Goal: Transaction & Acquisition: Purchase product/service

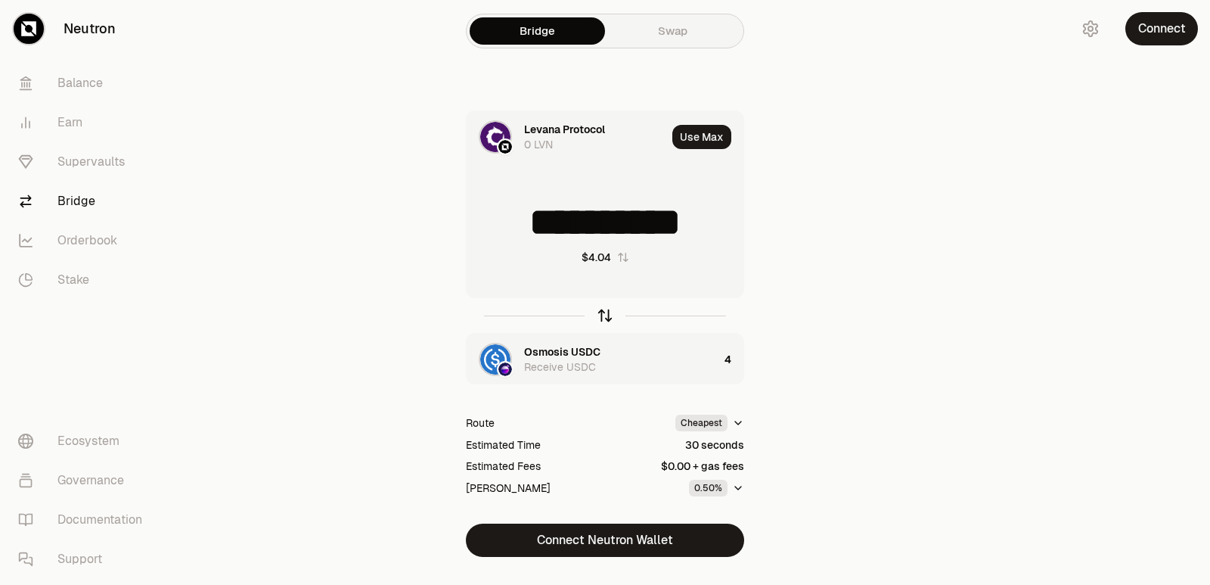
click at [606, 315] on icon "button" at bounding box center [605, 315] width 17 height 17
click at [600, 319] on icon "button" at bounding box center [605, 315] width 17 height 17
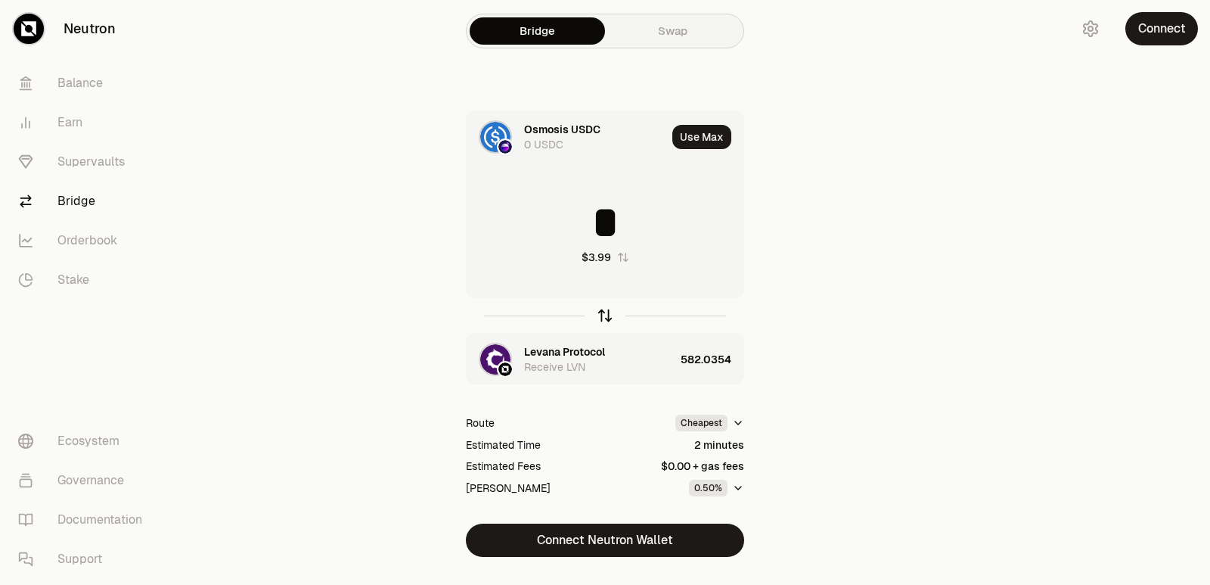
click at [602, 315] on icon "button" at bounding box center [605, 315] width 17 height 17
type input "*"
click at [566, 351] on div "Levana Protocol" at bounding box center [564, 351] width 81 height 15
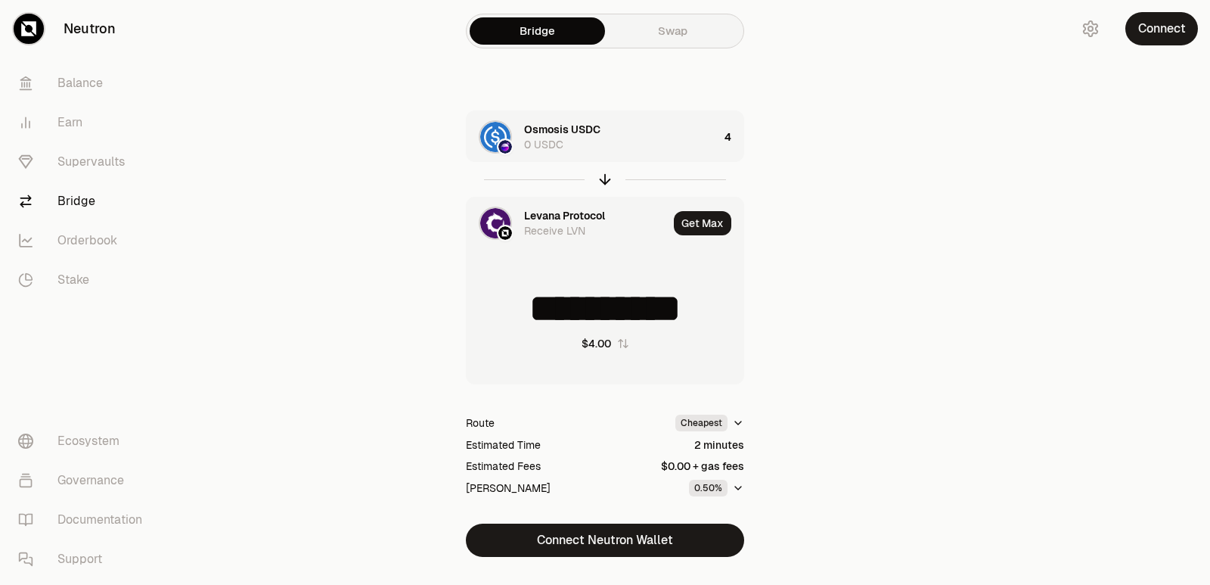
click at [554, 214] on div "Levana Protocol" at bounding box center [564, 215] width 81 height 15
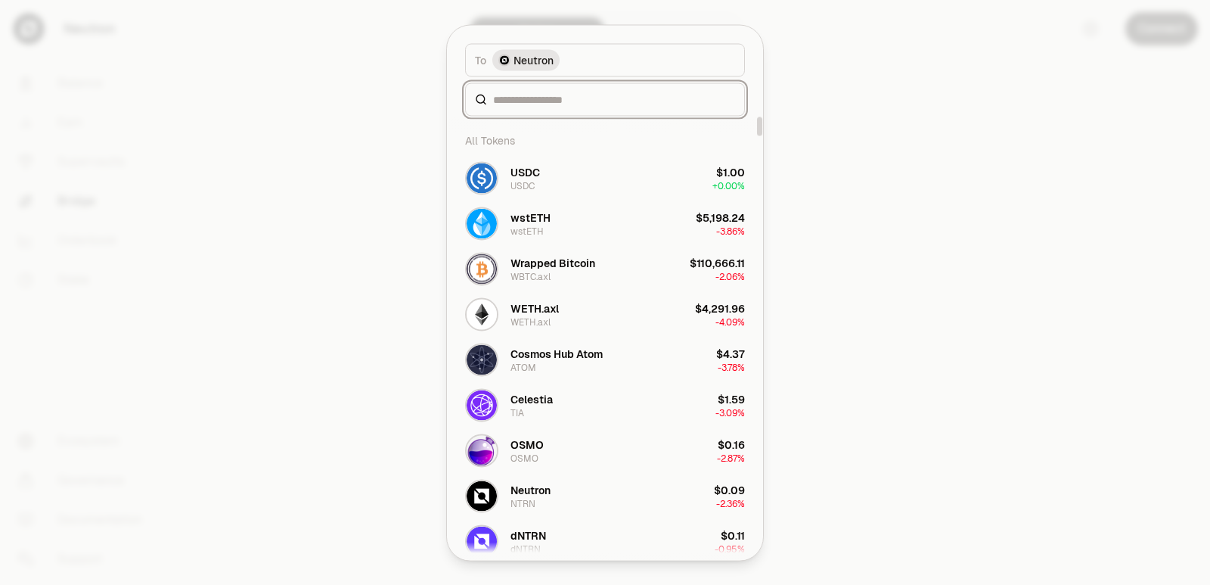
click at [532, 100] on input at bounding box center [614, 99] width 242 height 15
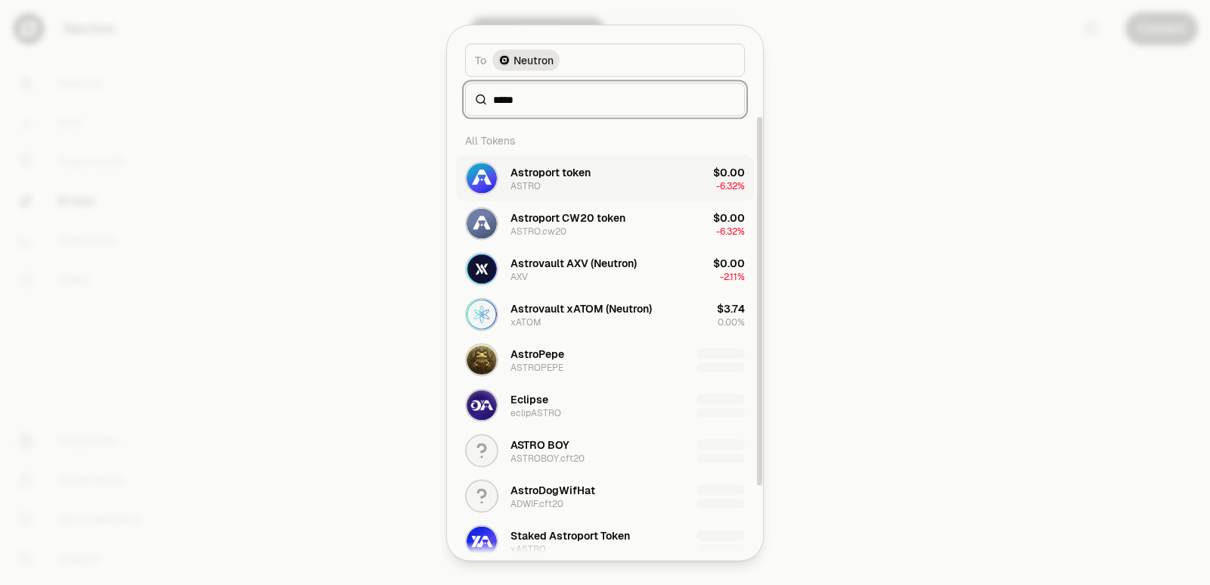
type input "*****"
click at [560, 192] on div "Astroport token ASTRO" at bounding box center [528, 177] width 126 height 33
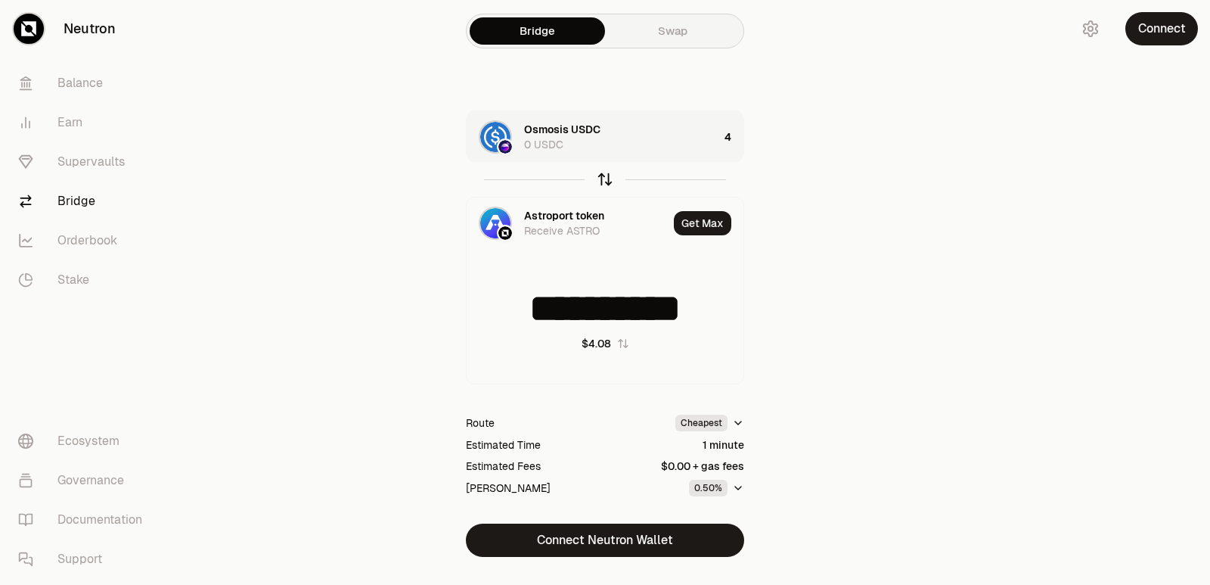
click at [600, 182] on icon "button" at bounding box center [605, 179] width 17 height 17
type input "*"
click at [702, 139] on div "929.2926" at bounding box center [712, 136] width 62 height 51
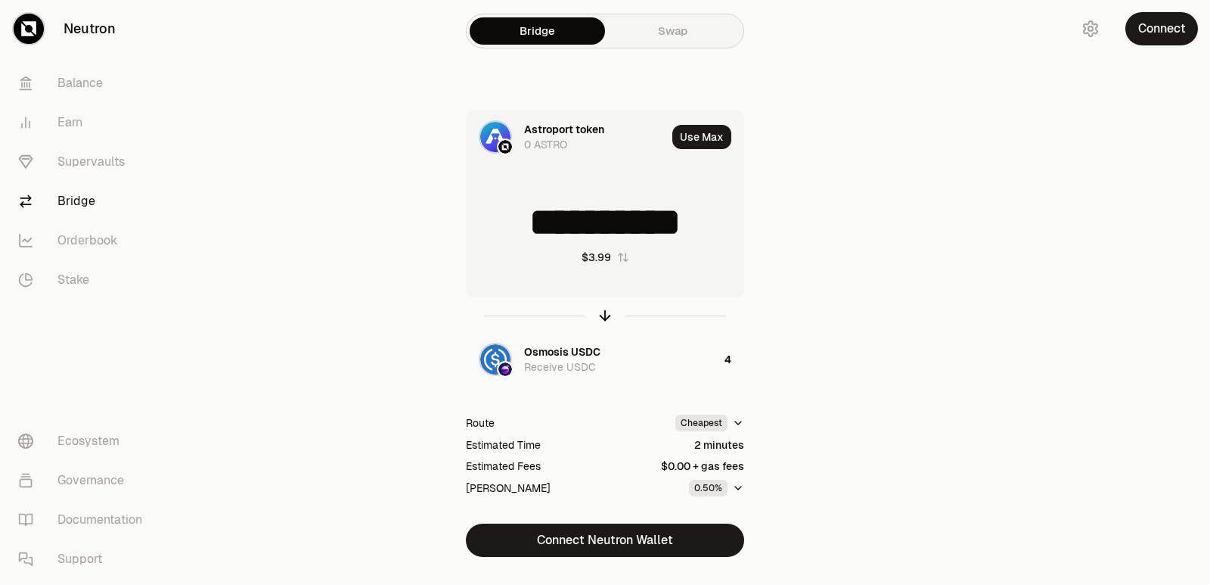
drag, startPoint x: 728, startPoint y: 221, endPoint x: 497, endPoint y: 229, distance: 230.8
click at [497, 229] on input "**********" at bounding box center [605, 222] width 277 height 45
type input "***"
click at [605, 315] on icon "button" at bounding box center [605, 316] width 0 height 10
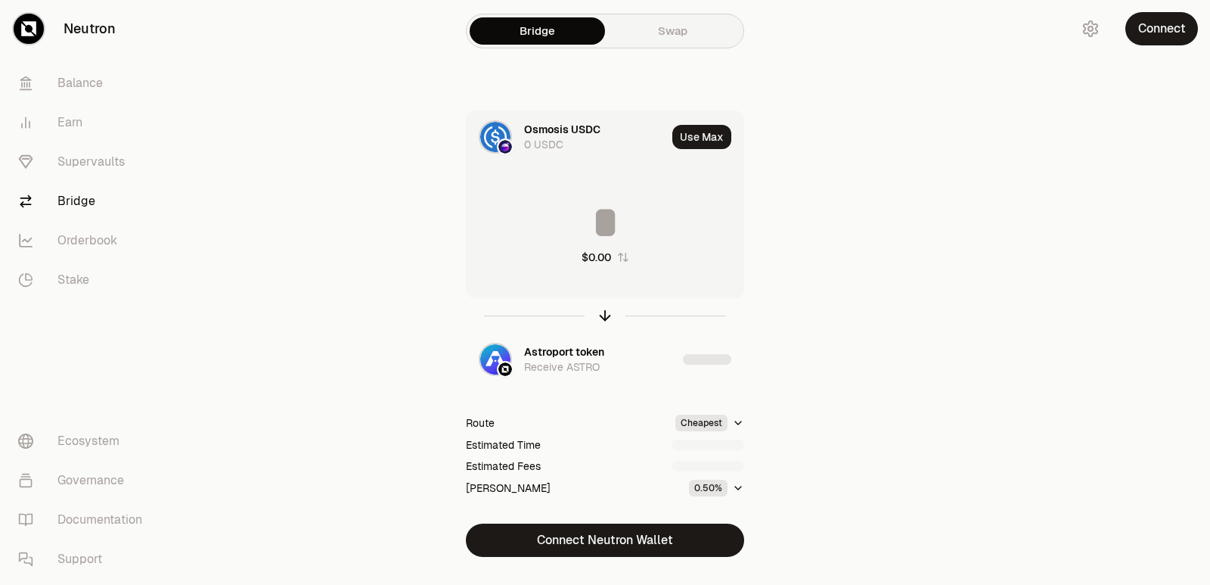
click at [620, 225] on input at bounding box center [605, 222] width 277 height 45
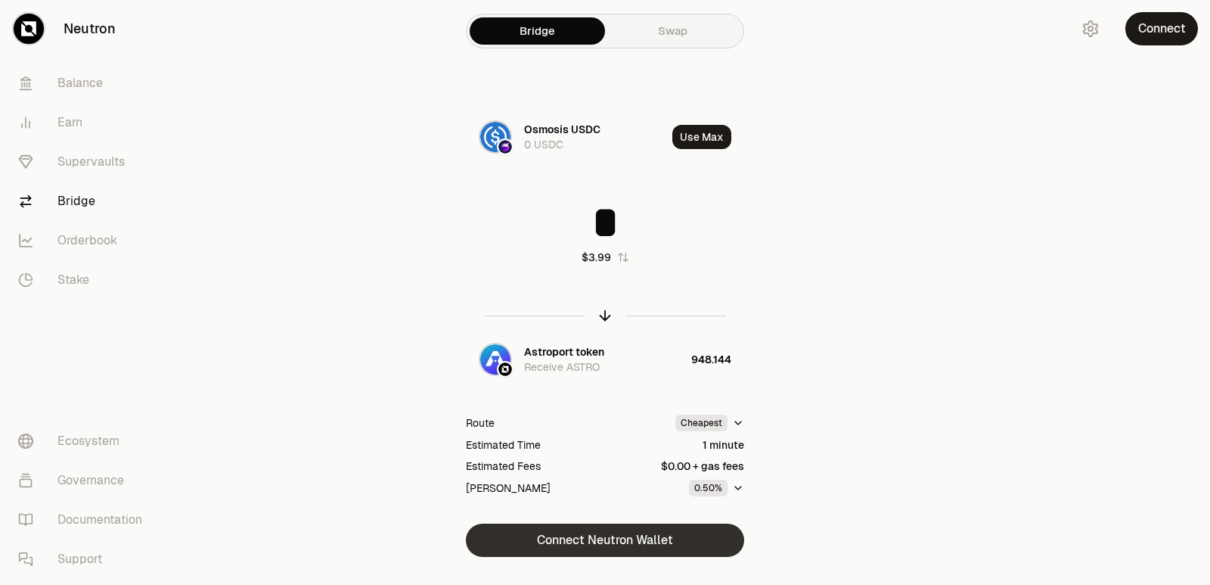
type input "*"
click at [553, 545] on button "Connect Neutron Wallet" at bounding box center [605, 539] width 278 height 33
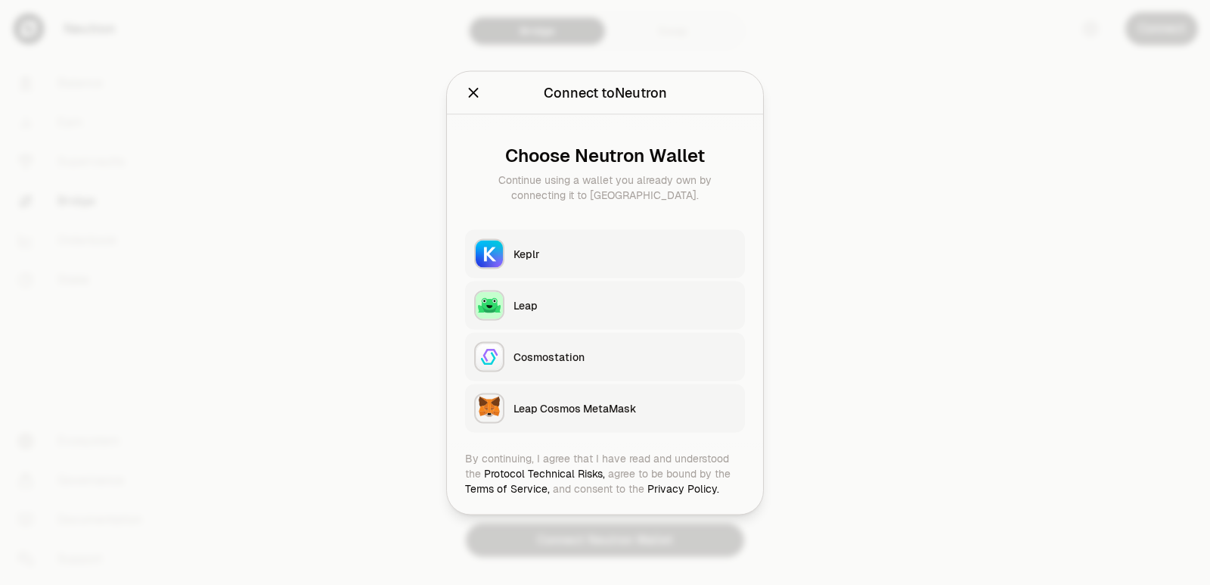
click at [572, 257] on div "Keplr" at bounding box center [624, 253] width 222 height 15
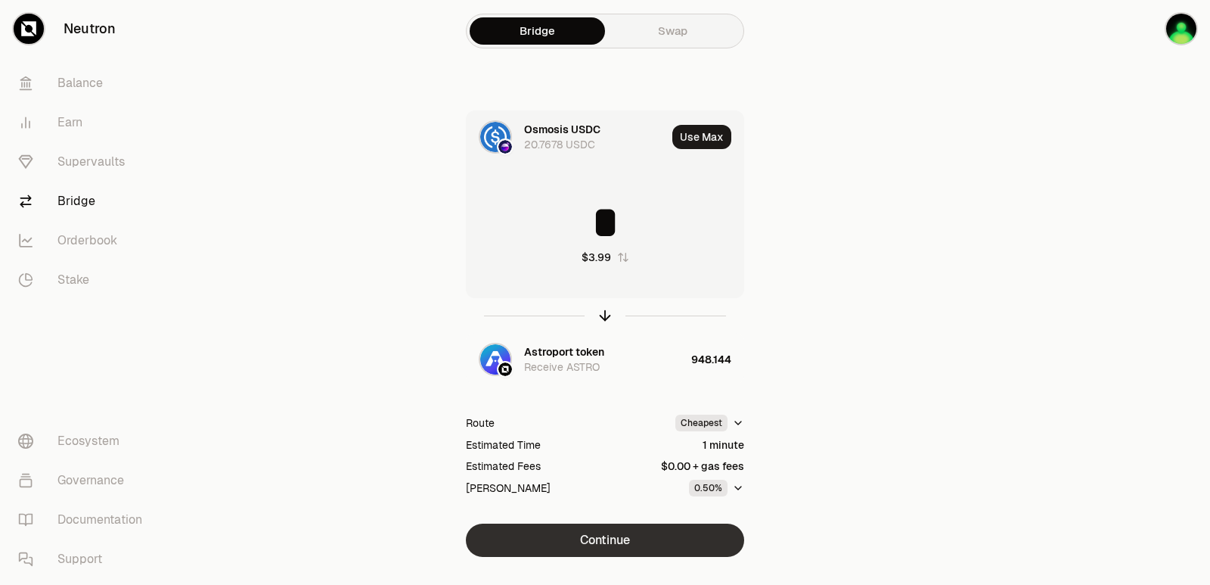
click at [584, 537] on button "Continue" at bounding box center [605, 539] width 278 height 33
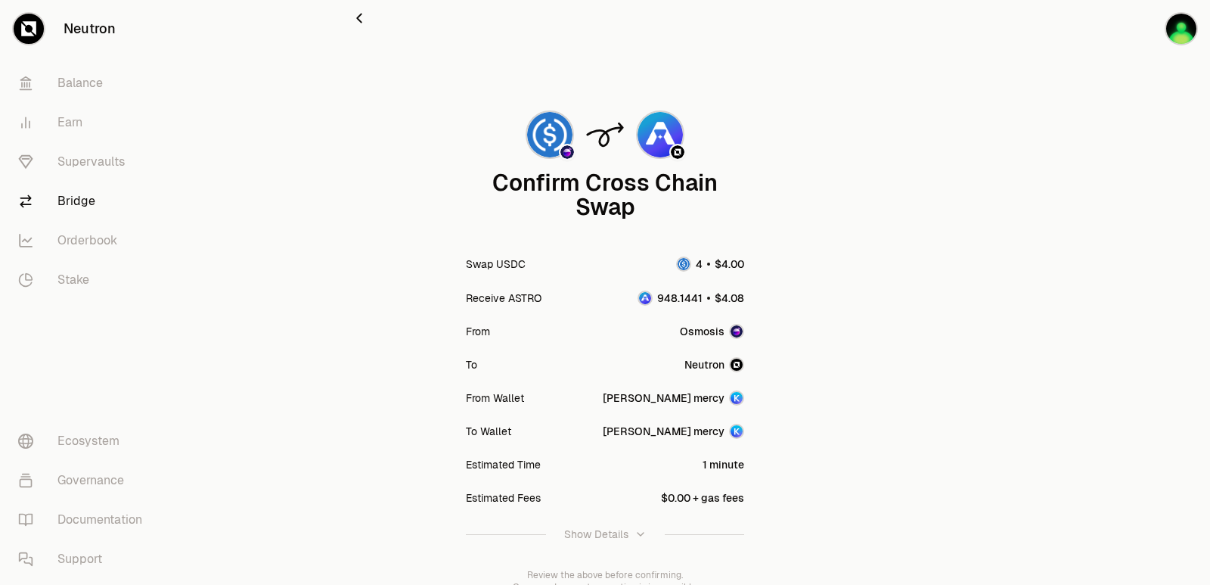
scroll to position [125, 0]
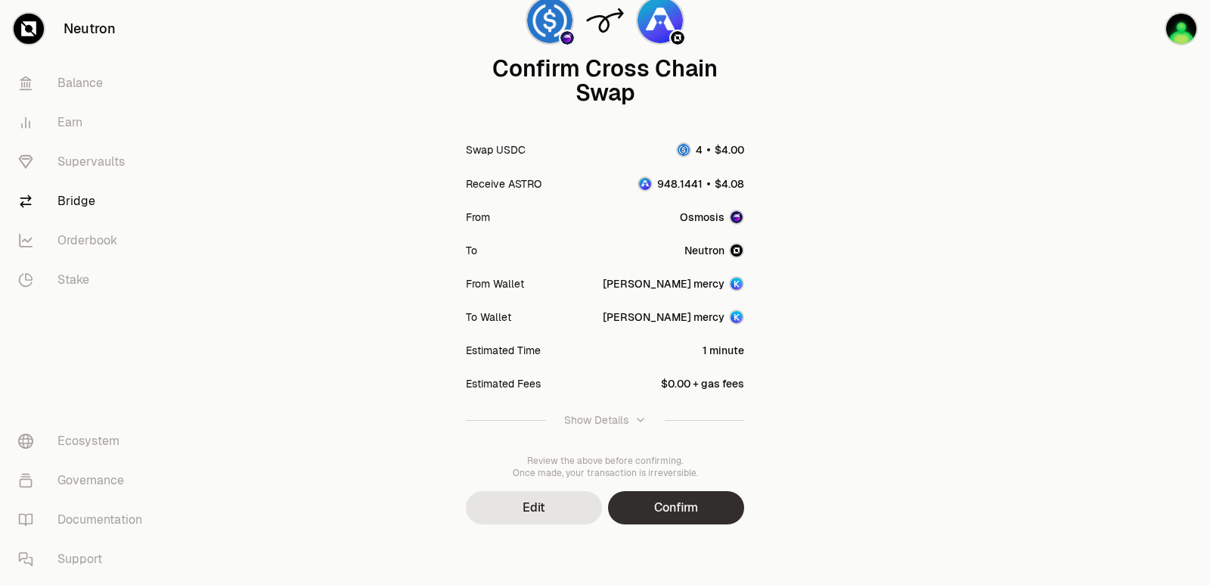
click at [664, 502] on button "Confirm" at bounding box center [676, 507] width 136 height 33
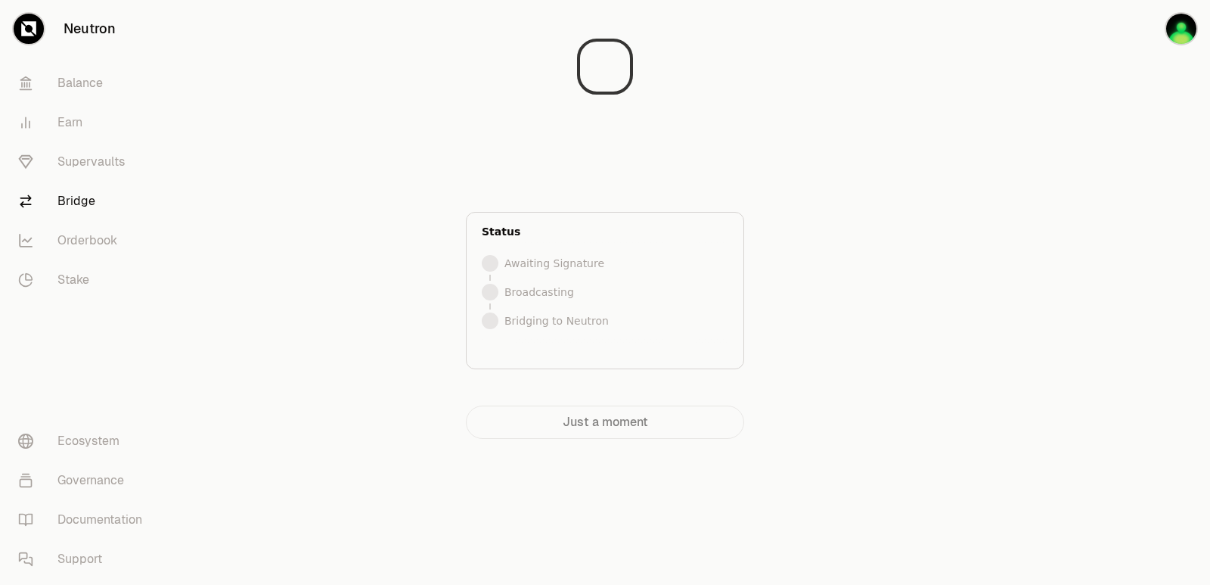
scroll to position [0, 0]
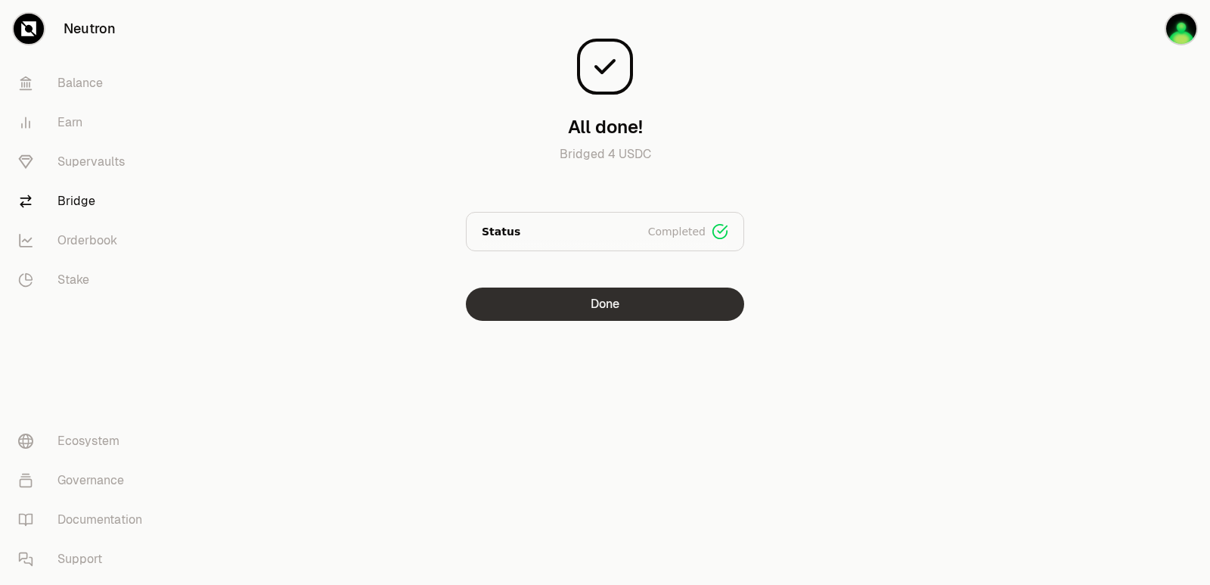
click at [560, 312] on button "Done" at bounding box center [605, 303] width 278 height 33
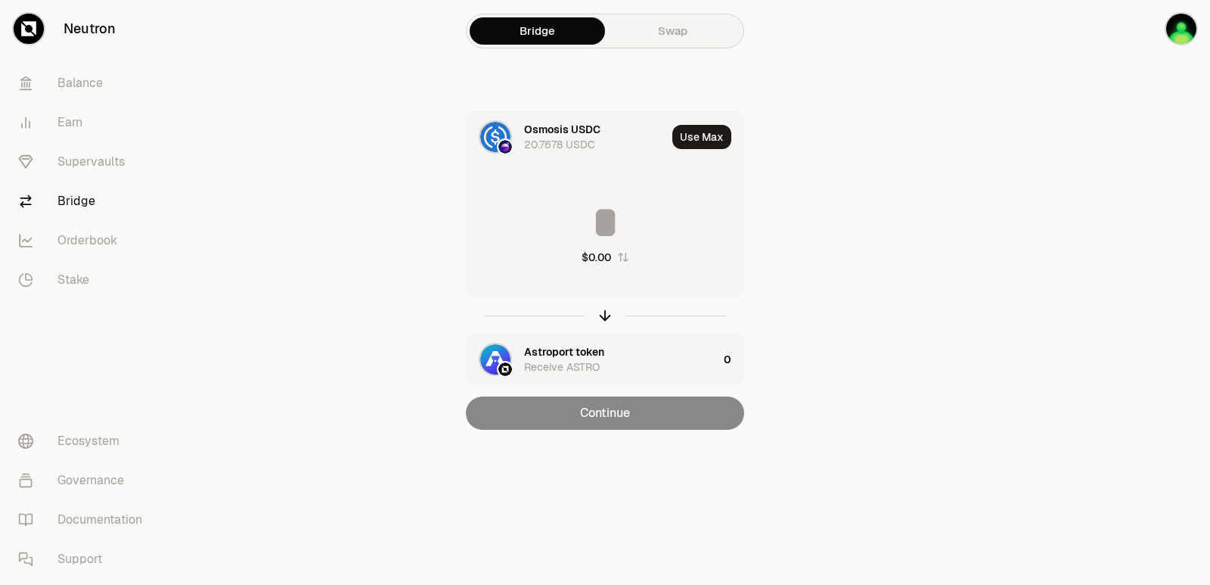
click at [619, 258] on icon "button" at bounding box center [623, 257] width 12 height 12
click at [619, 260] on icon "button" at bounding box center [622, 257] width 10 height 9
click at [598, 318] on icon "button" at bounding box center [605, 315] width 17 height 17
click at [697, 135] on button "Use Max" at bounding box center [701, 137] width 59 height 24
type input "**********"
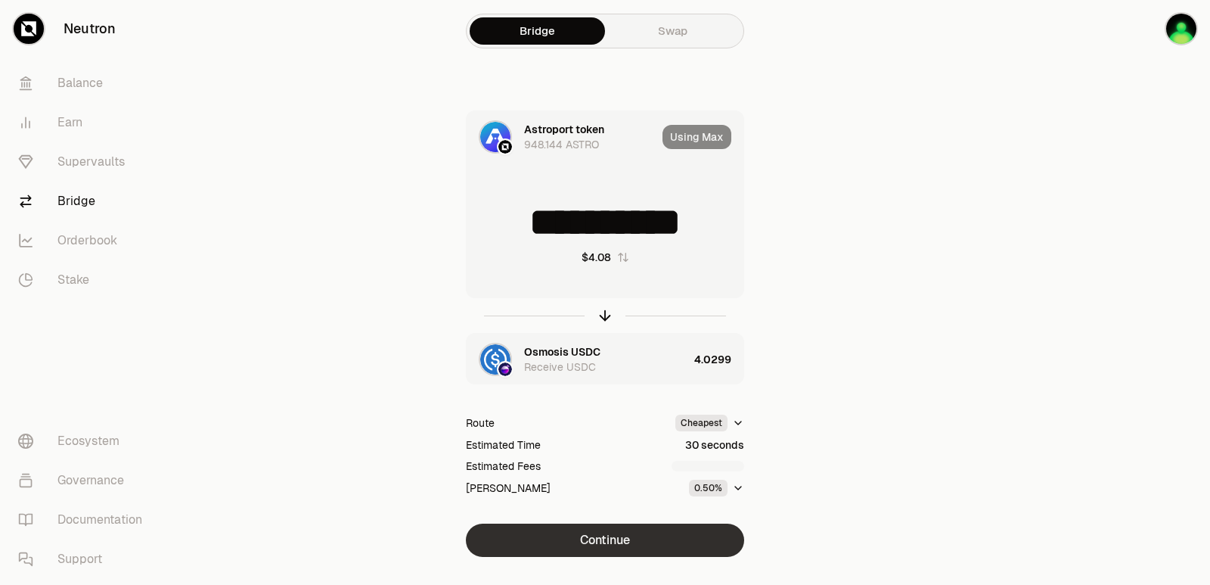
click at [613, 530] on button "Continue" at bounding box center [605, 539] width 278 height 33
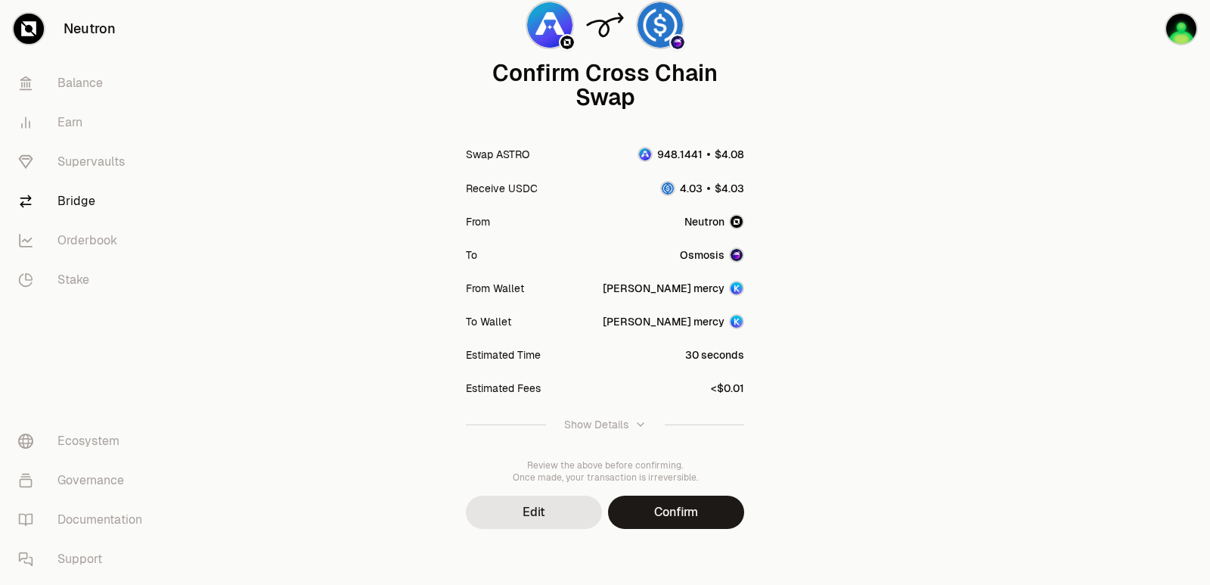
scroll to position [125, 0]
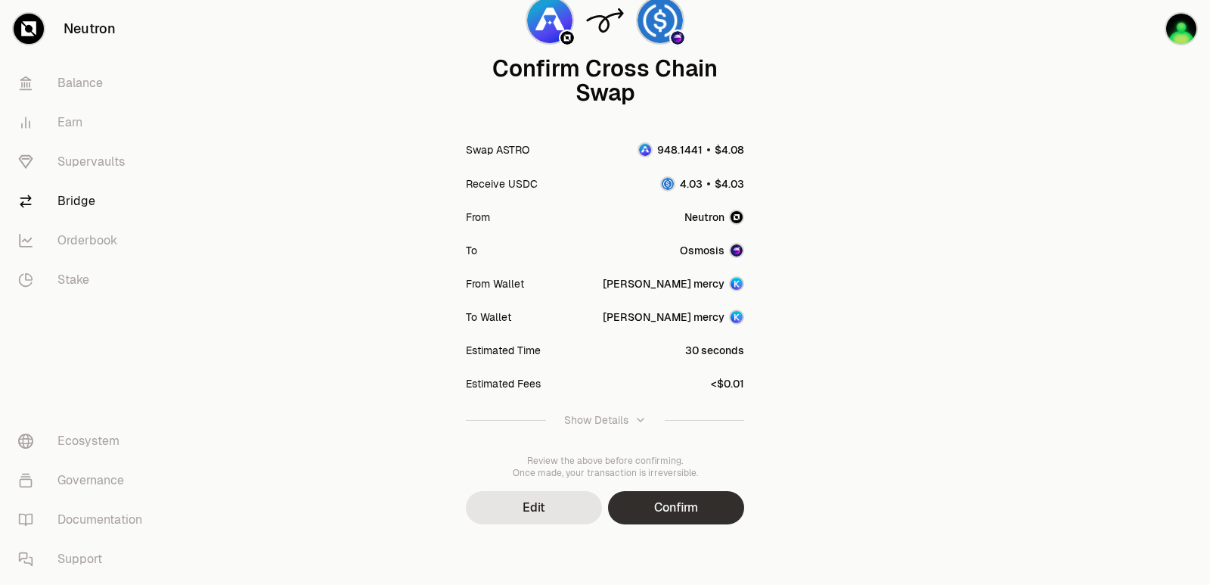
click at [693, 513] on button "Confirm" at bounding box center [676, 507] width 136 height 33
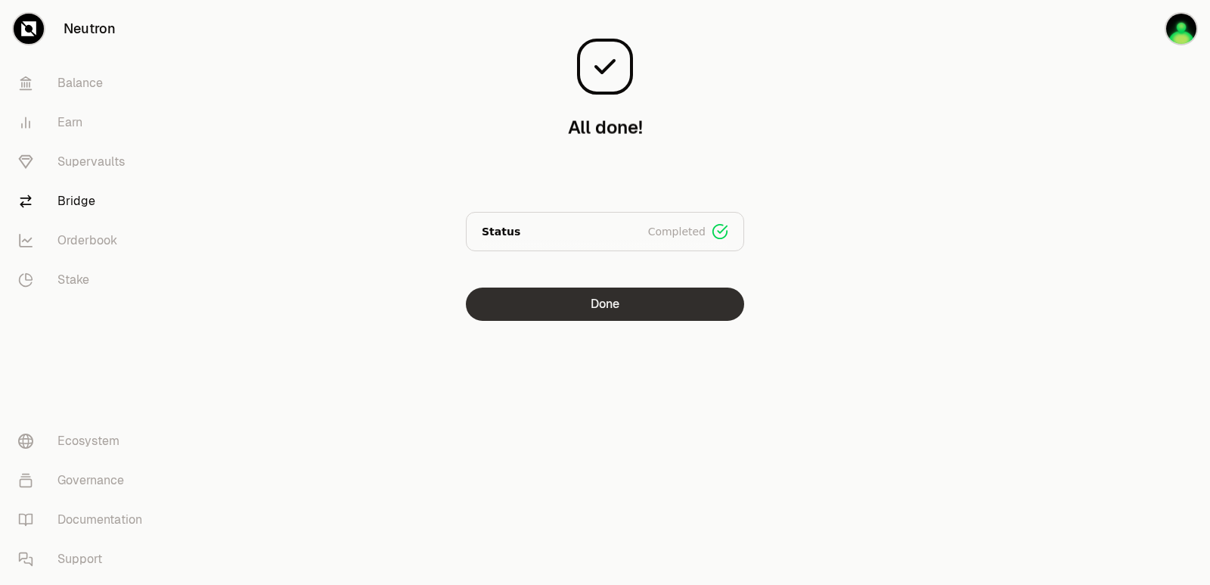
click at [573, 307] on button "Done" at bounding box center [605, 303] width 278 height 33
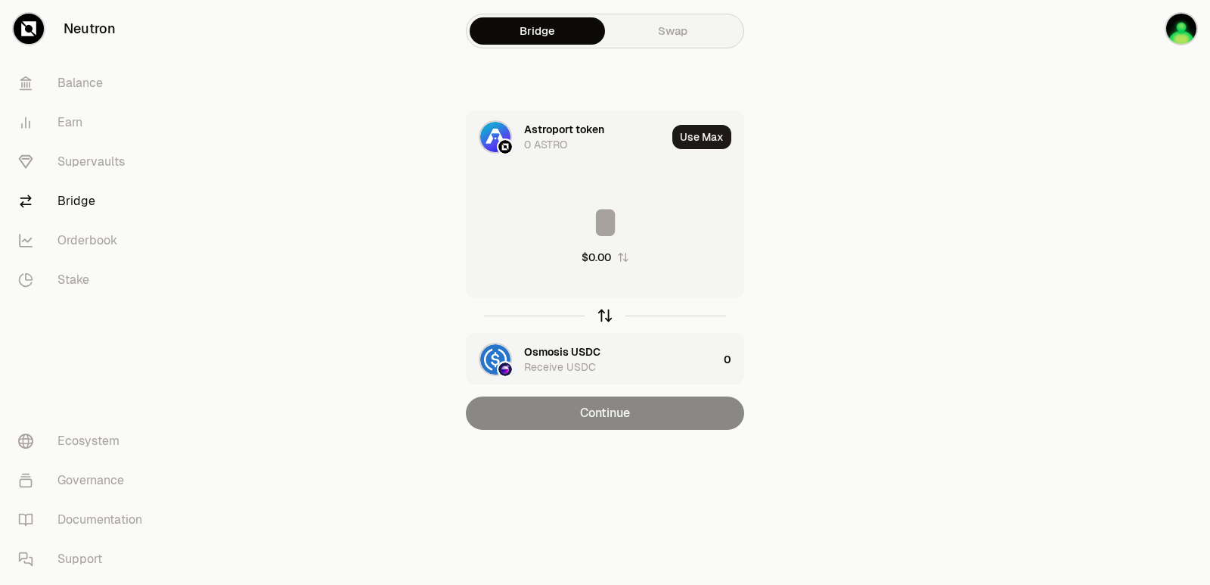
click at [607, 312] on icon "button" at bounding box center [605, 315] width 17 height 17
click at [622, 201] on input at bounding box center [605, 222] width 277 height 45
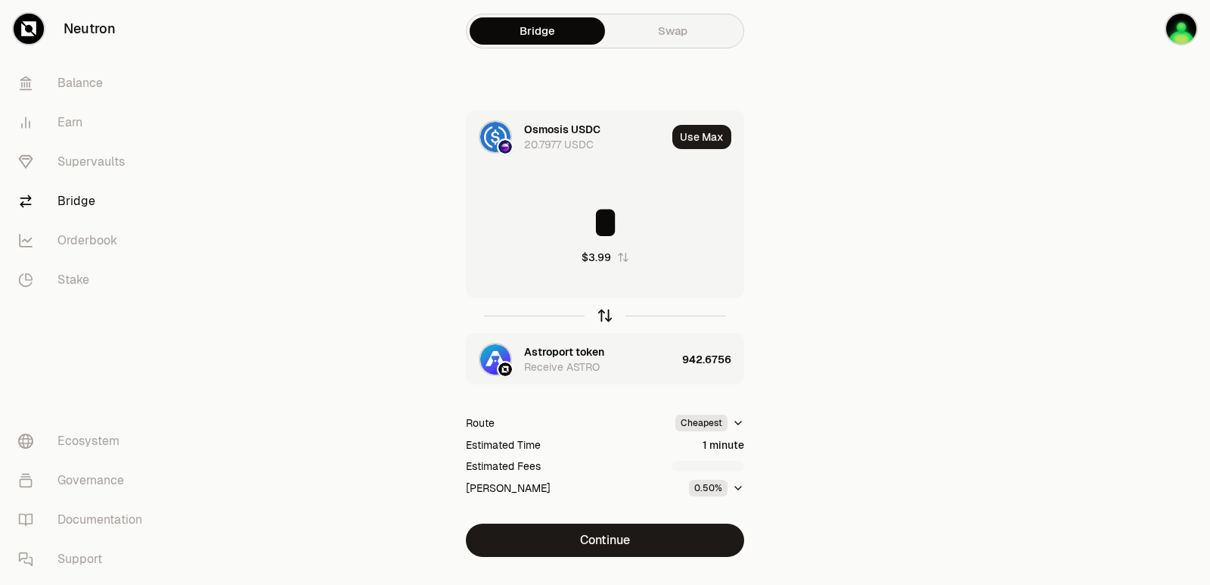
click at [600, 315] on icon "button" at bounding box center [605, 313] width 10 height 5
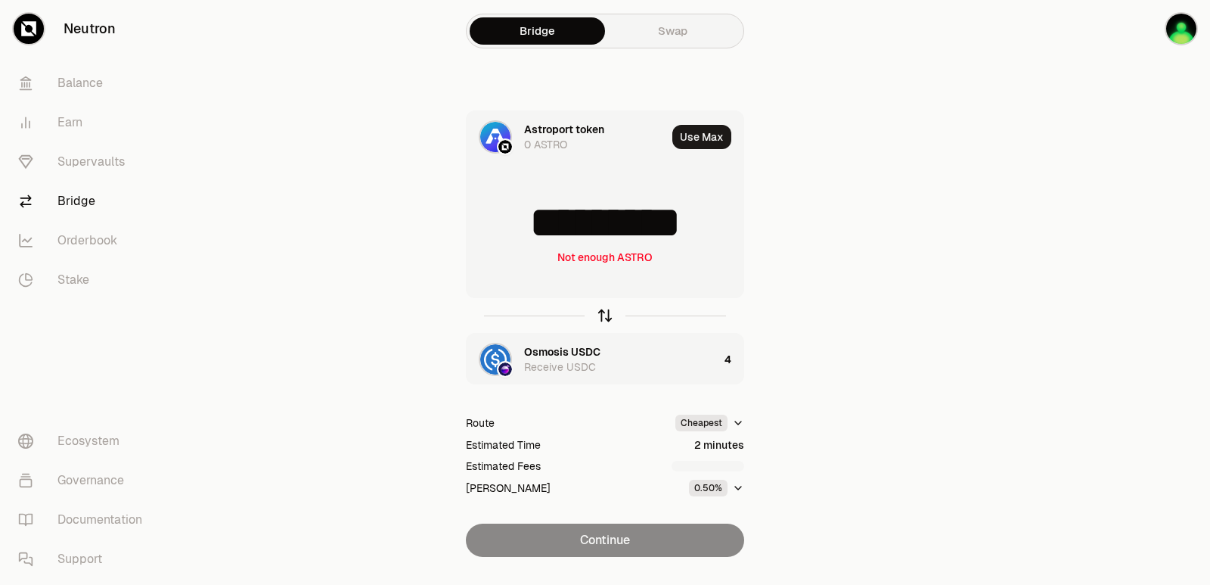
click at [600, 315] on icon "button" at bounding box center [605, 313] width 10 height 5
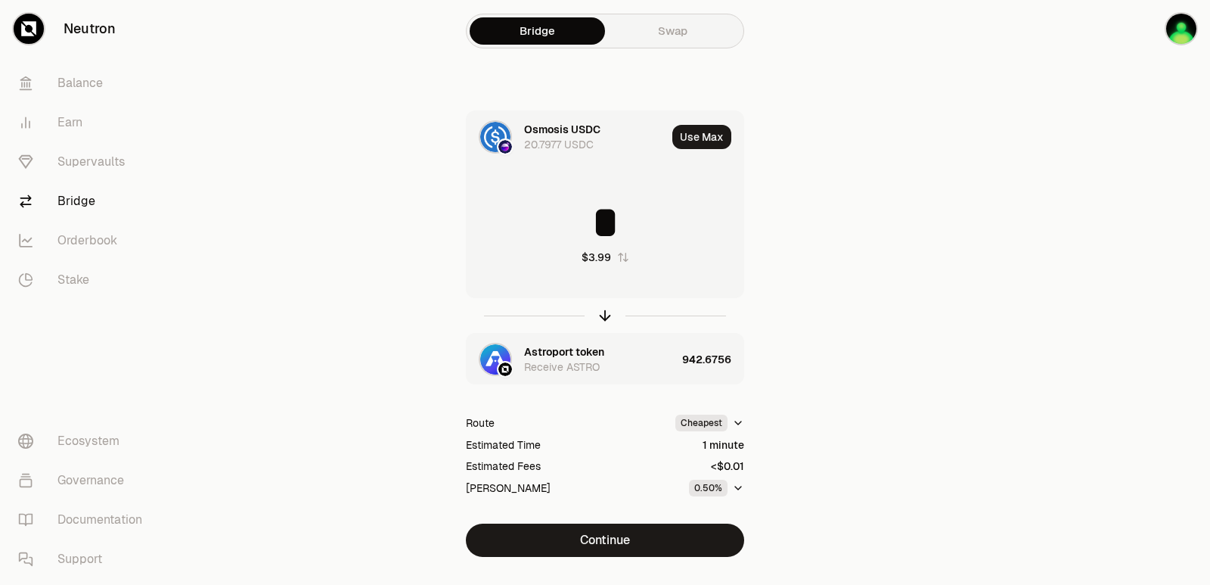
drag, startPoint x: 622, startPoint y: 222, endPoint x: 572, endPoint y: 222, distance: 50.7
click at [572, 222] on input "*" at bounding box center [605, 222] width 277 height 45
click at [606, 315] on icon "button" at bounding box center [605, 315] width 17 height 17
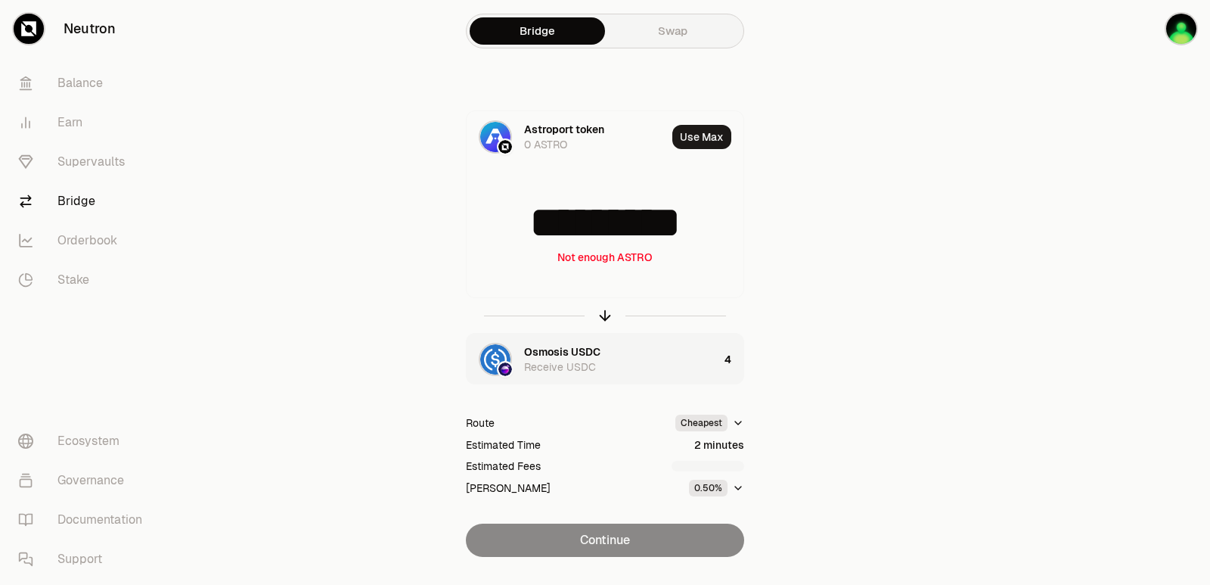
scroll to position [5, 0]
drag, startPoint x: 717, startPoint y: 222, endPoint x: 354, endPoint y: 248, distance: 364.0
click at [354, 248] on div "Astroport token 0 ASTRO Use Max ********* Not enough ASTRO Osmosis USDC Receive…" at bounding box center [605, 333] width 508 height 446
type input "***"
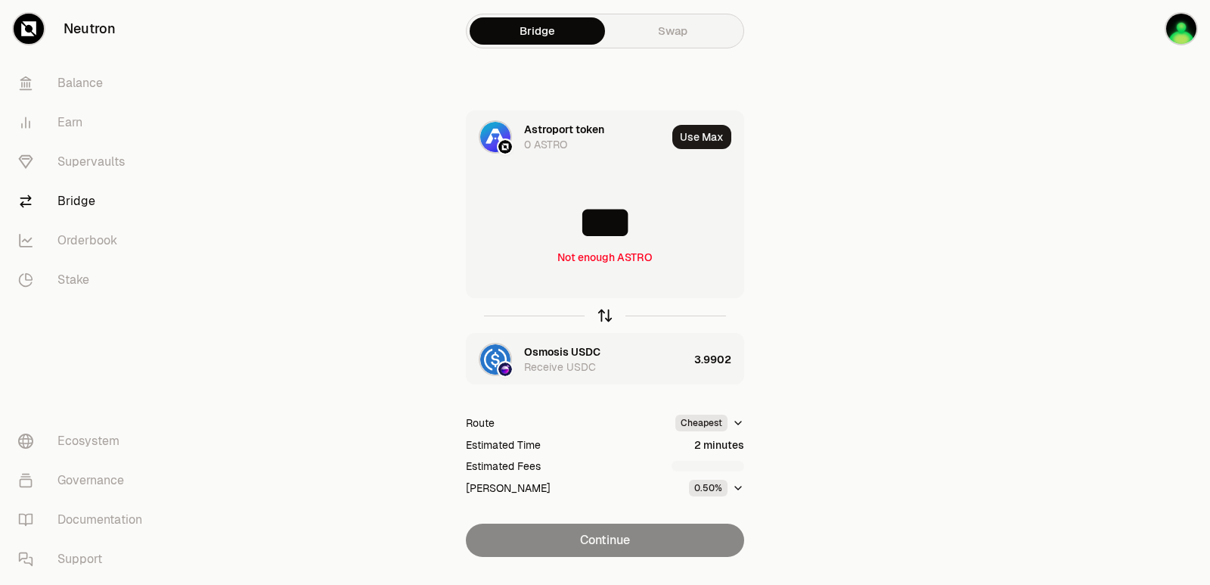
click at [606, 312] on icon "button" at bounding box center [605, 315] width 17 height 17
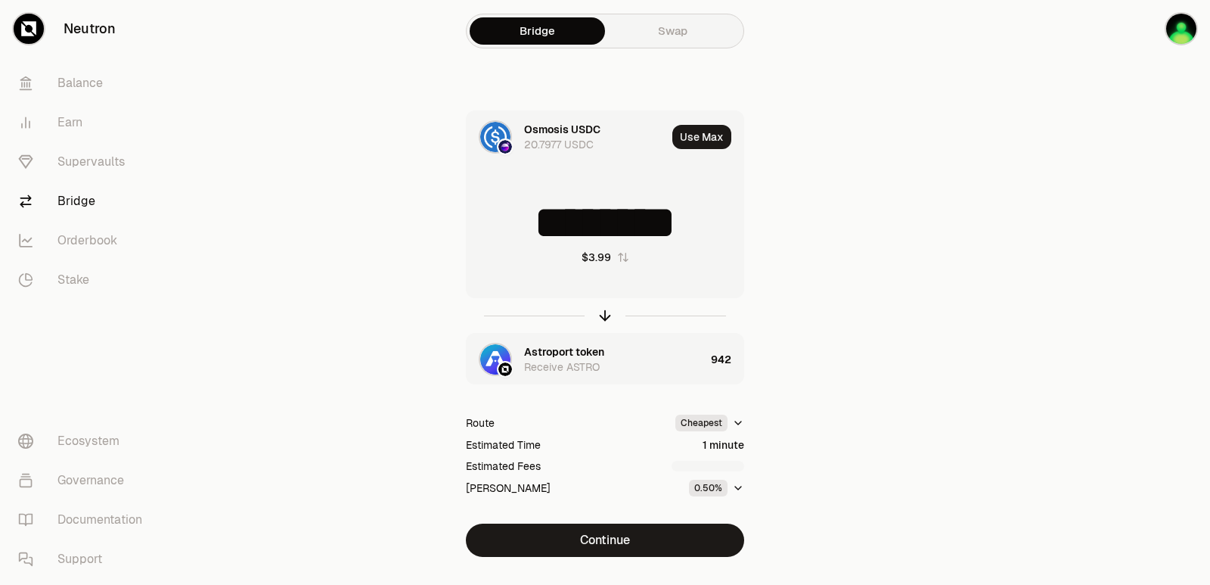
click at [570, 352] on div "Astroport token" at bounding box center [564, 351] width 80 height 15
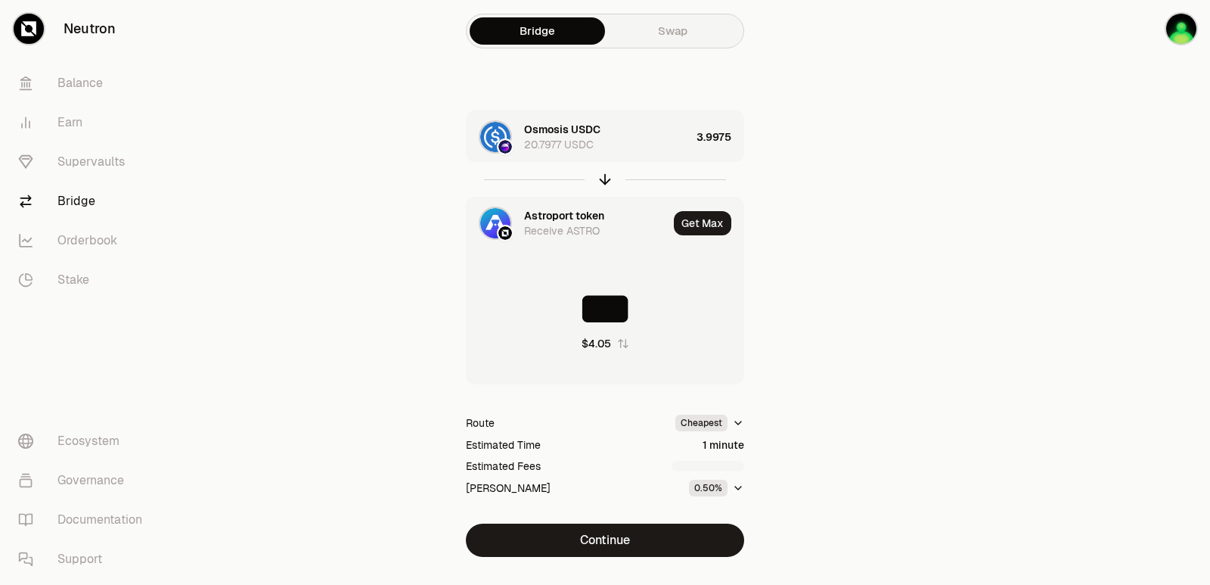
click at [530, 207] on div "Astroport token Receive ASTRO" at bounding box center [567, 222] width 201 height 51
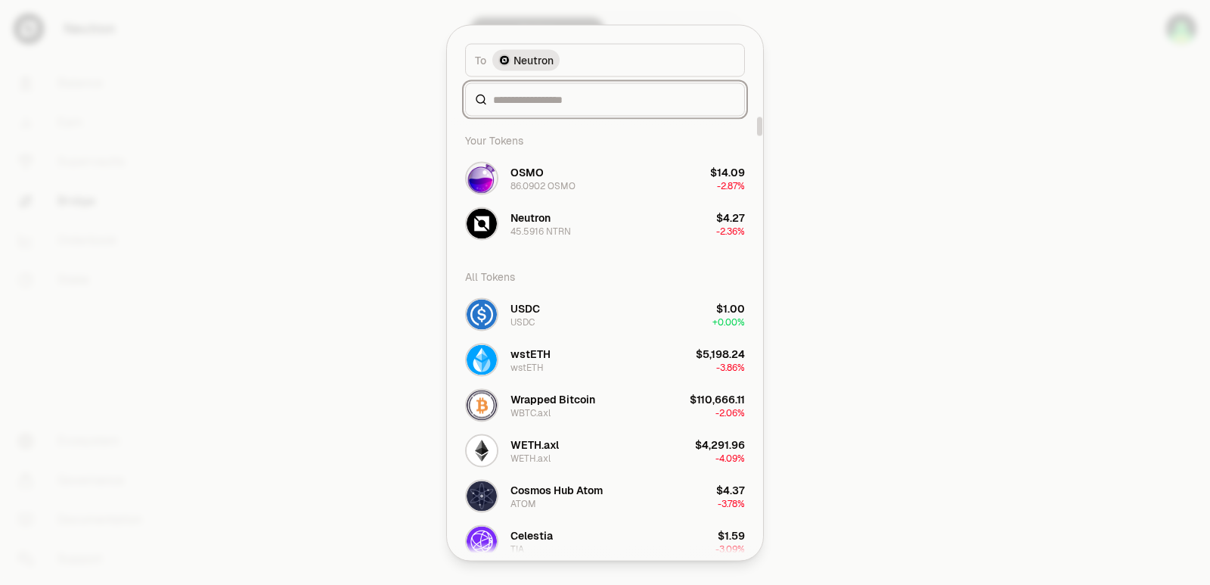
click at [563, 101] on input at bounding box center [614, 99] width 242 height 15
click at [542, 219] on div "Neutron" at bounding box center [530, 216] width 40 height 15
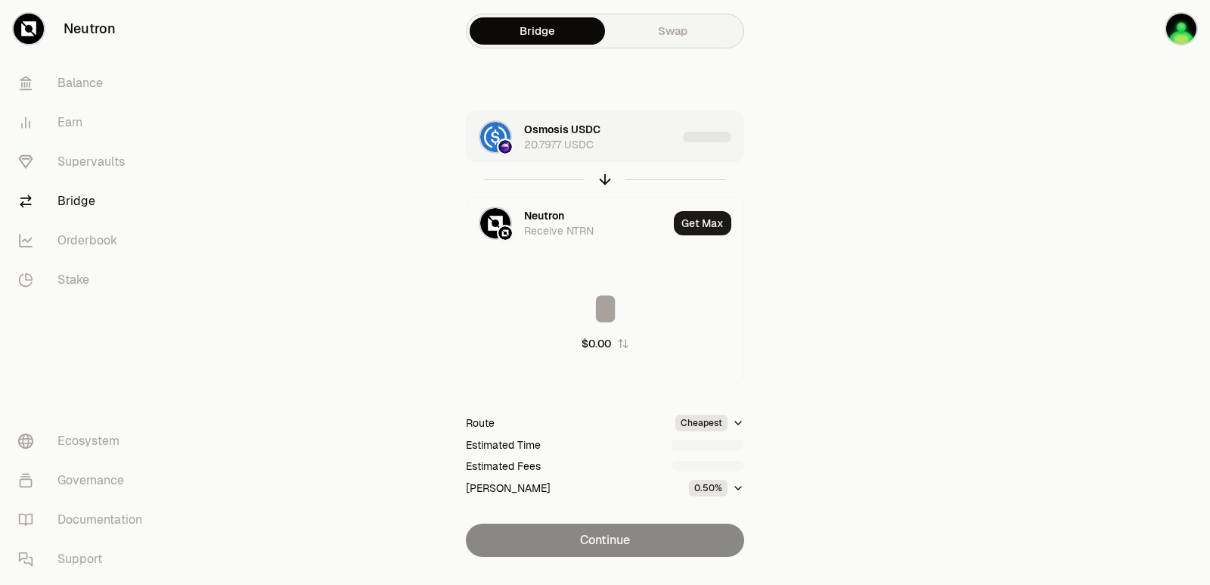
type input "*********"
click at [624, 144] on div "Osmosis USDC 20.7977 USDC" at bounding box center [600, 137] width 153 height 30
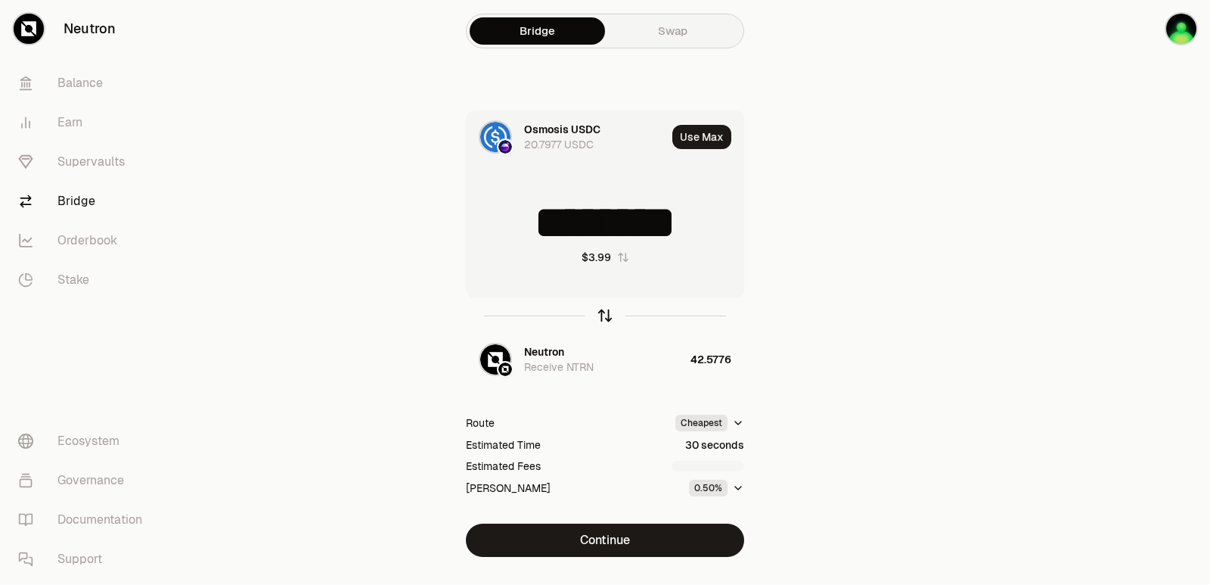
click at [608, 314] on icon "button" at bounding box center [605, 313] width 10 height 5
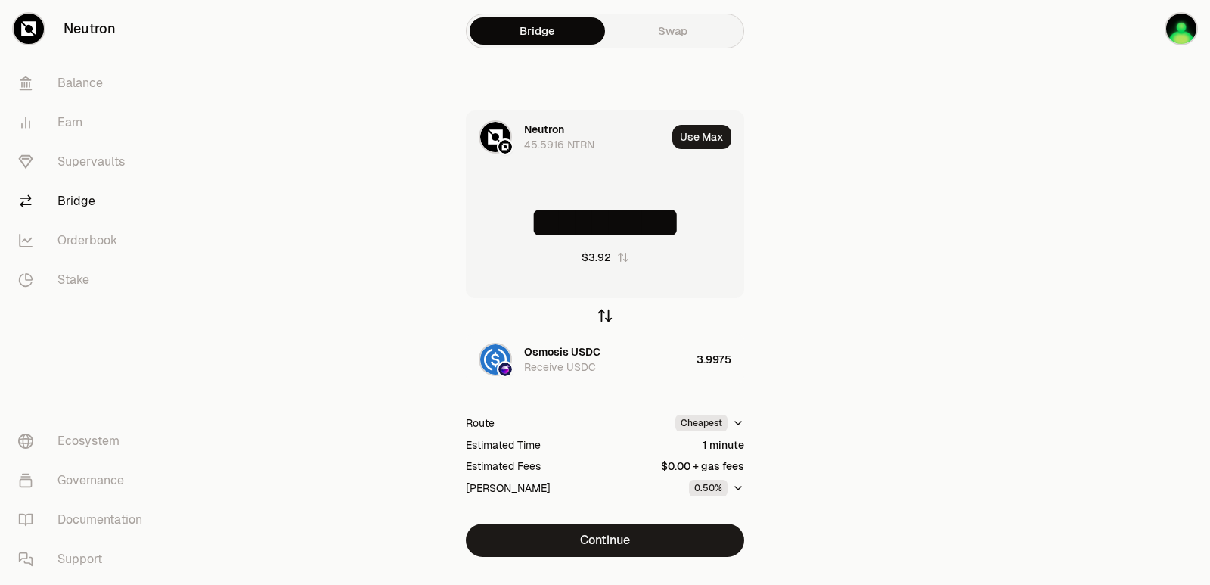
click at [608, 314] on icon "button" at bounding box center [605, 313] width 10 height 5
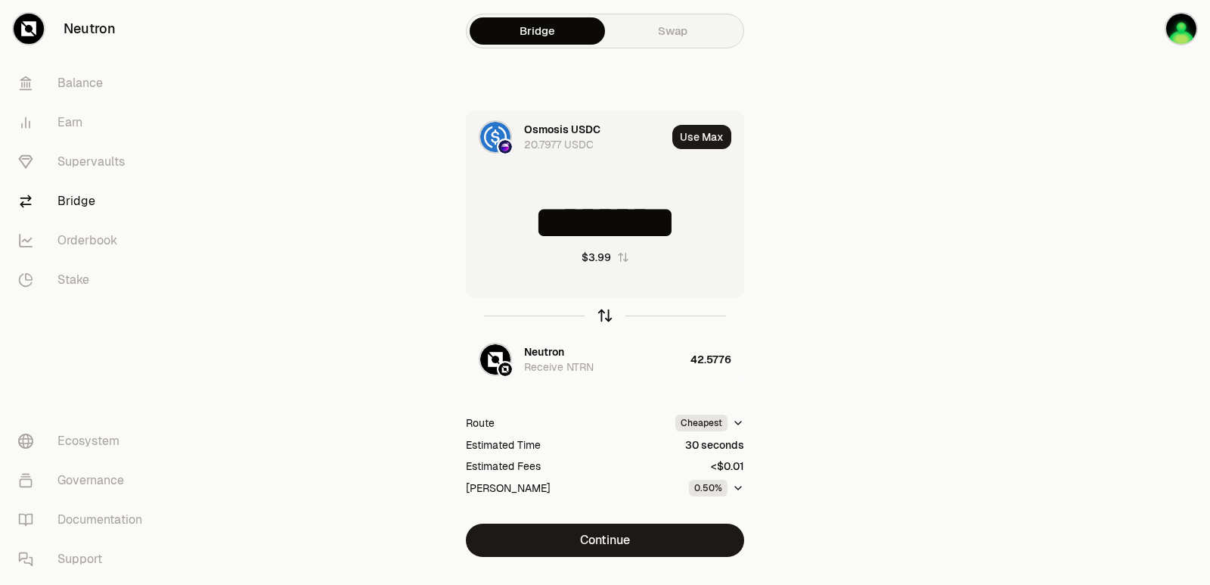
click at [607, 315] on icon "button" at bounding box center [605, 315] width 17 height 17
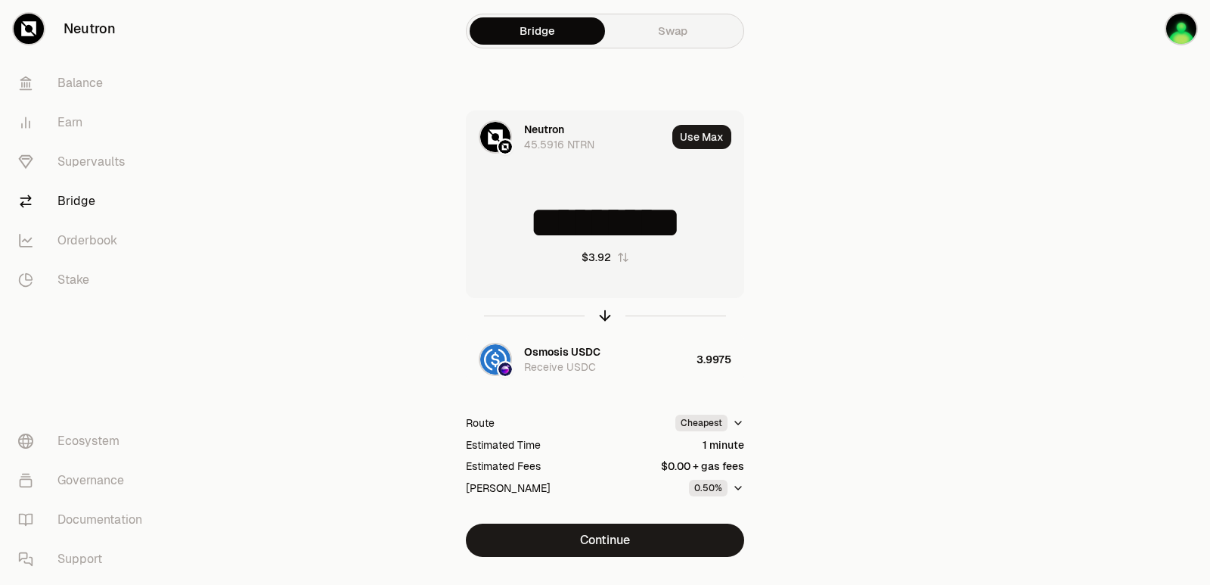
drag, startPoint x: 730, startPoint y: 222, endPoint x: 495, endPoint y: 228, distance: 235.3
click at [495, 228] on input "*********" at bounding box center [605, 222] width 277 height 45
type input "*****"
drag, startPoint x: 613, startPoint y: 318, endPoint x: 603, endPoint y: 318, distance: 9.1
click at [612, 318] on icon "button" at bounding box center [605, 315] width 17 height 17
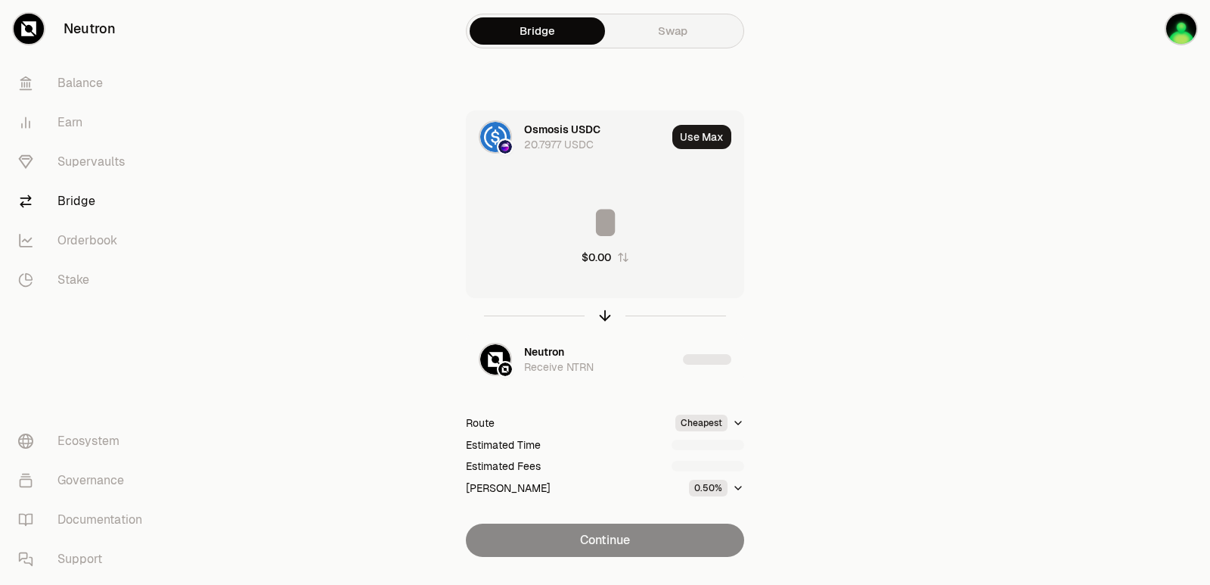
click at [577, 221] on input at bounding box center [605, 222] width 277 height 45
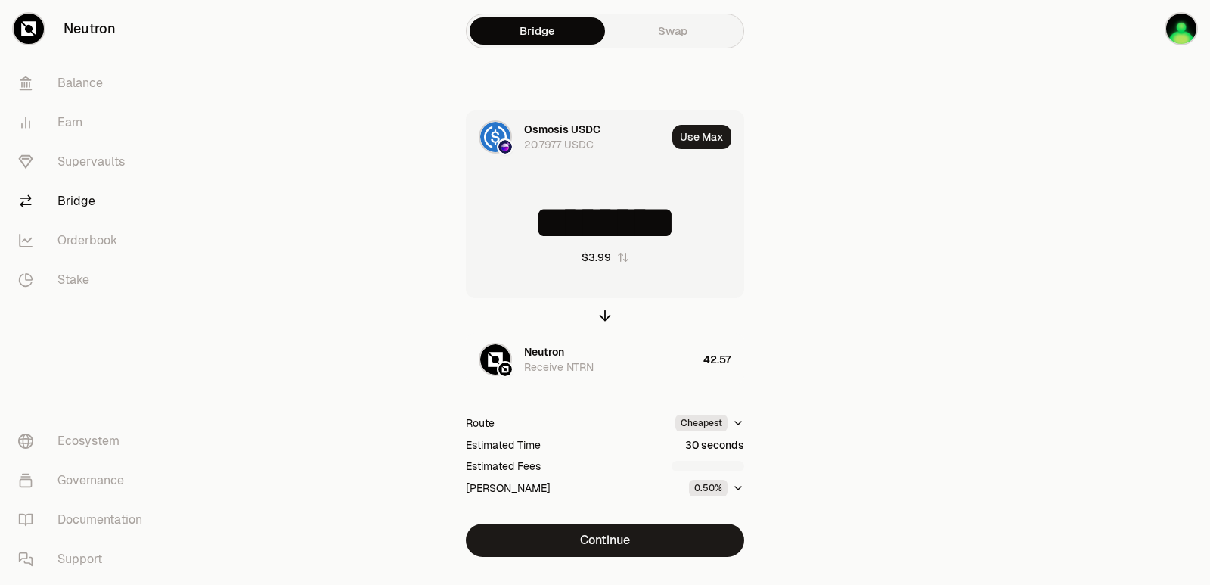
click at [566, 219] on input "********" at bounding box center [605, 222] width 277 height 45
type input "**"
click at [605, 313] on icon "button" at bounding box center [605, 316] width 0 height 10
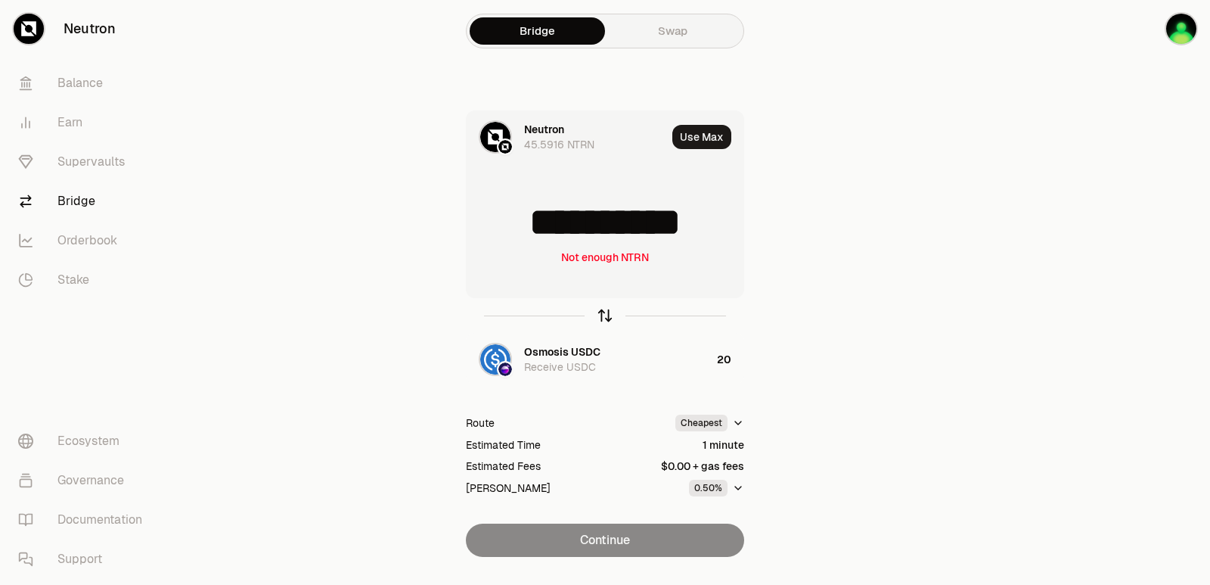
click at [602, 313] on icon "button" at bounding box center [605, 313] width 10 height 5
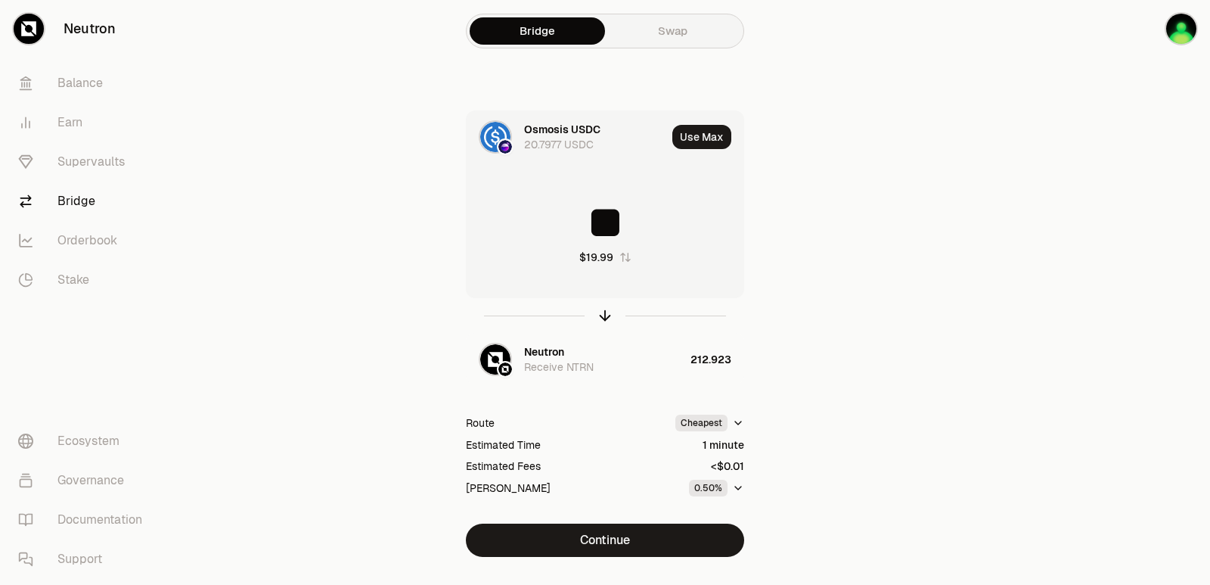
click at [554, 230] on input "**" at bounding box center [605, 222] width 277 height 45
type input "**"
click at [607, 312] on icon "button" at bounding box center [605, 313] width 10 height 5
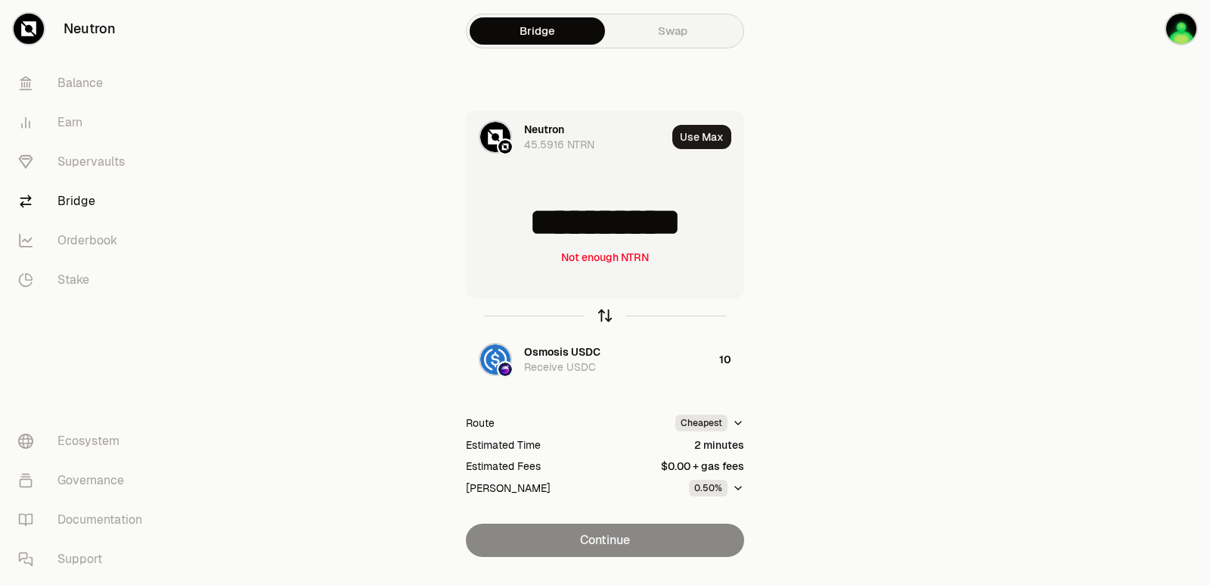
click at [606, 312] on icon "button" at bounding box center [605, 313] width 10 height 5
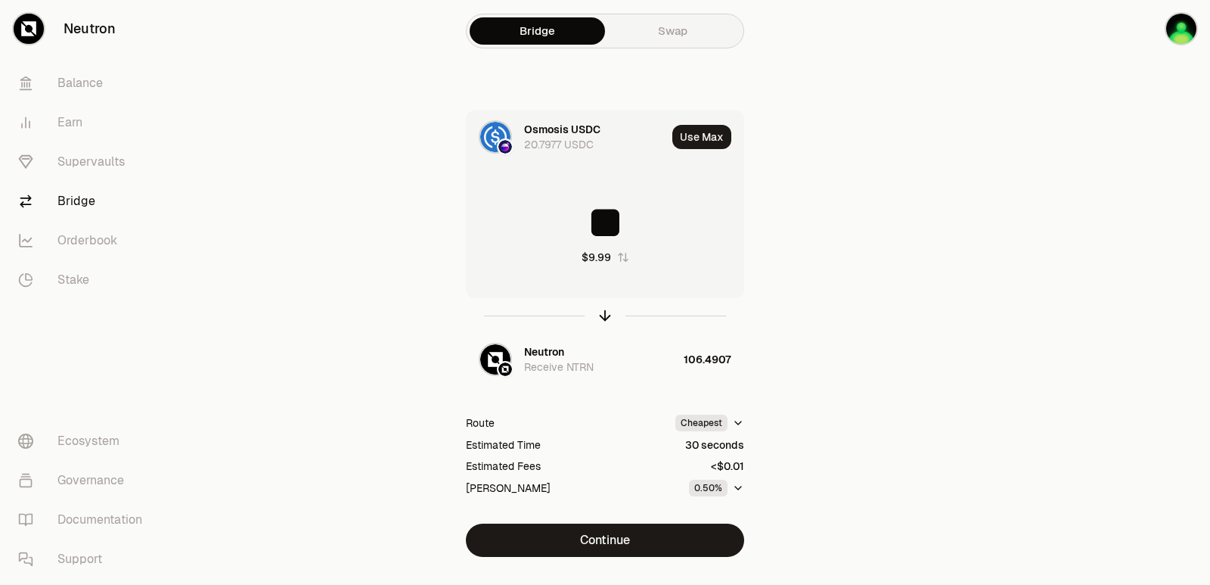
click at [592, 201] on input "**" at bounding box center [605, 222] width 277 height 45
click at [589, 206] on input "**" at bounding box center [605, 222] width 277 height 45
click at [582, 222] on input "**" at bounding box center [605, 222] width 277 height 45
type input "*"
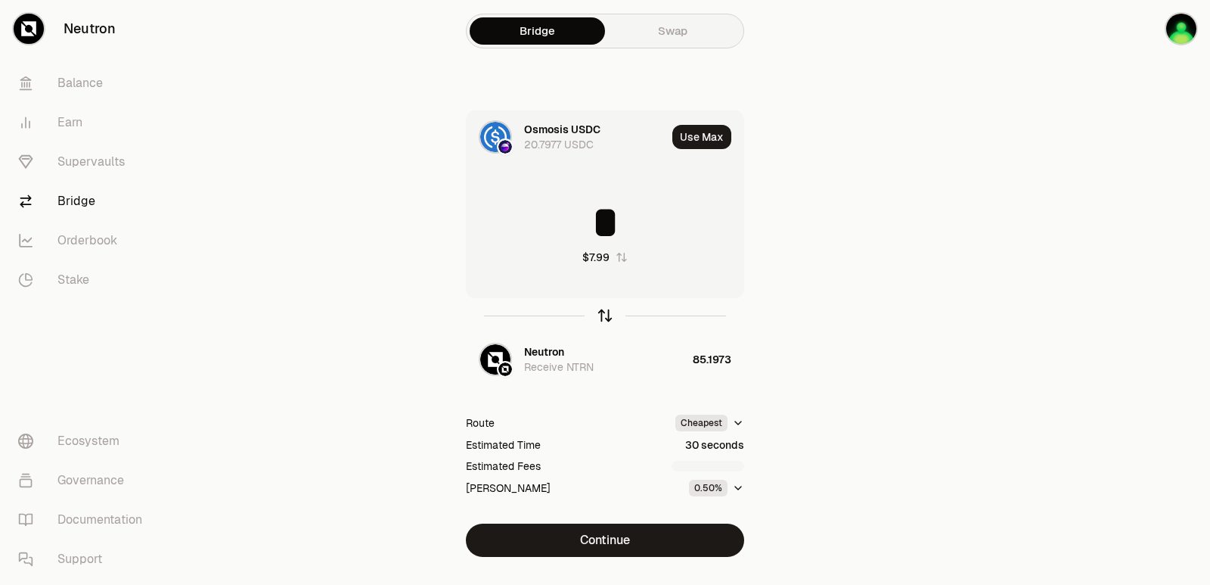
click at [605, 314] on icon "button" at bounding box center [605, 316] width 0 height 10
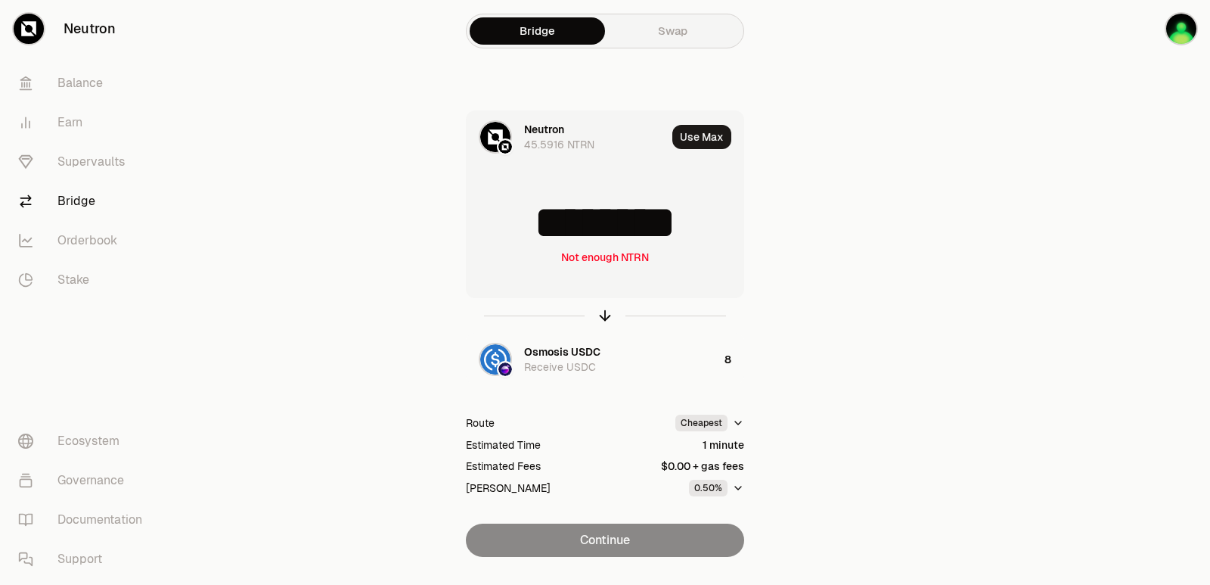
drag, startPoint x: 722, startPoint y: 220, endPoint x: 580, endPoint y: 216, distance: 142.2
click at [580, 216] on input "********" at bounding box center [605, 222] width 277 height 45
click at [579, 216] on input "********" at bounding box center [605, 222] width 277 height 45
type input "*****"
click at [603, 318] on icon "button" at bounding box center [605, 315] width 17 height 17
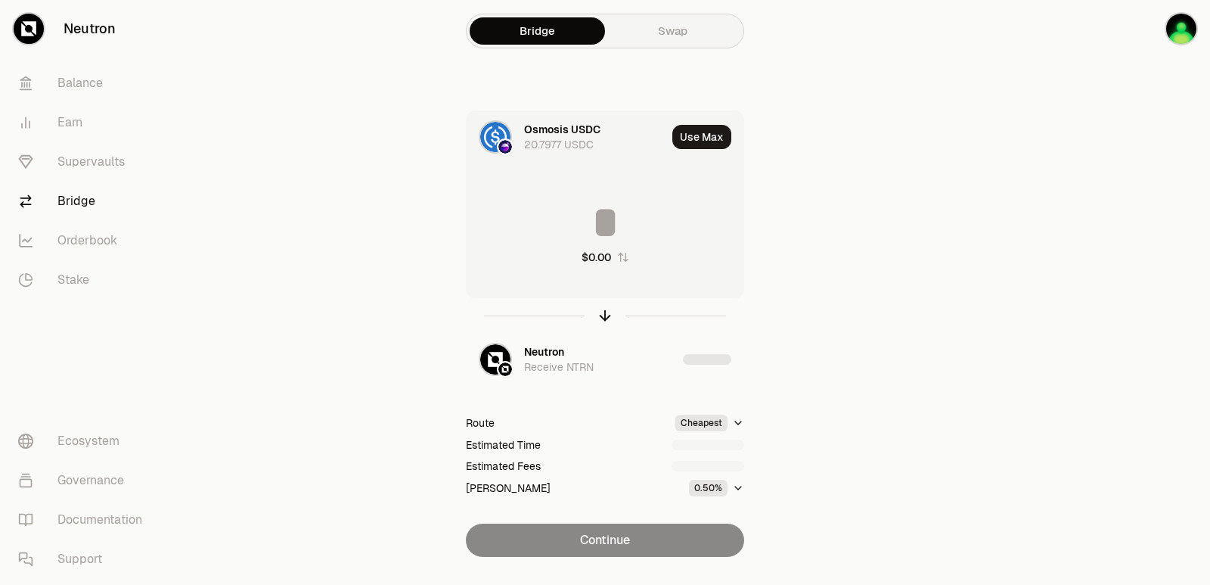
click at [606, 216] on input at bounding box center [605, 222] width 277 height 45
click at [599, 209] on input "********" at bounding box center [605, 222] width 277 height 45
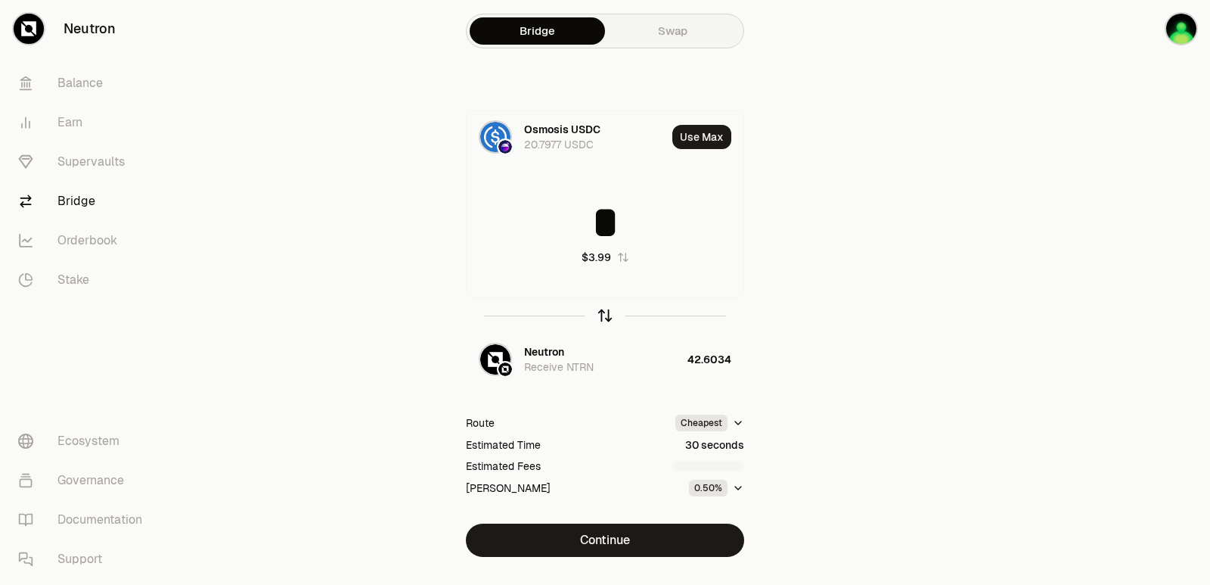
type input "*"
click at [606, 313] on icon "button" at bounding box center [605, 315] width 17 height 17
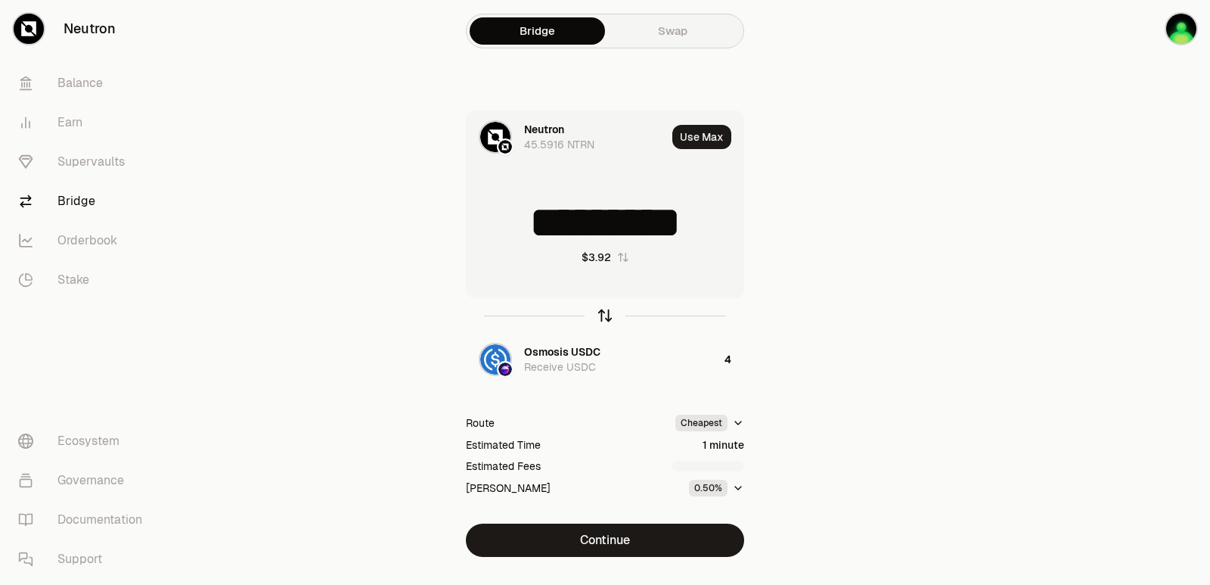
click at [607, 313] on icon "button" at bounding box center [605, 315] width 17 height 17
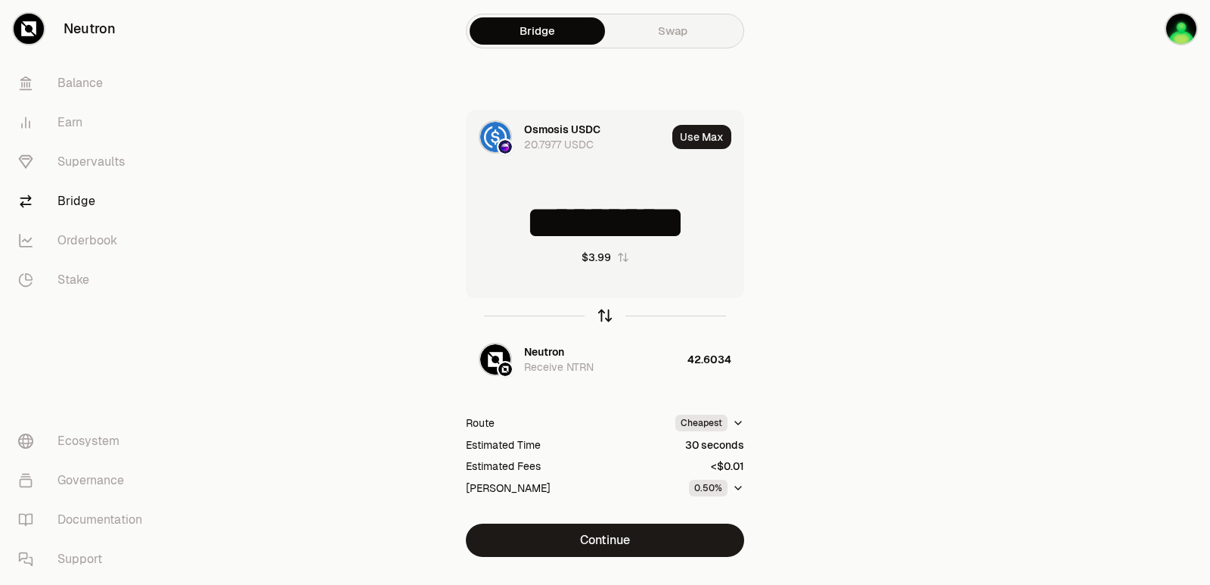
type input "*"
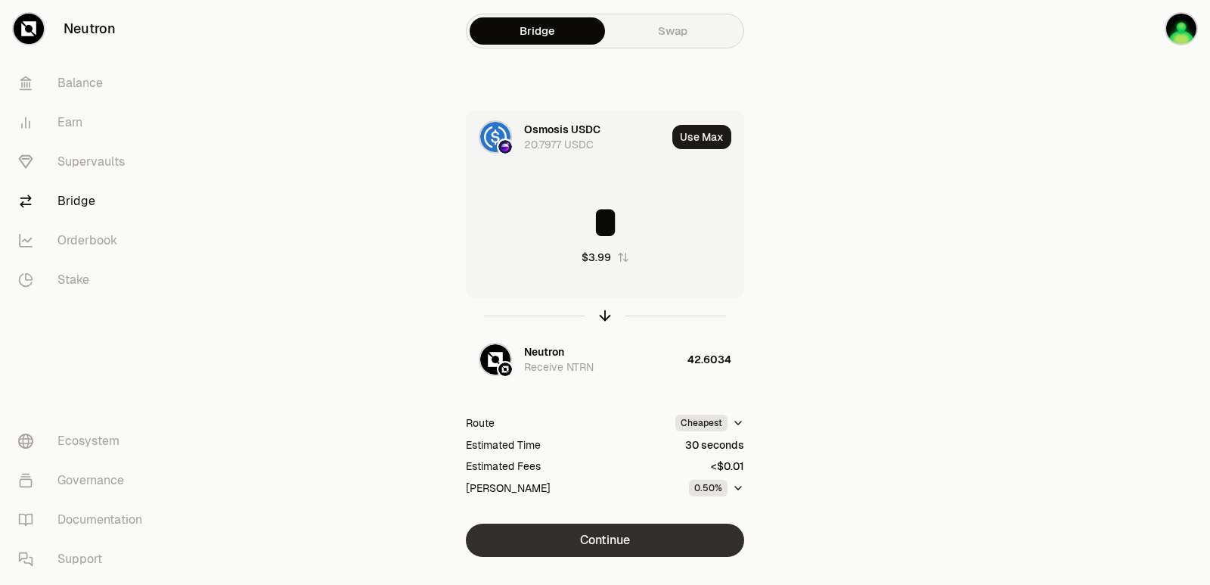
click at [623, 540] on button "Continue" at bounding box center [605, 539] width 278 height 33
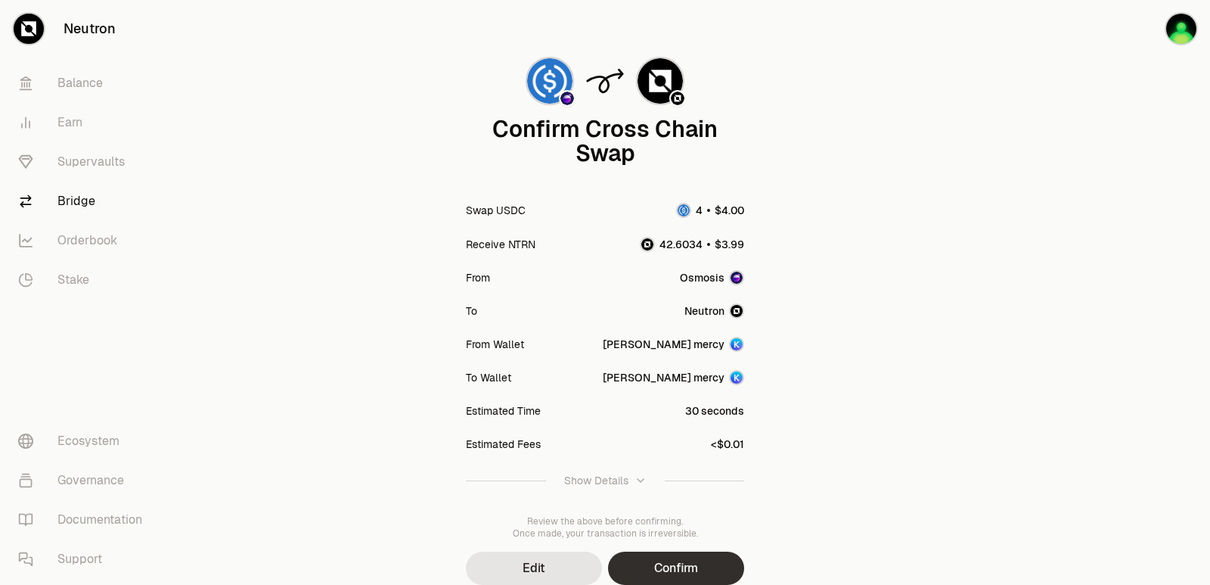
scroll to position [125, 0]
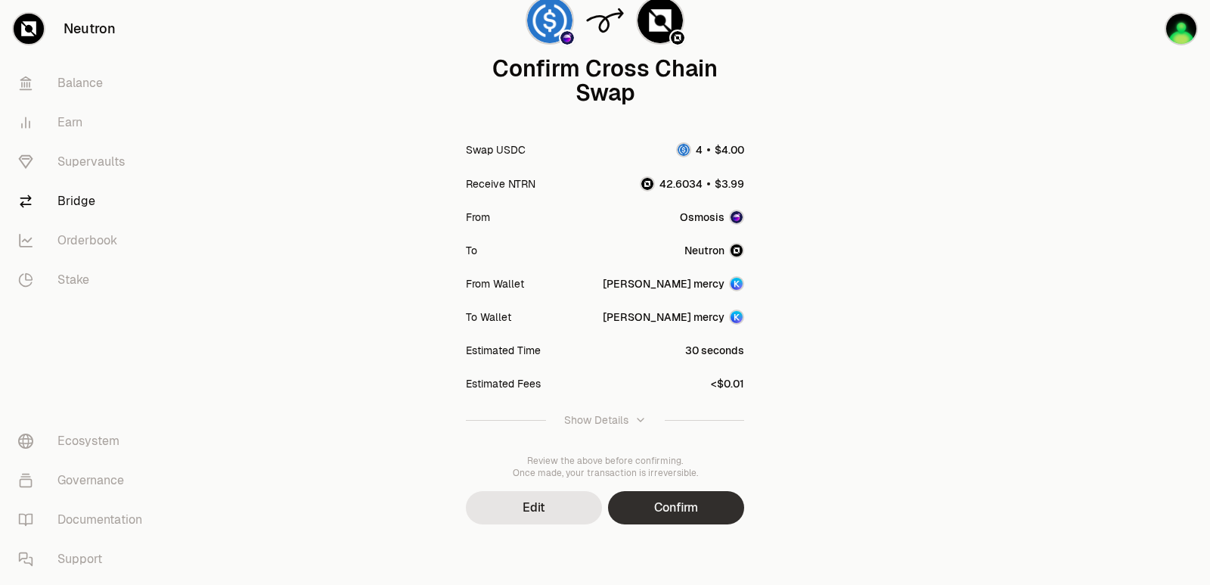
click at [656, 518] on button "Confirm" at bounding box center [676, 507] width 136 height 33
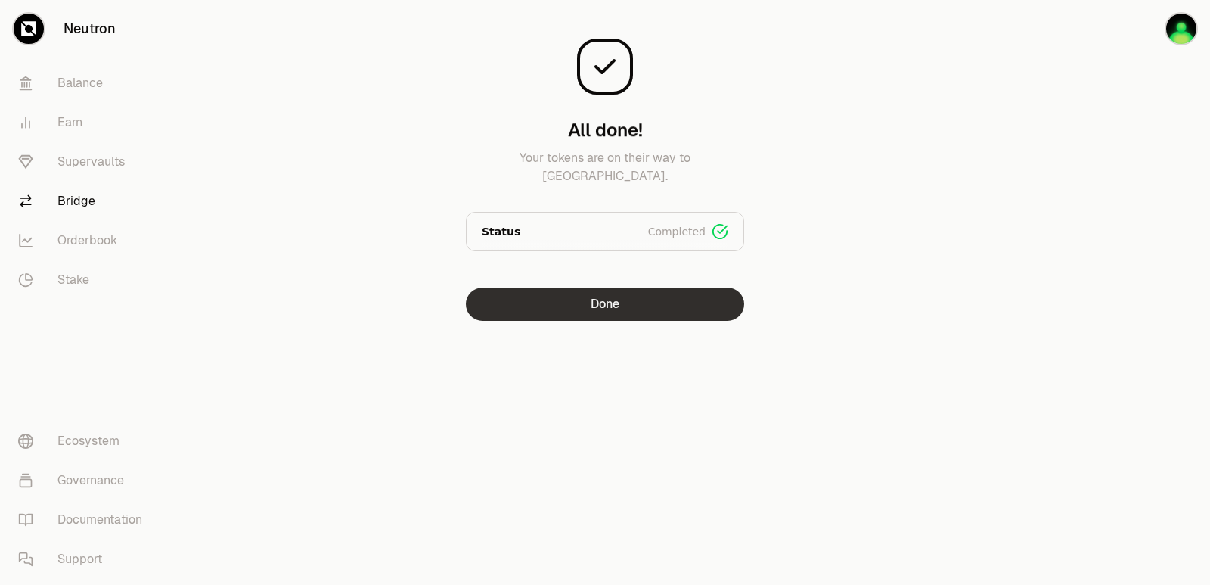
click at [635, 292] on button "Done" at bounding box center [605, 303] width 278 height 33
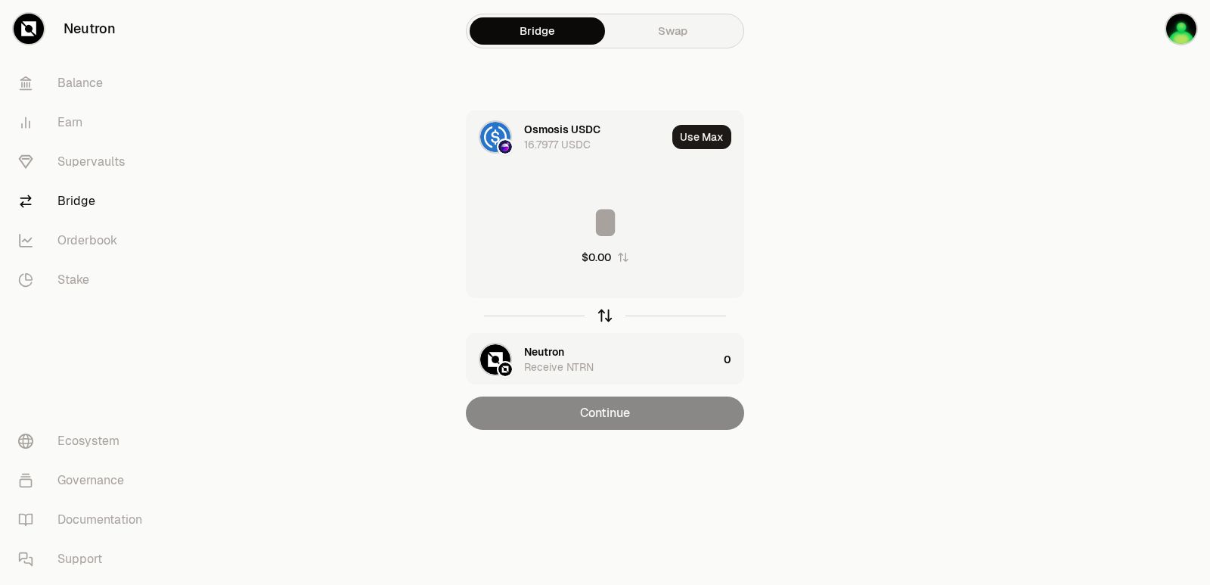
click at [605, 312] on icon "button" at bounding box center [605, 316] width 0 height 10
click at [562, 213] on input at bounding box center [605, 222] width 277 height 45
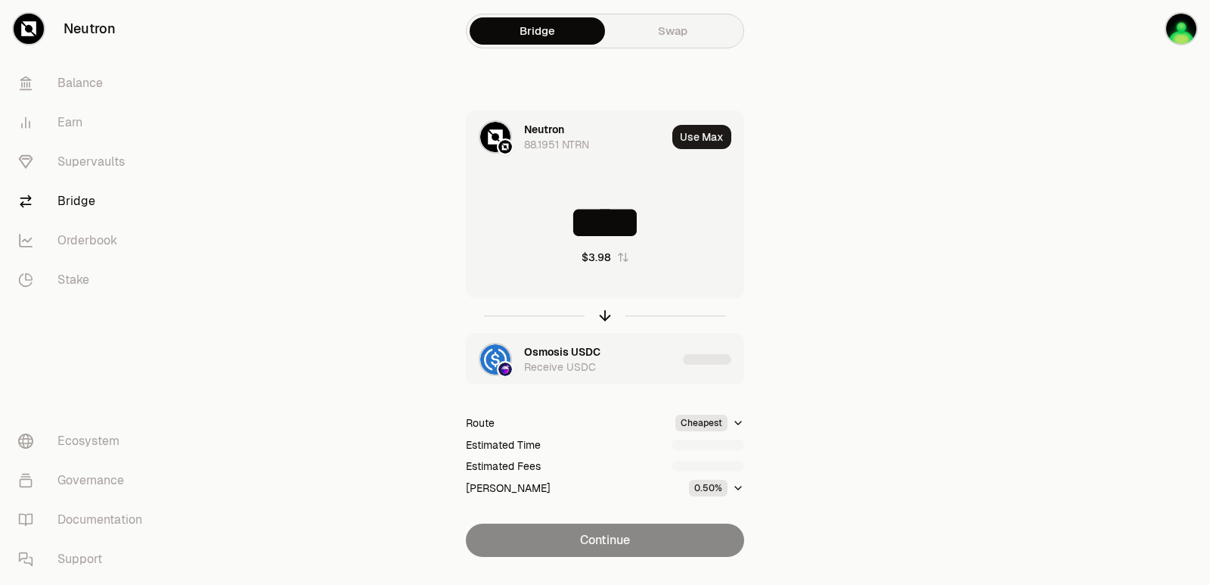
type input "*****"
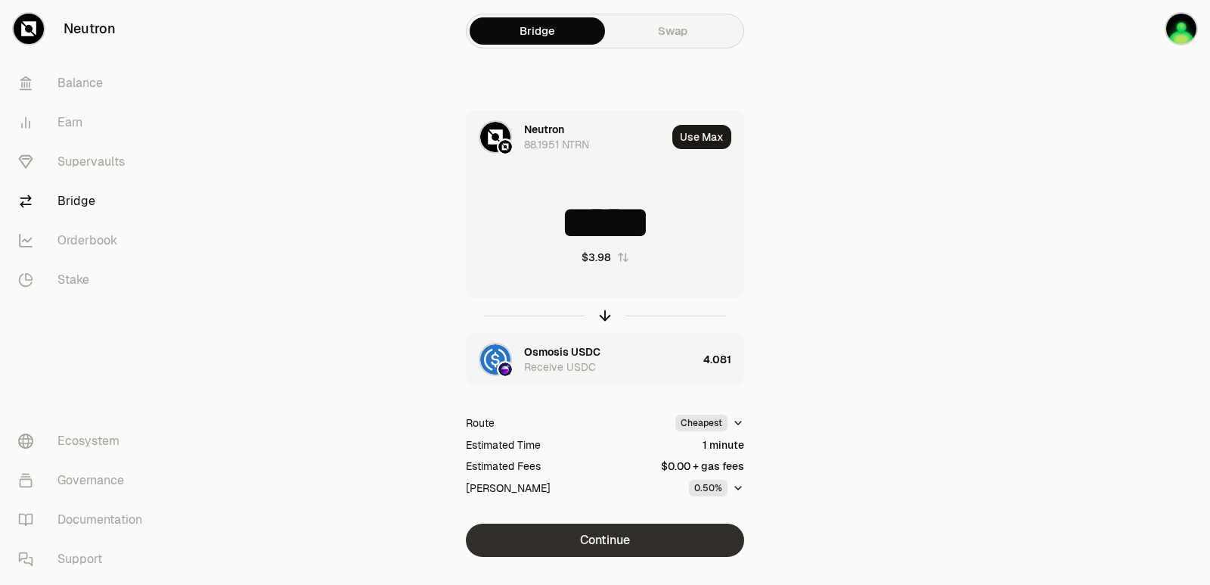
click at [634, 551] on button "Continue" at bounding box center [605, 539] width 278 height 33
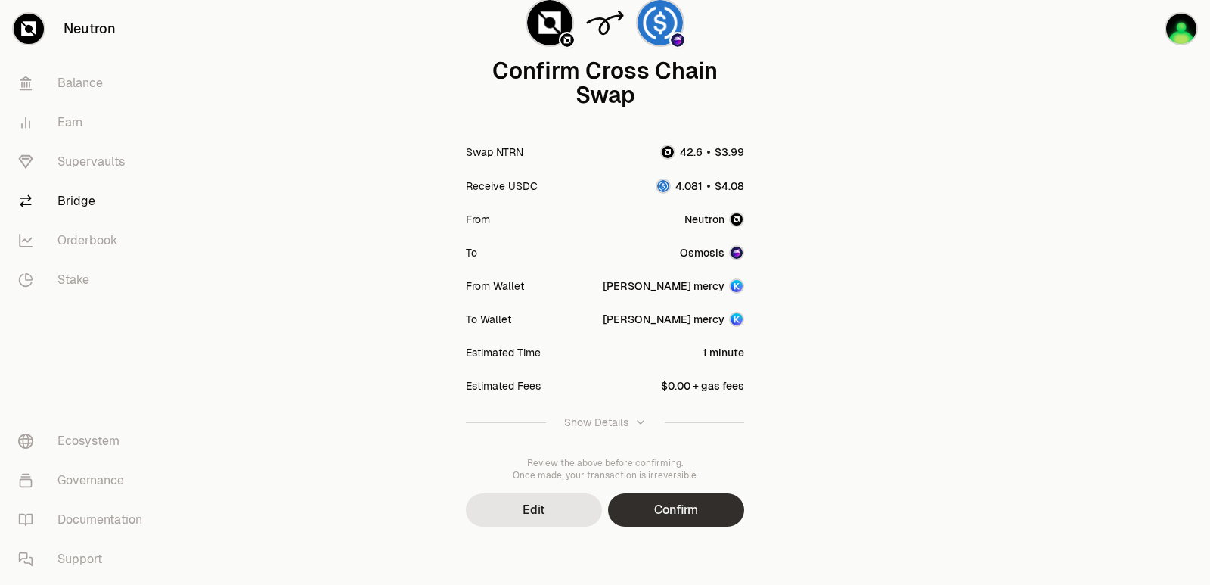
scroll to position [125, 0]
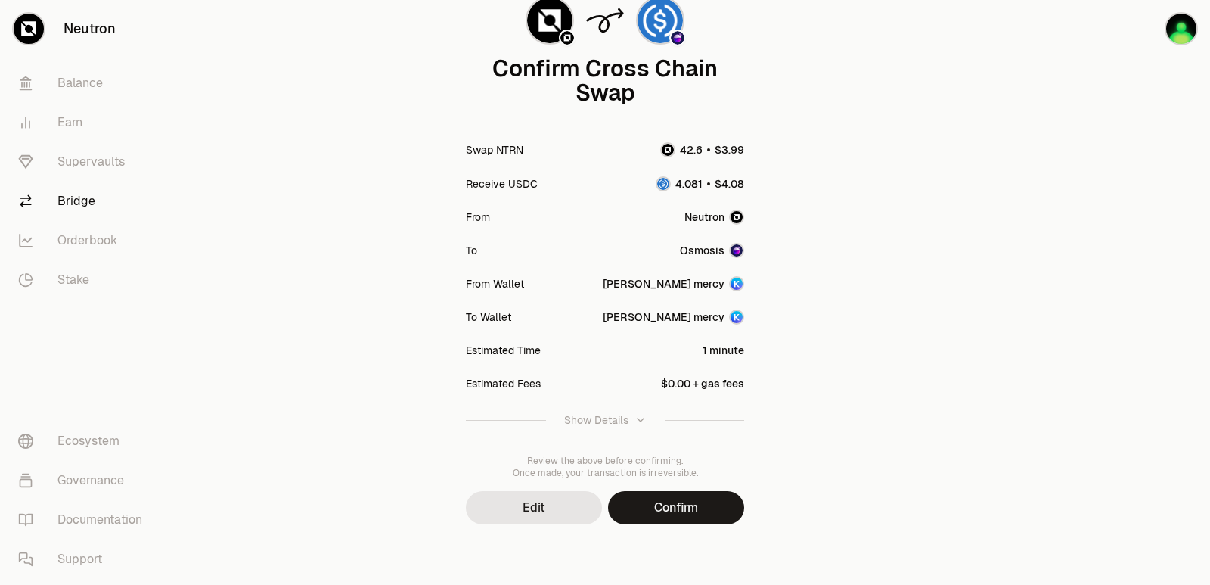
click at [663, 497] on button "Confirm" at bounding box center [676, 507] width 136 height 33
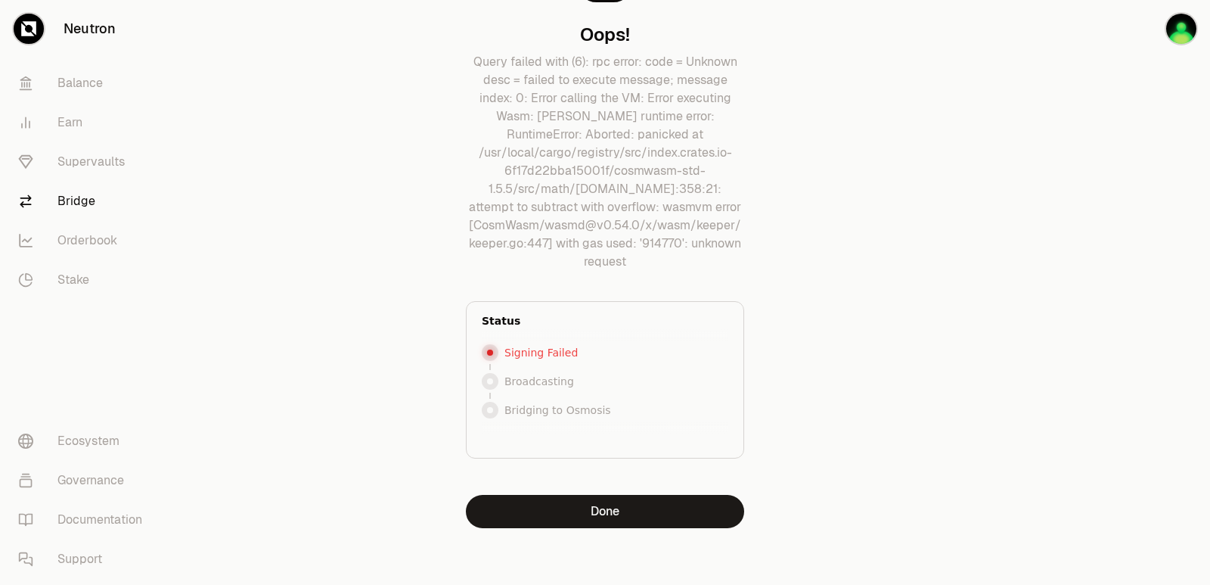
scroll to position [96, 0]
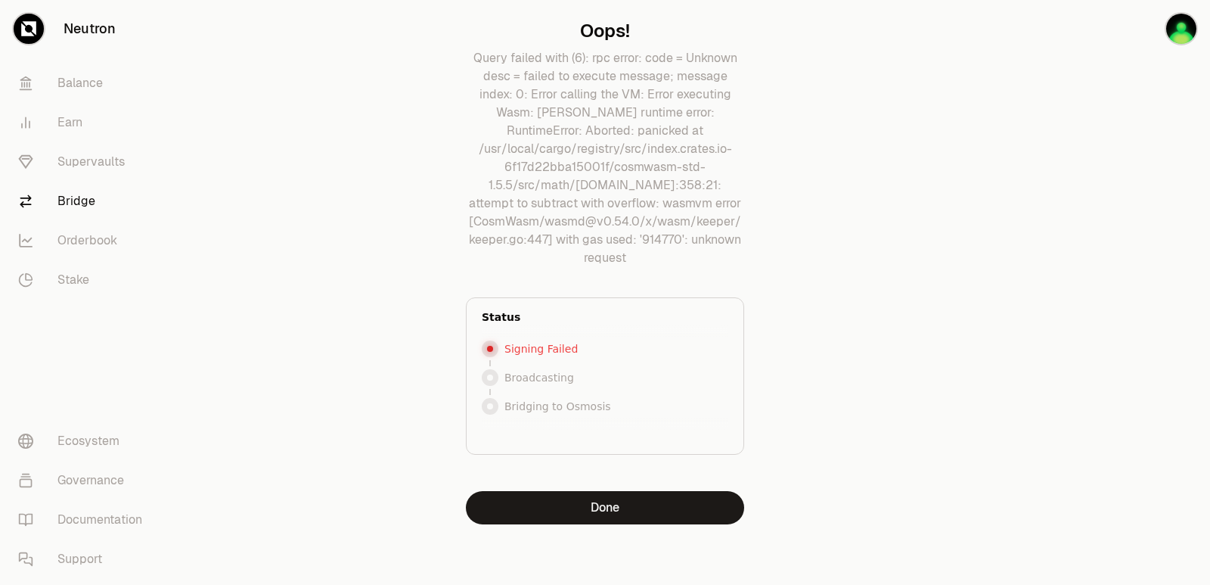
click at [597, 501] on button "Done" at bounding box center [605, 507] width 278 height 33
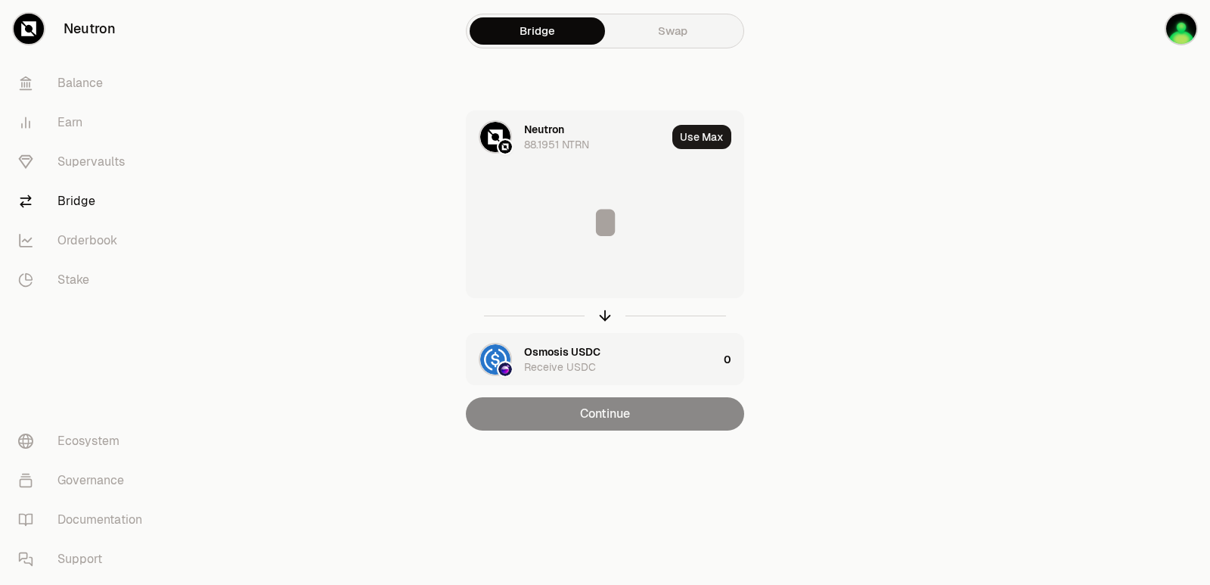
scroll to position [0, 0]
click at [570, 209] on input at bounding box center [605, 222] width 277 height 45
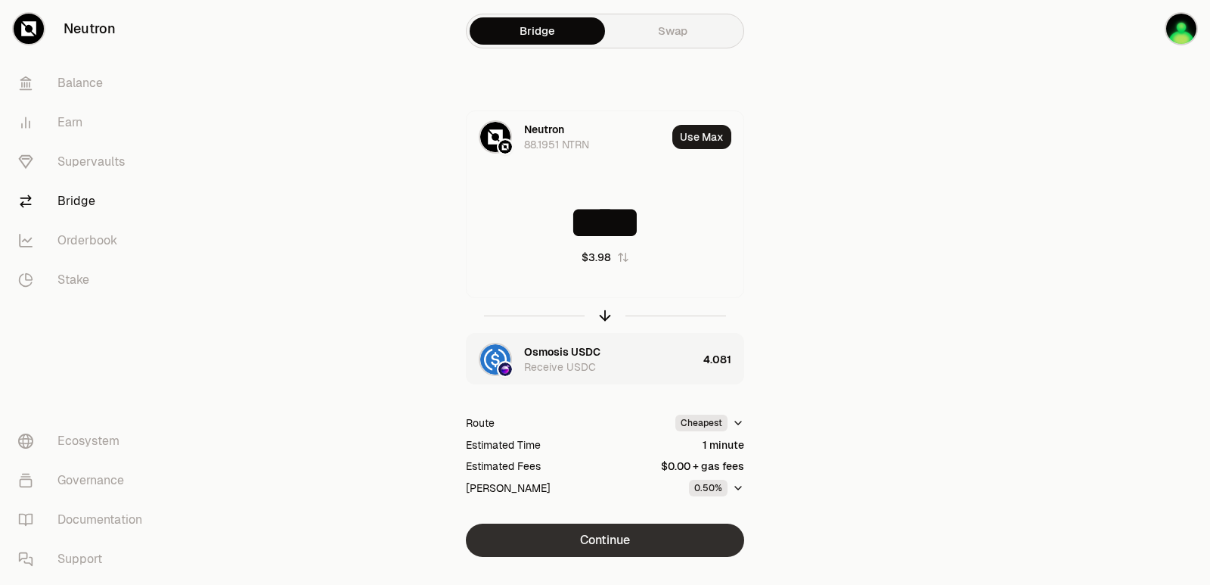
type input "****"
click at [552, 537] on button "Continue" at bounding box center [605, 539] width 278 height 33
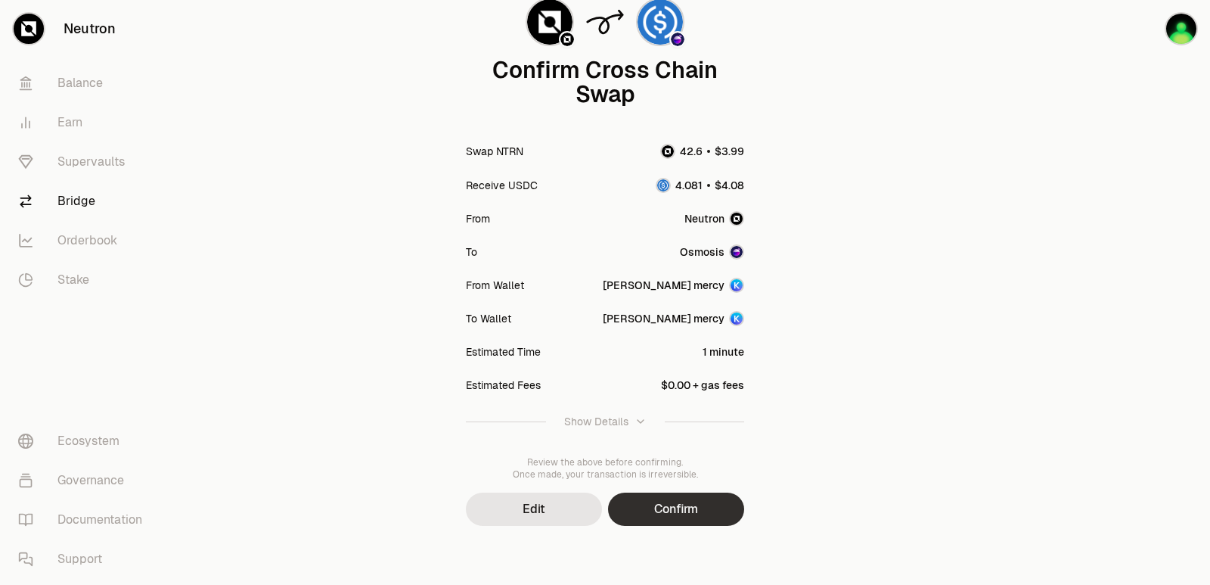
scroll to position [125, 0]
click at [659, 513] on button "Confirm" at bounding box center [676, 507] width 136 height 33
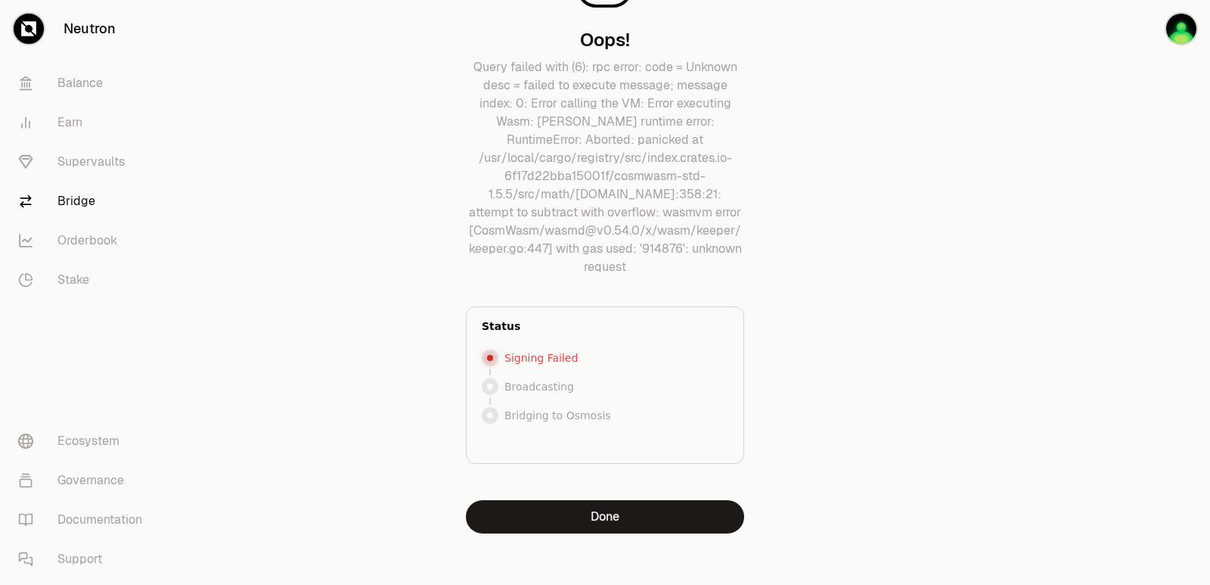
scroll to position [96, 0]
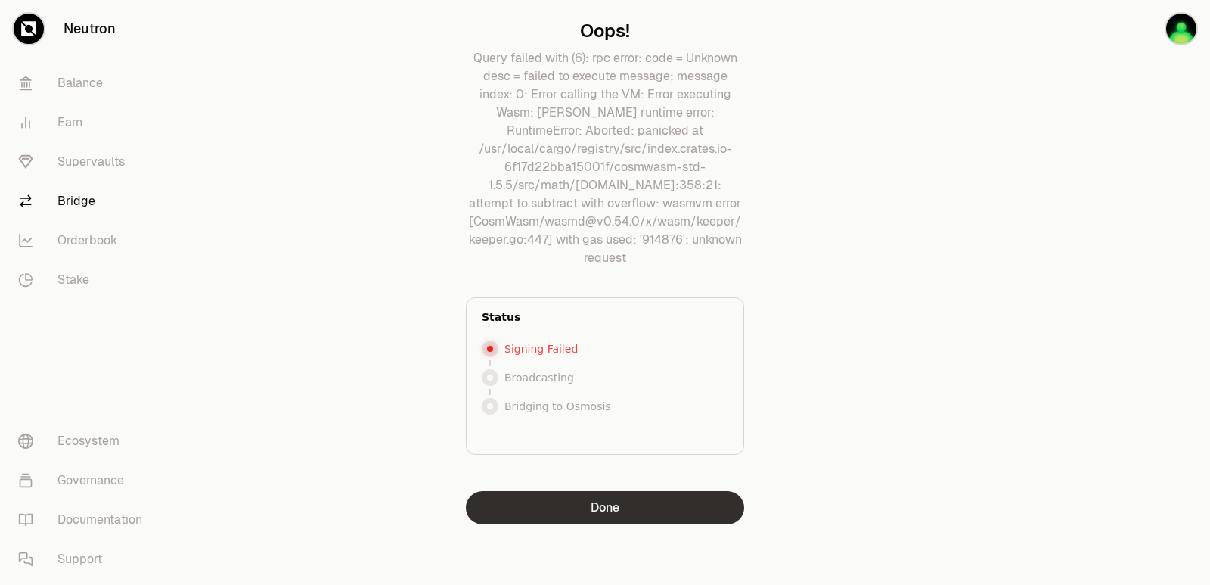
click at [630, 510] on button "Done" at bounding box center [605, 507] width 278 height 33
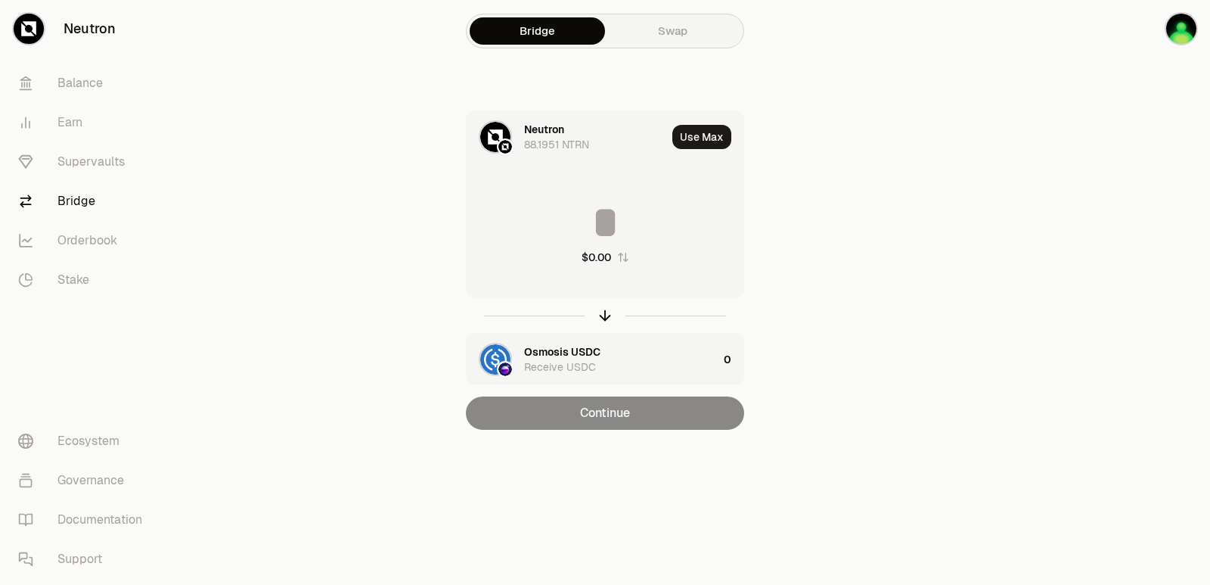
click at [521, 246] on div "$0.00" at bounding box center [605, 232] width 277 height 133
click at [596, 320] on div at bounding box center [605, 315] width 278 height 35
click at [607, 315] on icon "button" at bounding box center [605, 315] width 17 height 17
click at [604, 315] on icon "button" at bounding box center [605, 315] width 17 height 17
click at [601, 320] on icon "button" at bounding box center [605, 315] width 17 height 17
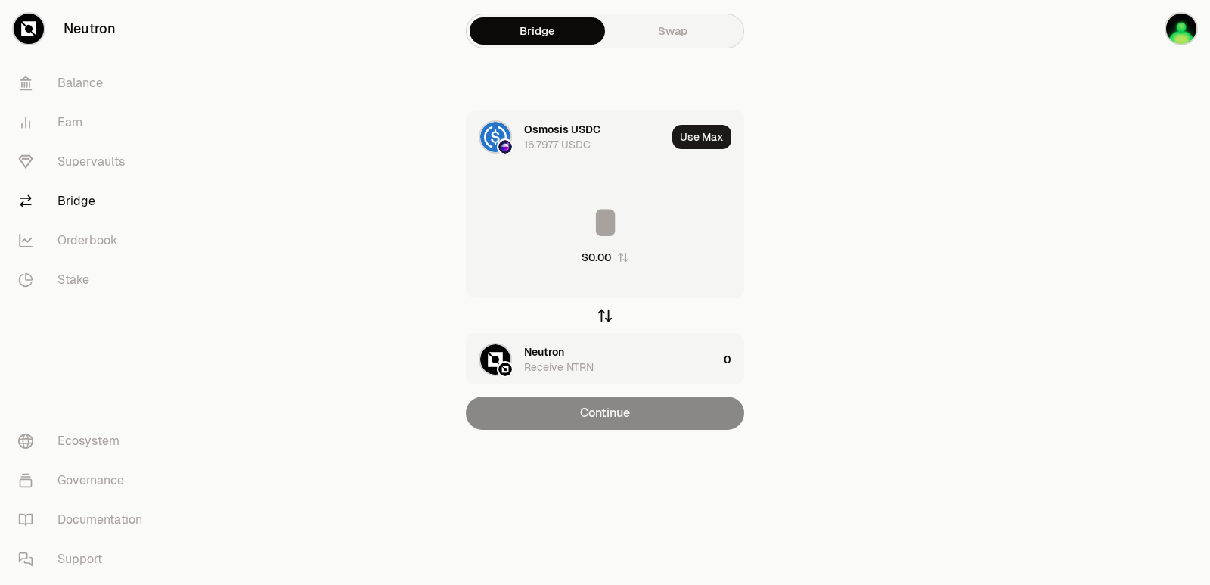
click at [601, 321] on icon "button" at bounding box center [605, 315] width 17 height 17
click at [583, 214] on input at bounding box center [605, 222] width 277 height 45
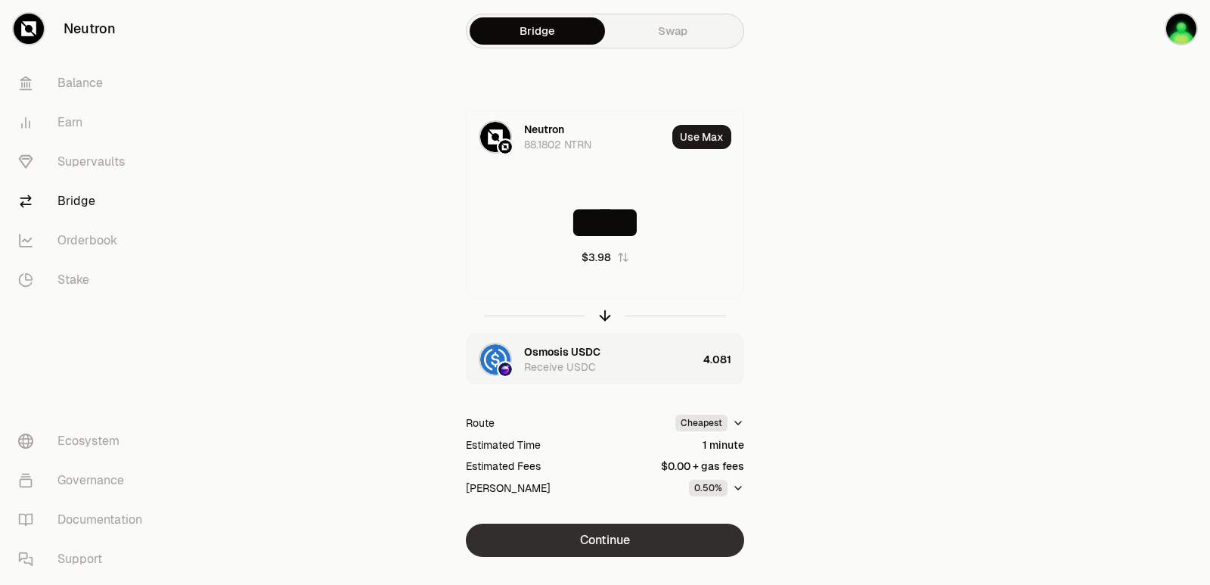
type input "****"
click at [613, 545] on button "Continue" at bounding box center [605, 539] width 278 height 33
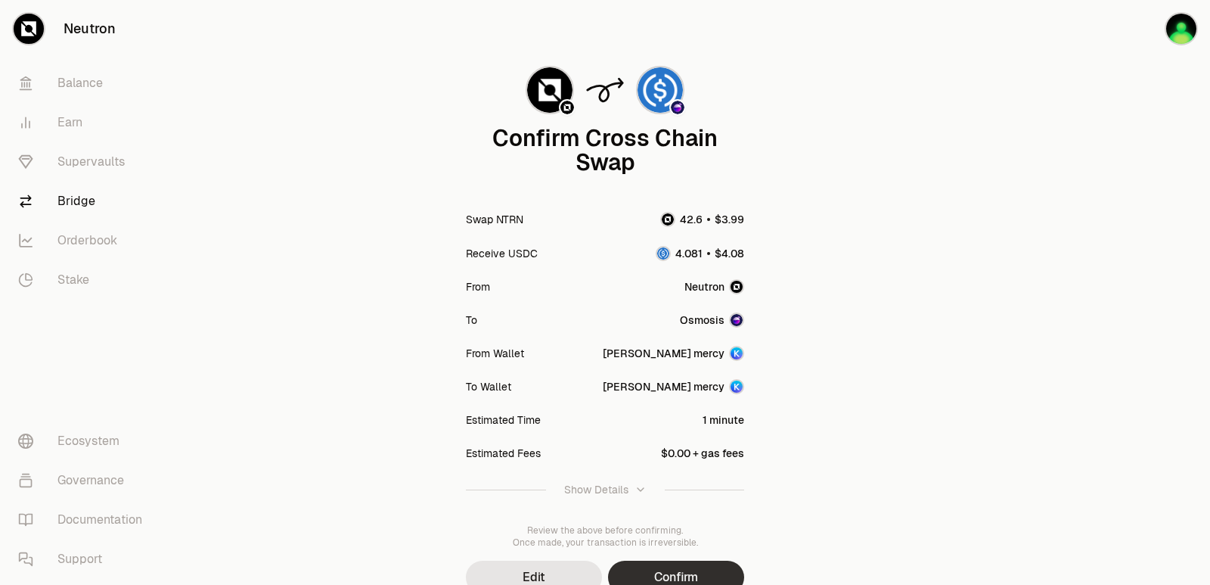
scroll to position [125, 0]
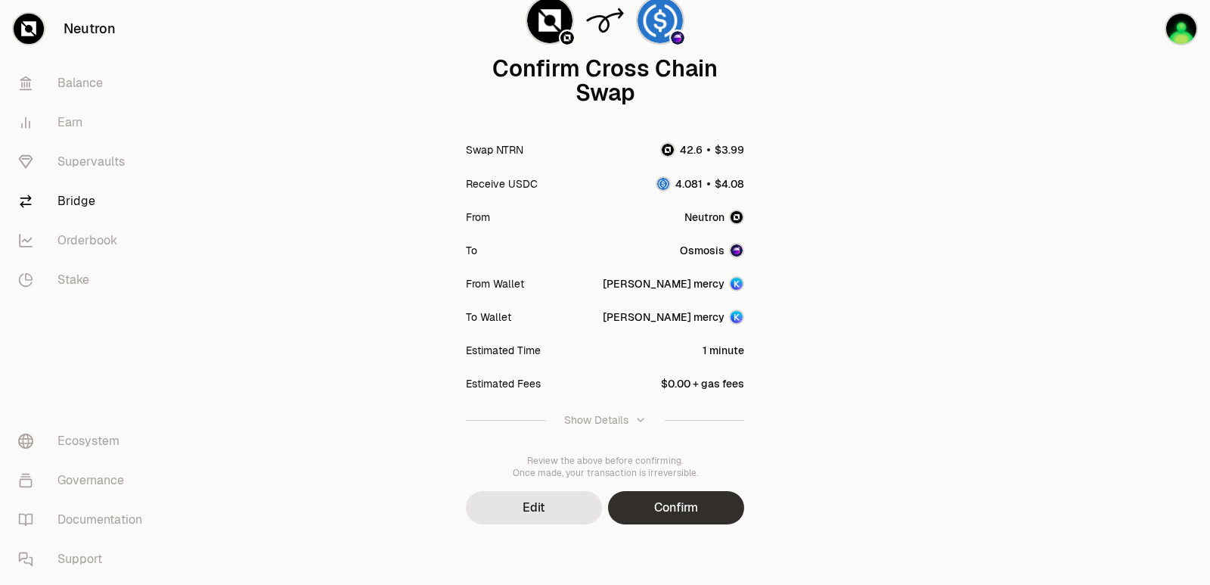
click at [660, 504] on button "Confirm" at bounding box center [676, 507] width 136 height 33
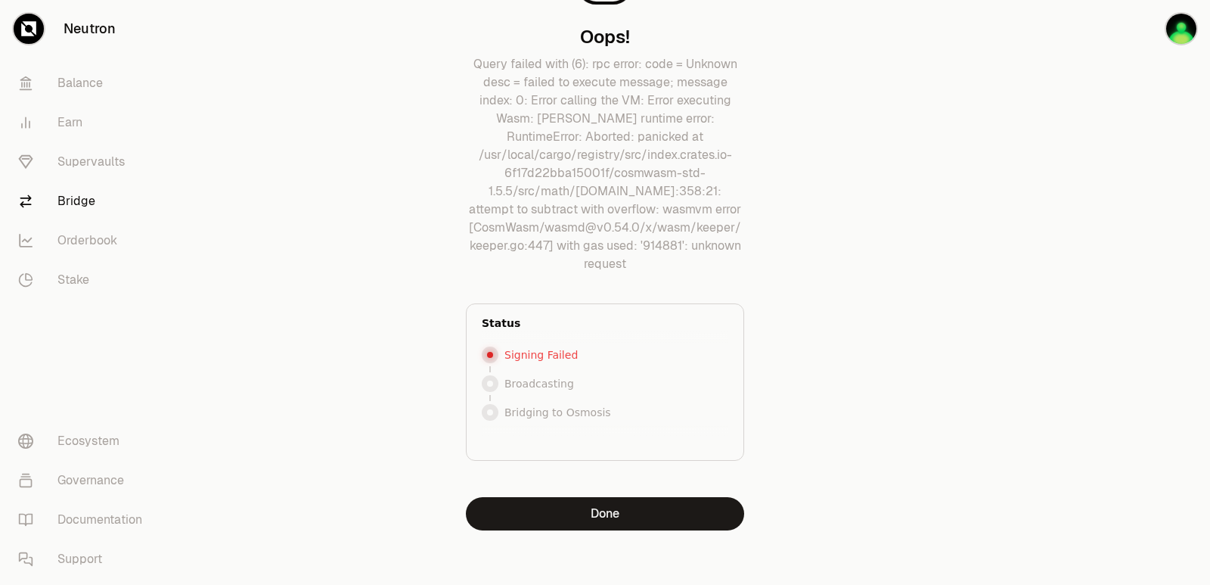
scroll to position [96, 0]
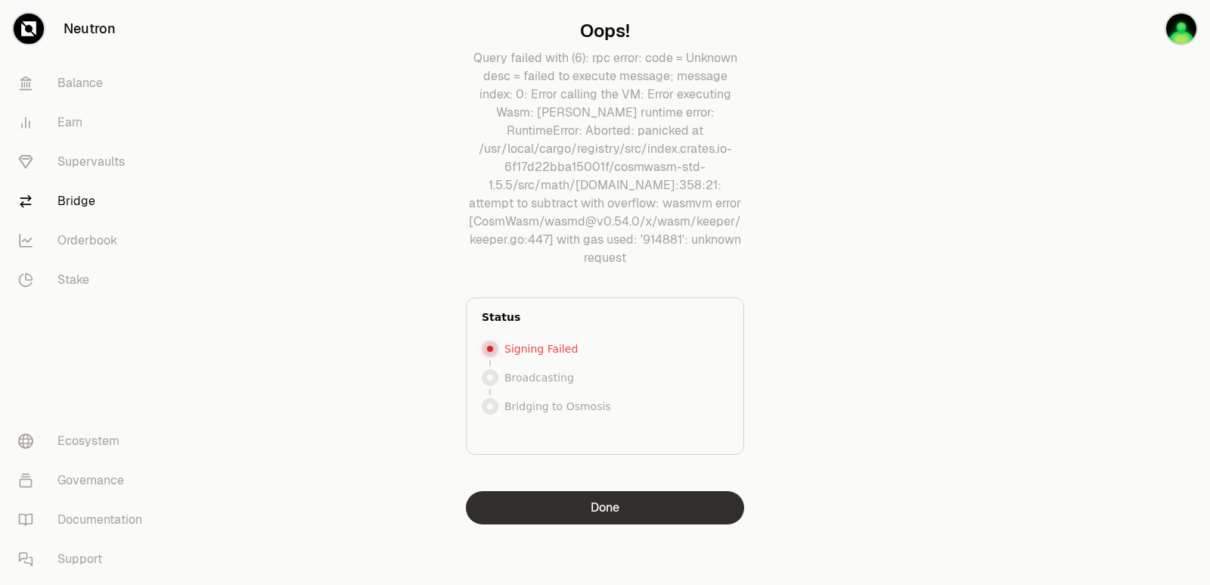
click at [650, 513] on button "Done" at bounding box center [605, 507] width 278 height 33
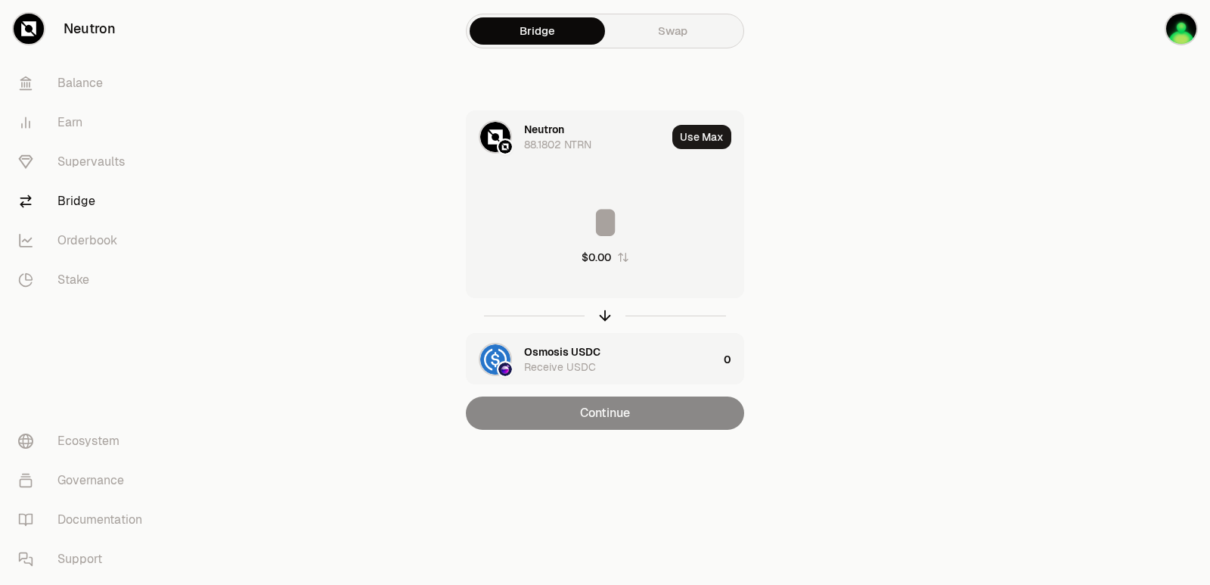
click at [670, 30] on link "Swap" at bounding box center [672, 30] width 135 height 27
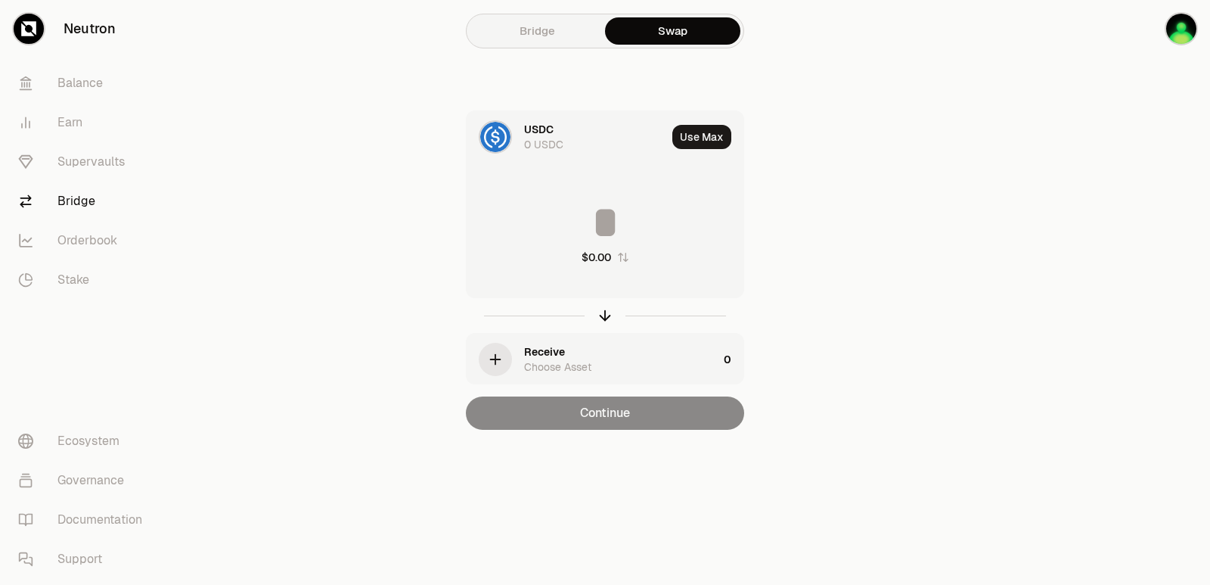
click at [538, 126] on div "USDC" at bounding box center [538, 129] width 29 height 15
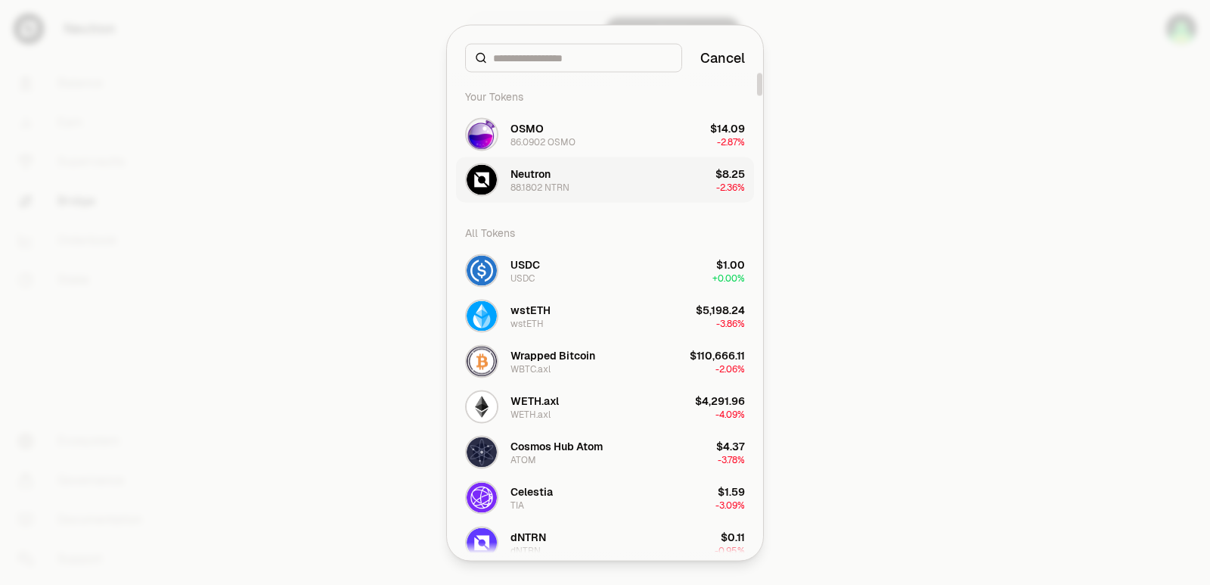
click at [526, 193] on div "Neutron 88.1802 NTRN" at bounding box center [517, 179] width 104 height 33
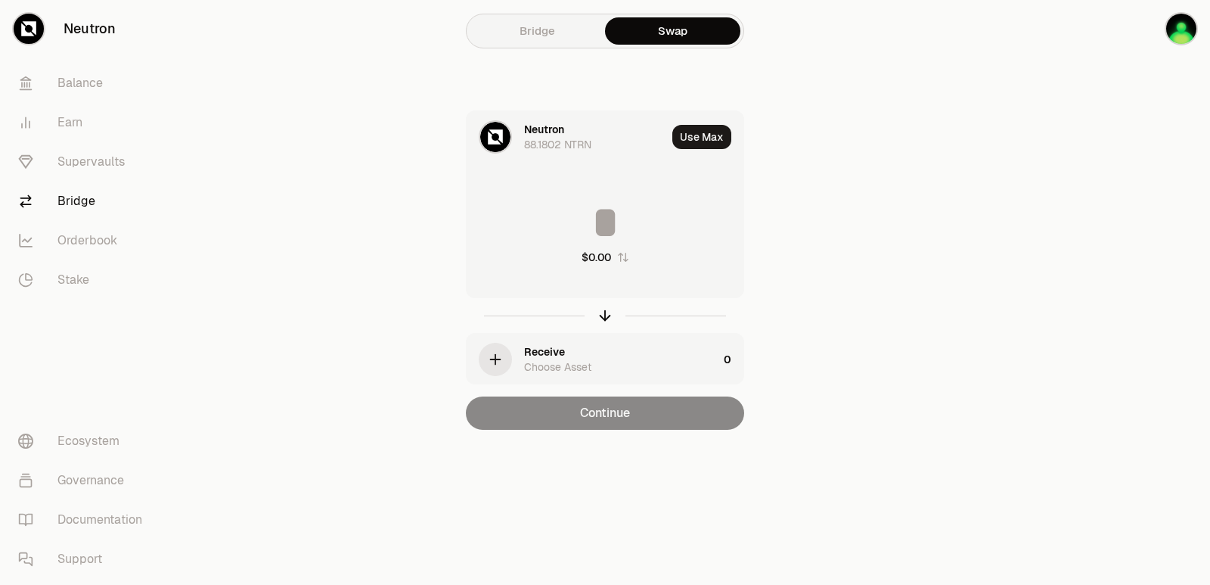
click at [555, 349] on div "Receive" at bounding box center [544, 351] width 41 height 15
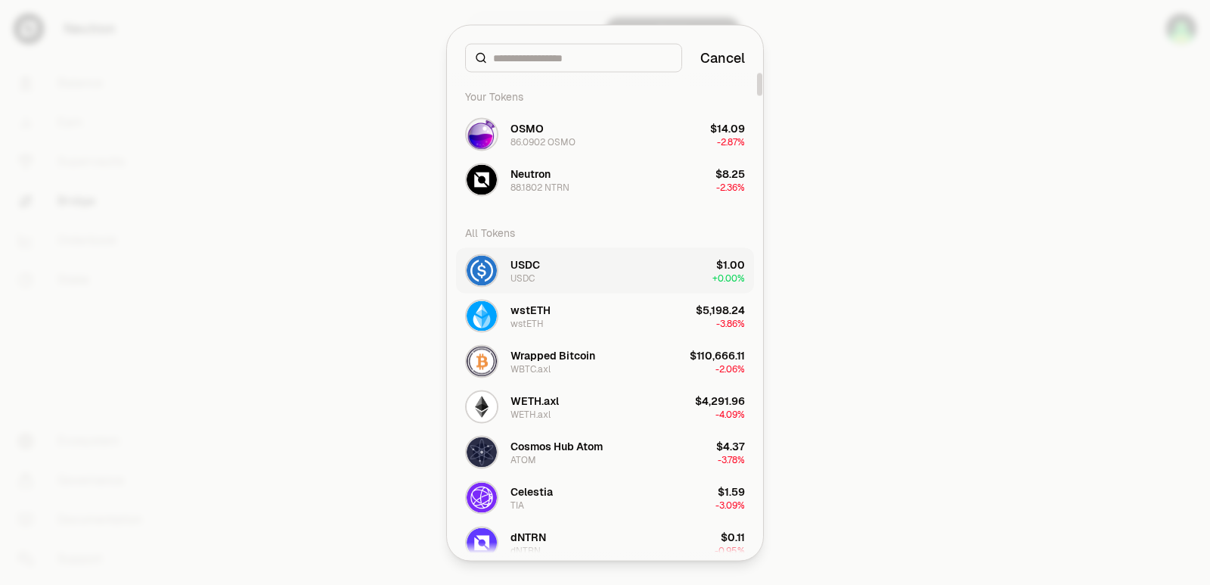
click at [567, 274] on button "USDC USDC $1.00 + 0.00%" at bounding box center [605, 269] width 298 height 45
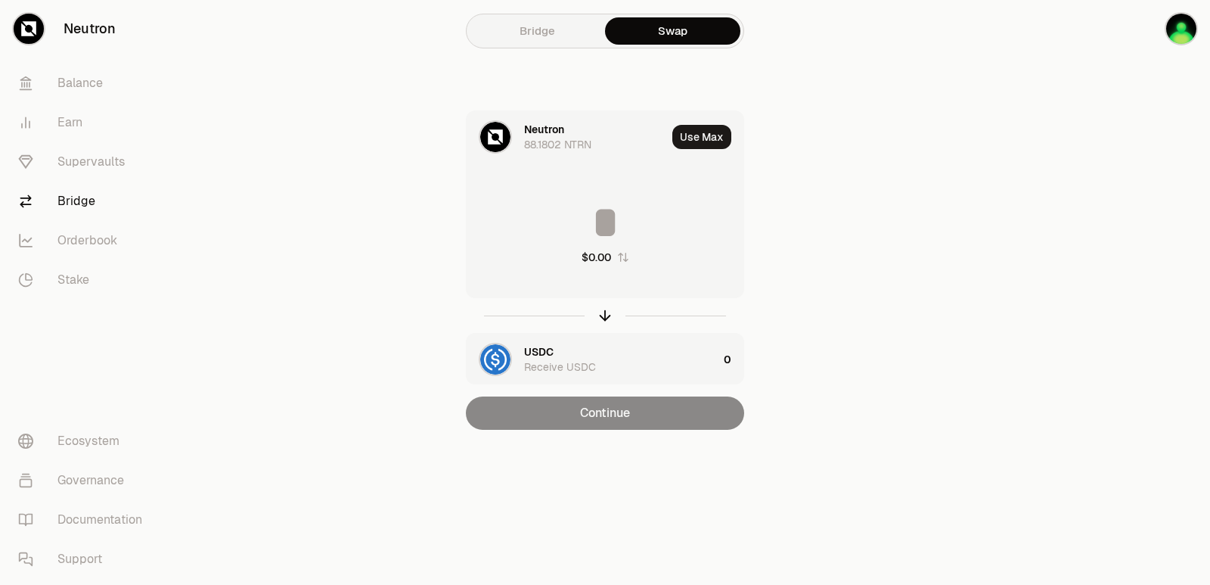
click at [594, 205] on input at bounding box center [605, 222] width 277 height 45
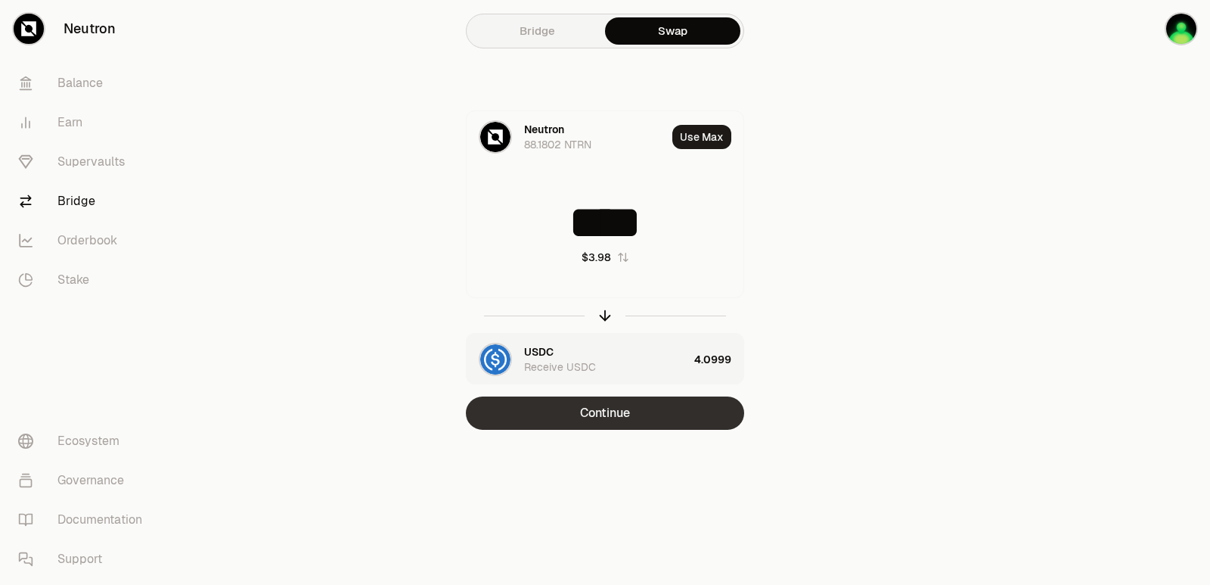
type input "****"
click at [609, 423] on button "Continue" at bounding box center [605, 412] width 278 height 33
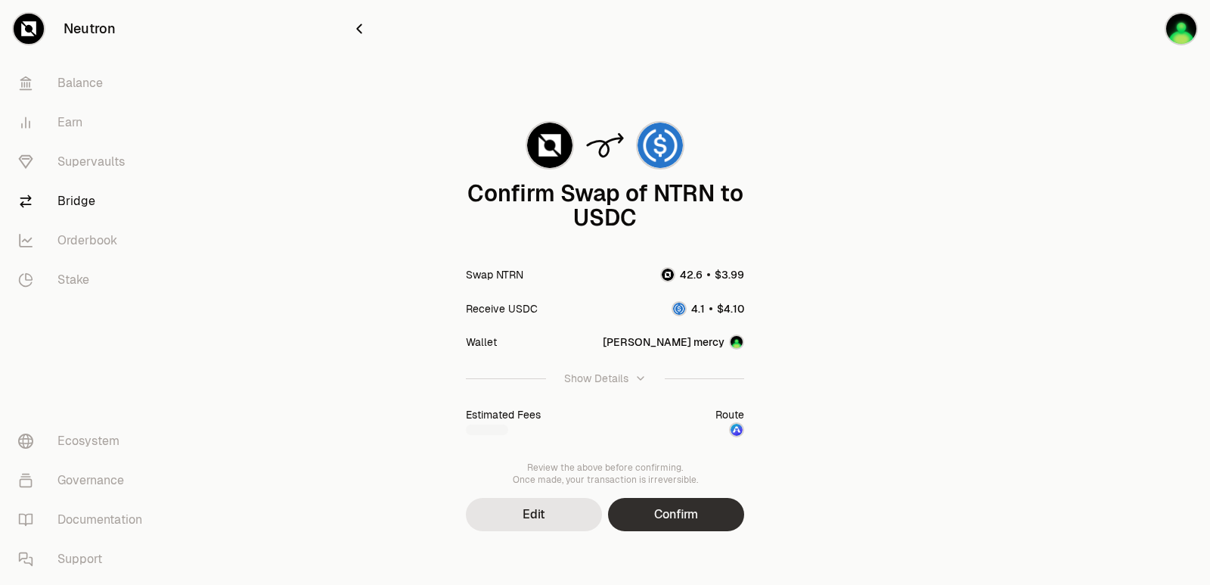
click at [669, 522] on button "Confirm" at bounding box center [676, 514] width 136 height 33
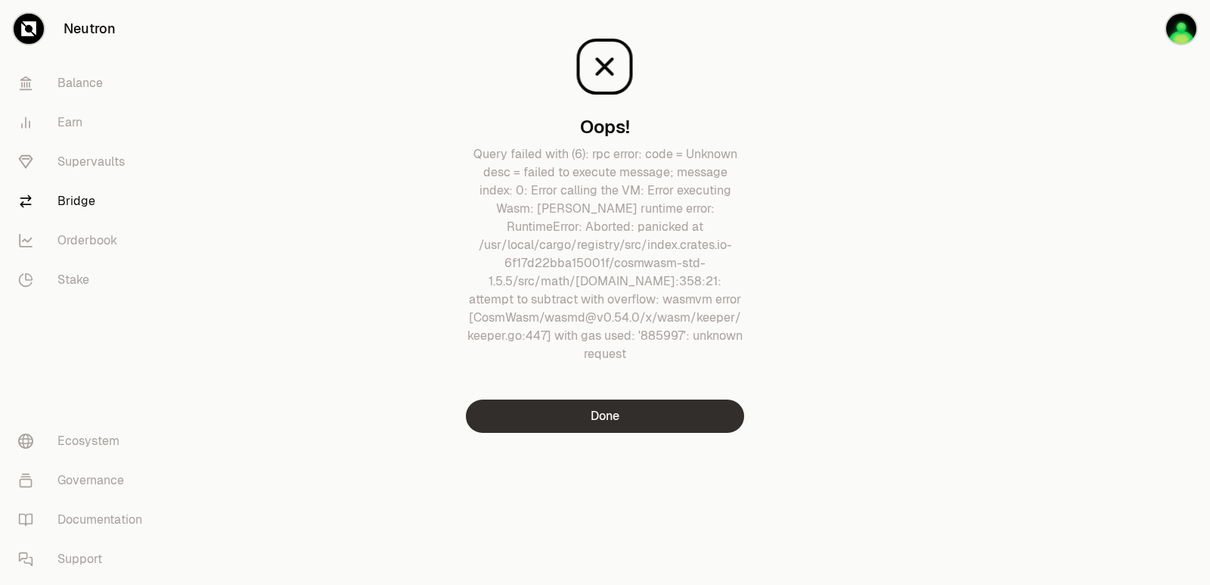
click at [656, 421] on button "Done" at bounding box center [605, 415] width 278 height 33
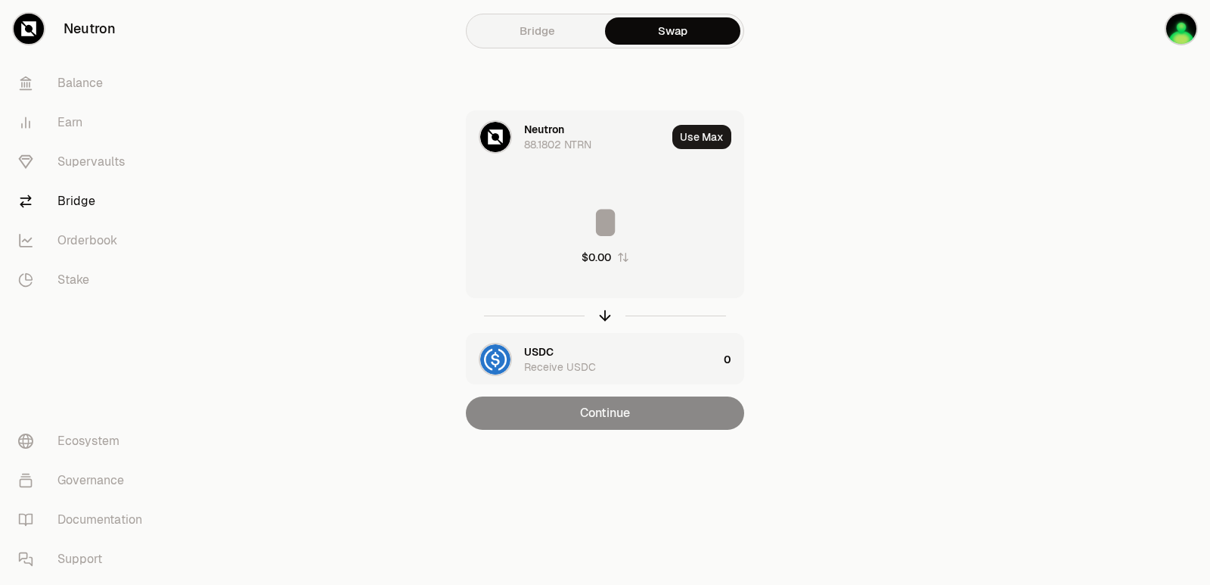
click at [545, 226] on input at bounding box center [605, 222] width 277 height 45
click at [1040, 243] on main "Bridge Swap Neutron 88.1802 NTRN Use Max $0.00 USDC Receive USDC 0 Continue" at bounding box center [689, 245] width 1041 height 490
click at [703, 138] on button "Use Max" at bounding box center [701, 137] width 59 height 24
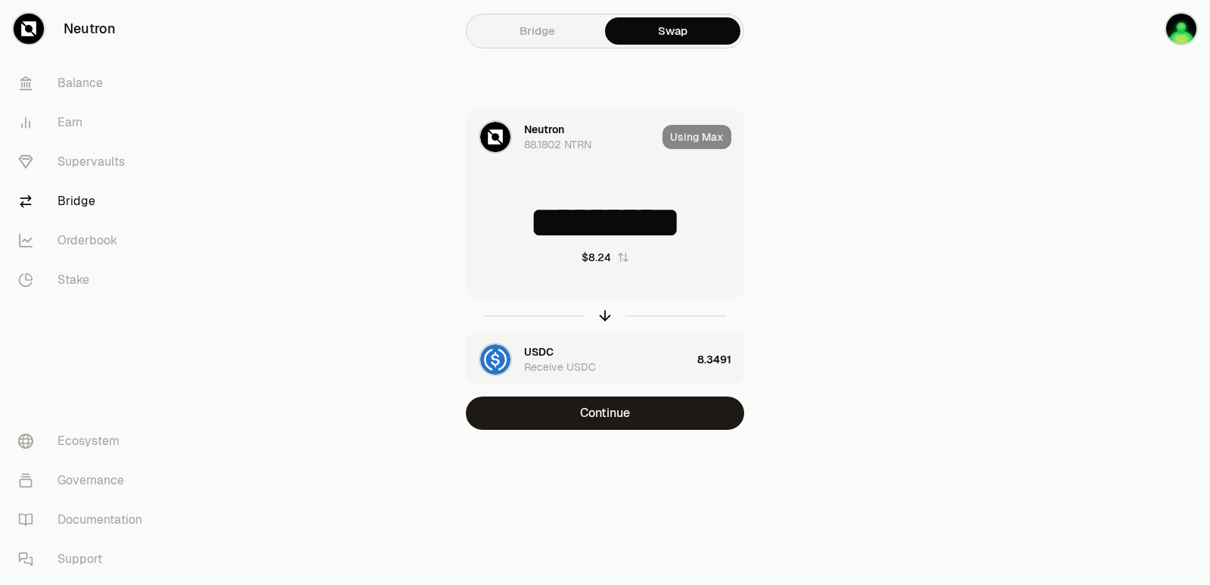
click at [611, 221] on input "*********" at bounding box center [605, 222] width 277 height 45
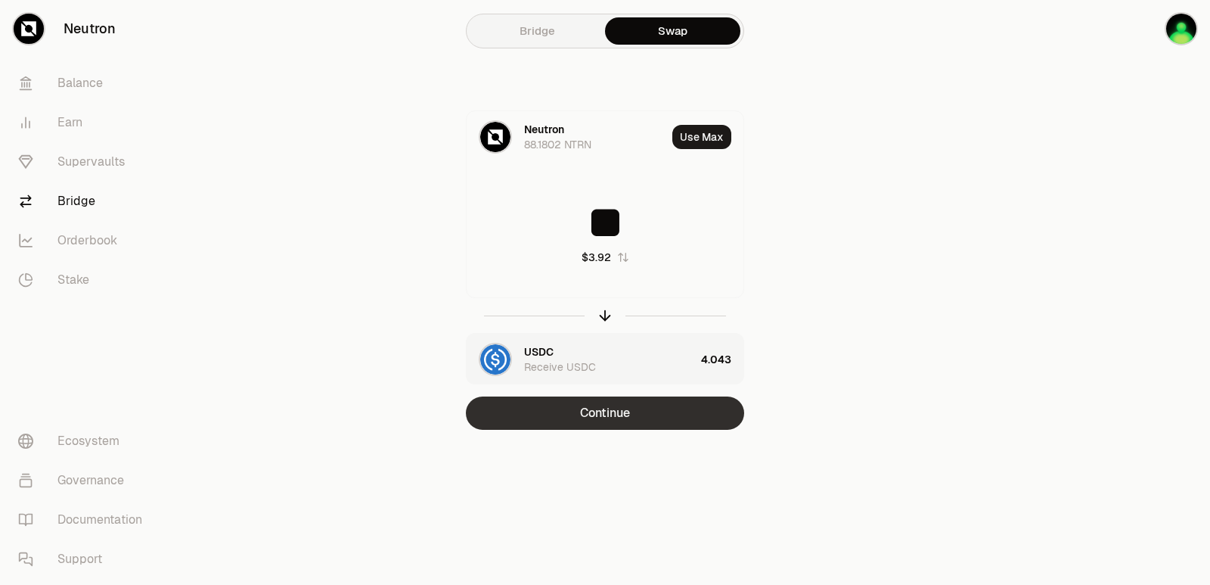
type input "**"
click at [613, 424] on button "Continue" at bounding box center [605, 412] width 278 height 33
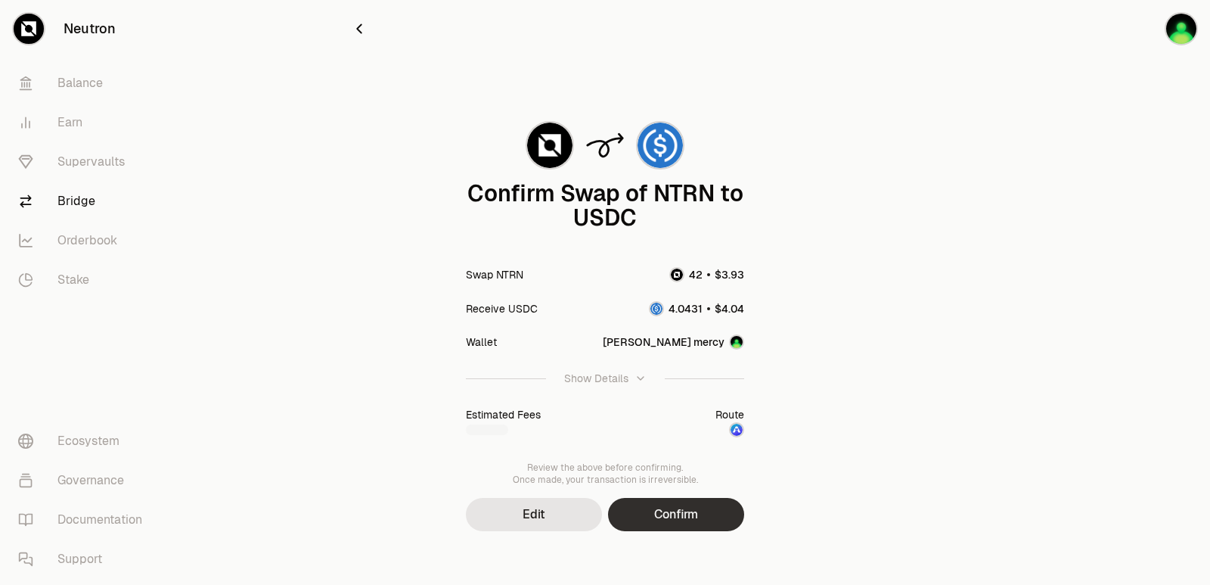
click at [674, 513] on button "Confirm" at bounding box center [676, 514] width 136 height 33
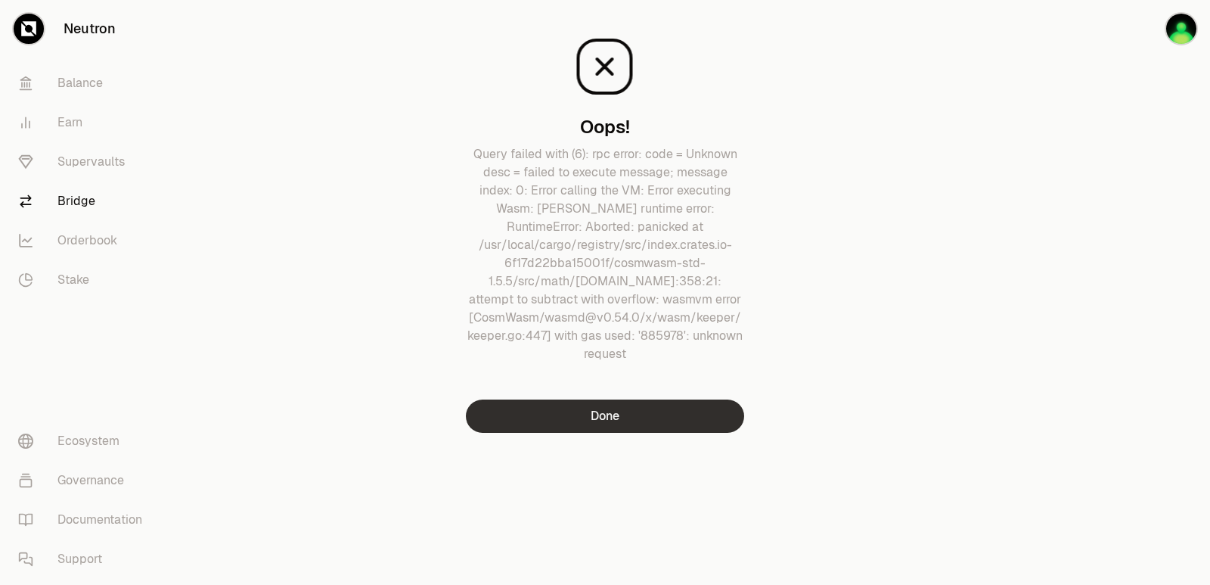
click at [631, 410] on button "Done" at bounding box center [605, 415] width 278 height 33
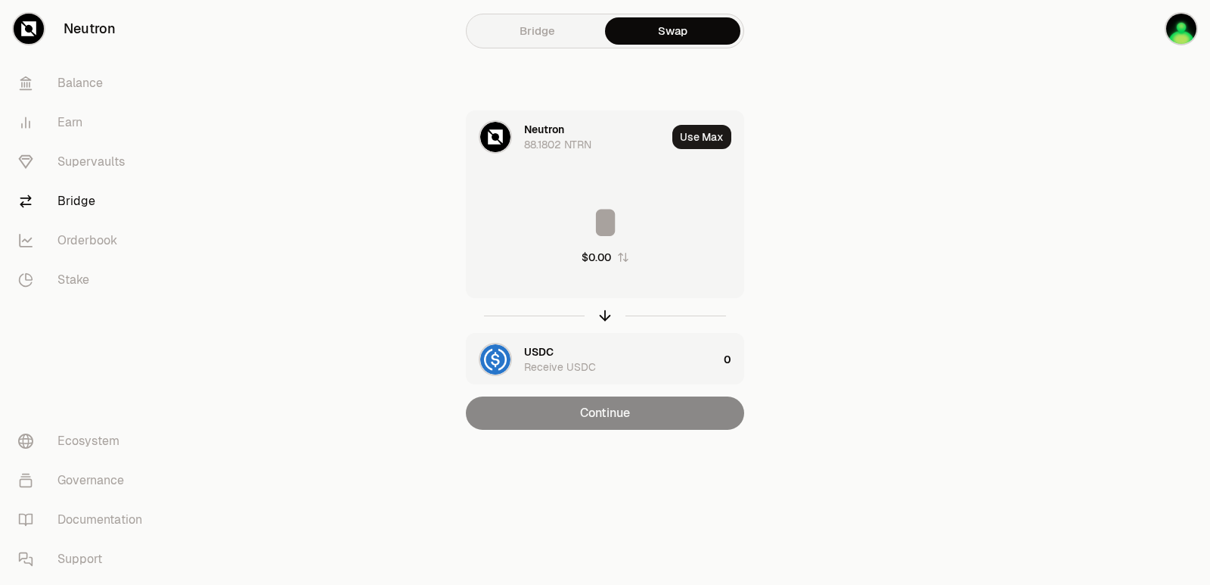
click at [539, 25] on link "Bridge" at bounding box center [537, 30] width 135 height 27
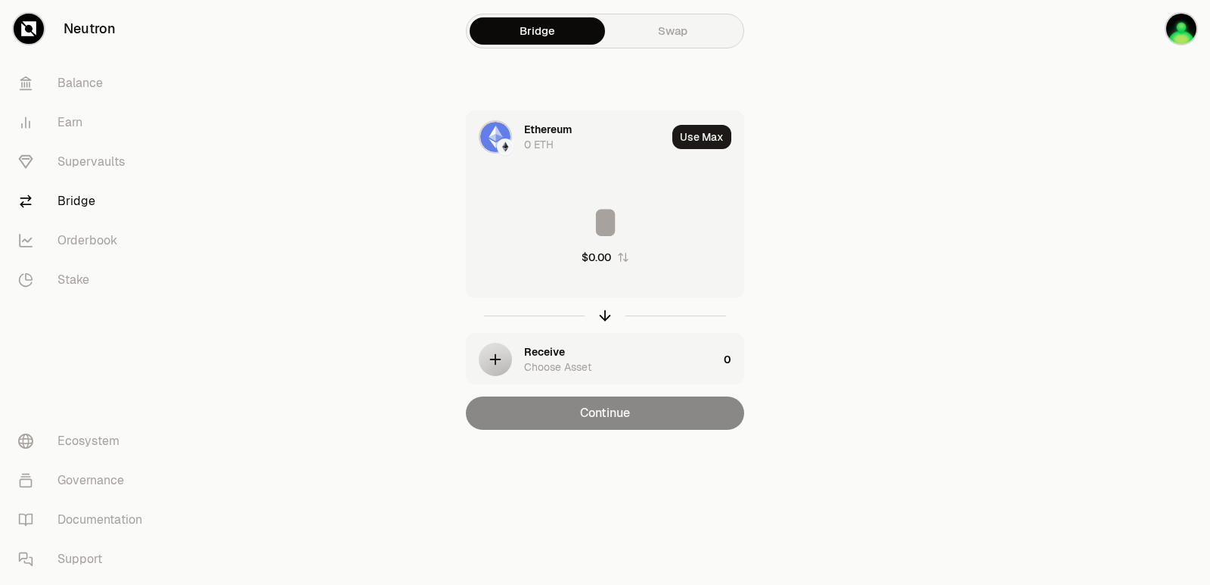
click at [516, 141] on div "Ethereum 0 ETH" at bounding box center [567, 136] width 200 height 51
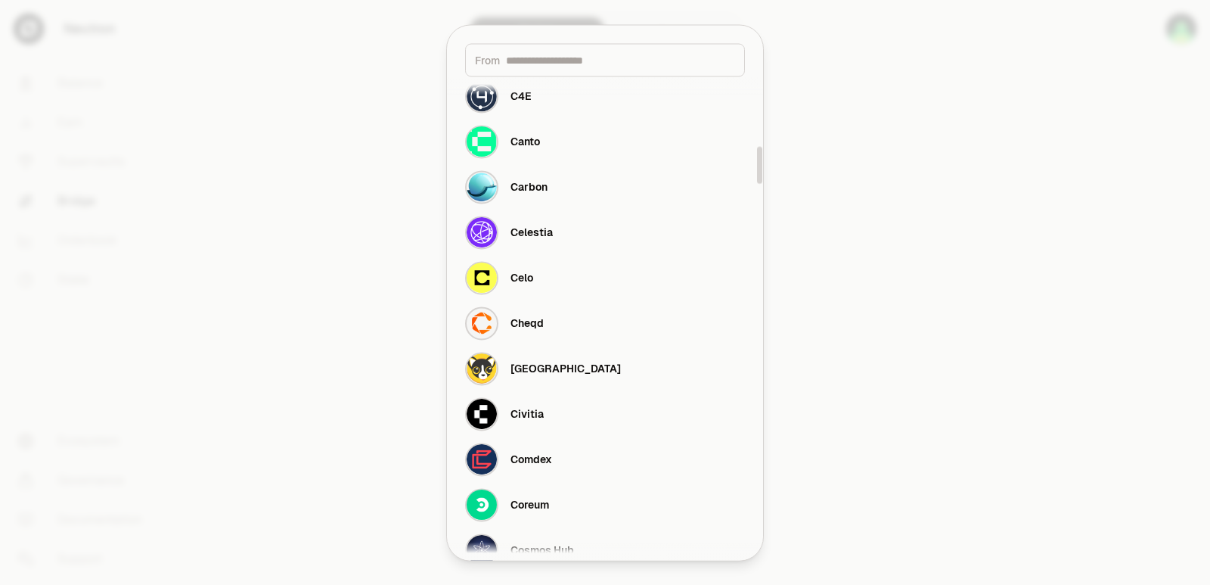
scroll to position [908, 0]
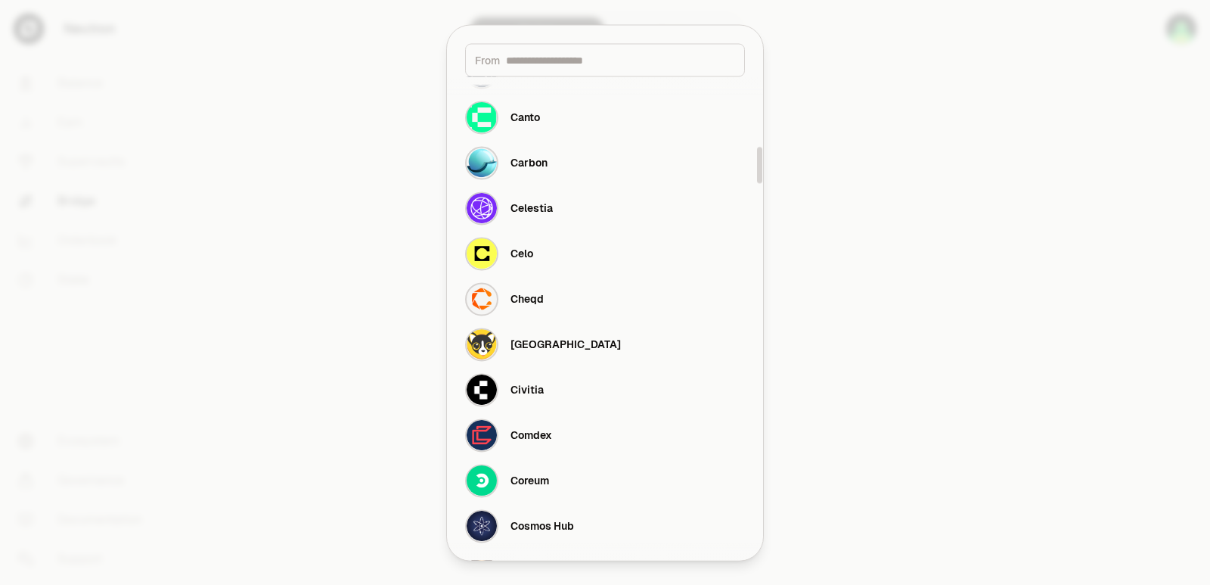
click at [541, 73] on div "From" at bounding box center [605, 59] width 280 height 33
click at [540, 66] on input at bounding box center [620, 59] width 229 height 15
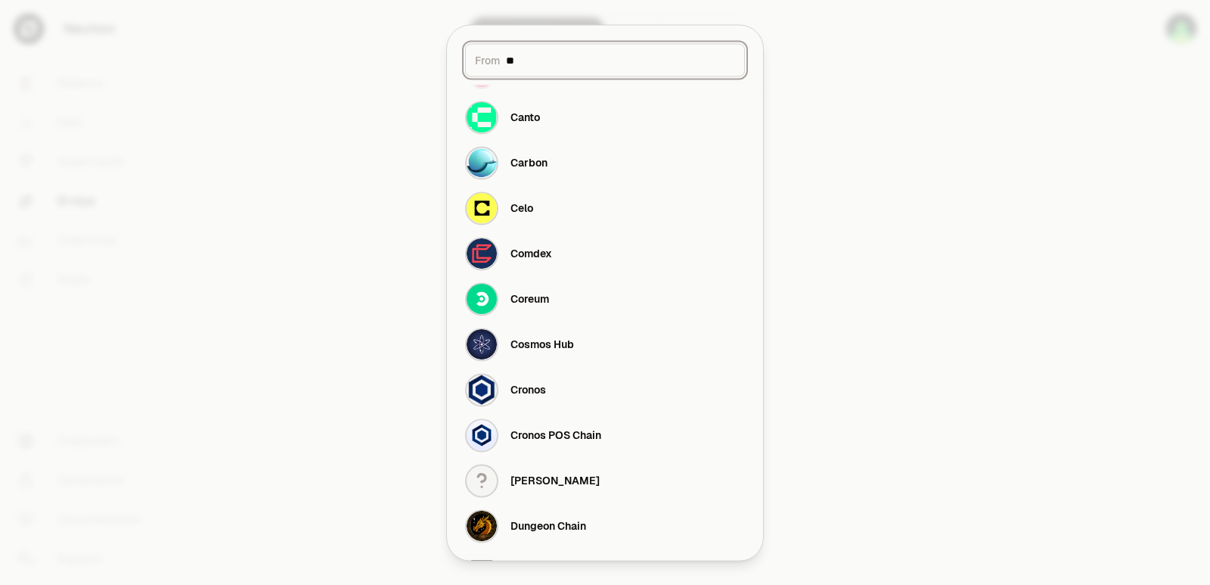
scroll to position [0, 0]
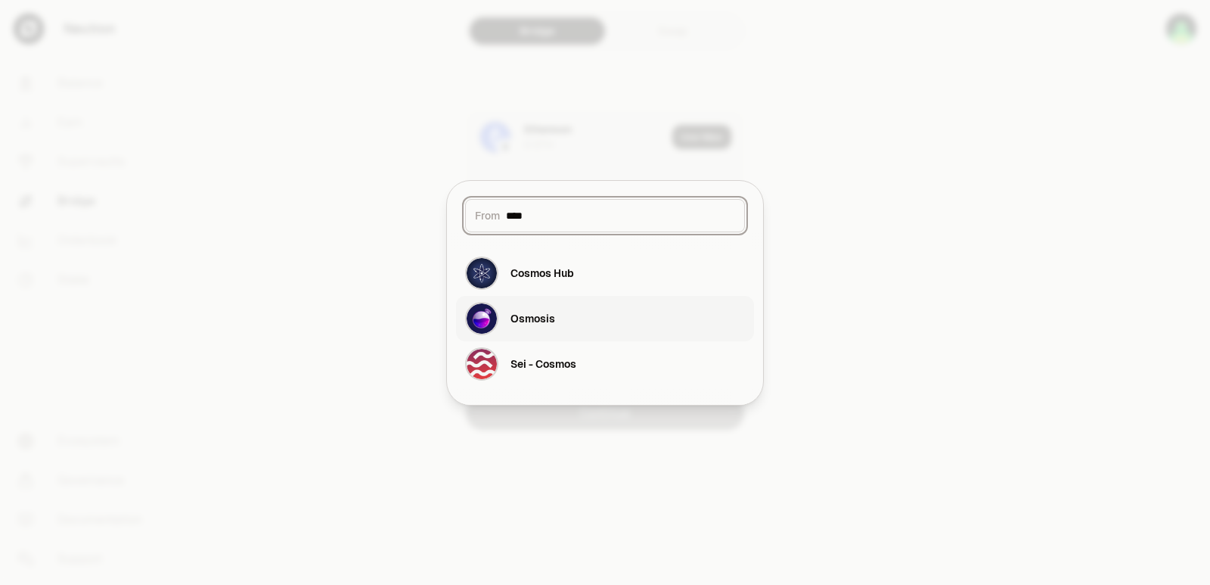
type input "****"
click at [535, 324] on div "Osmosis" at bounding box center [532, 318] width 45 height 15
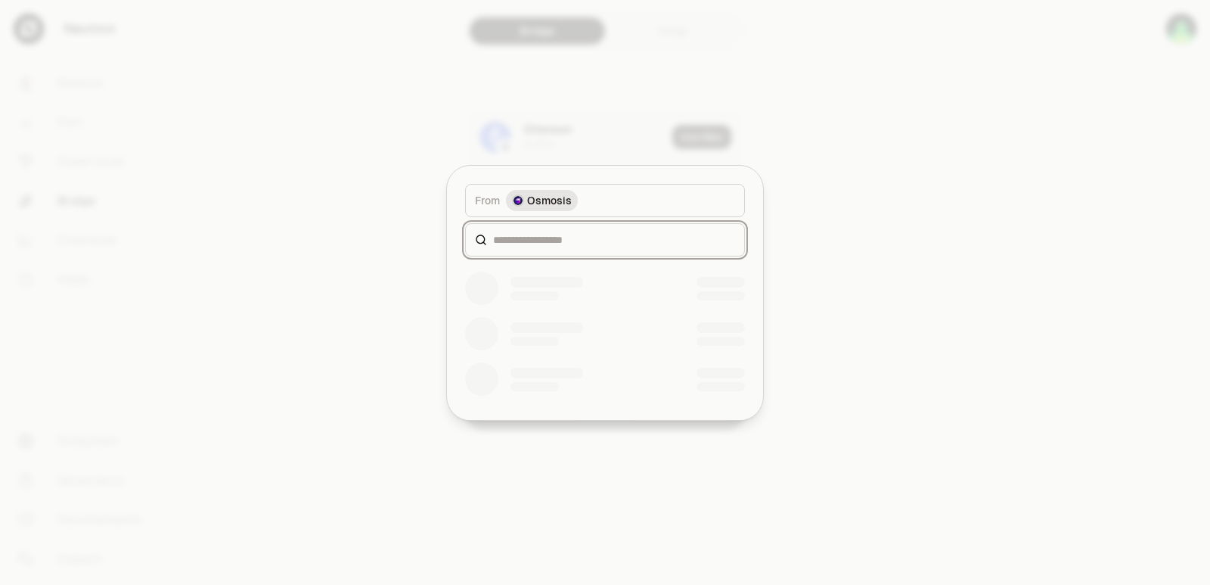
click at [559, 236] on input at bounding box center [614, 239] width 242 height 15
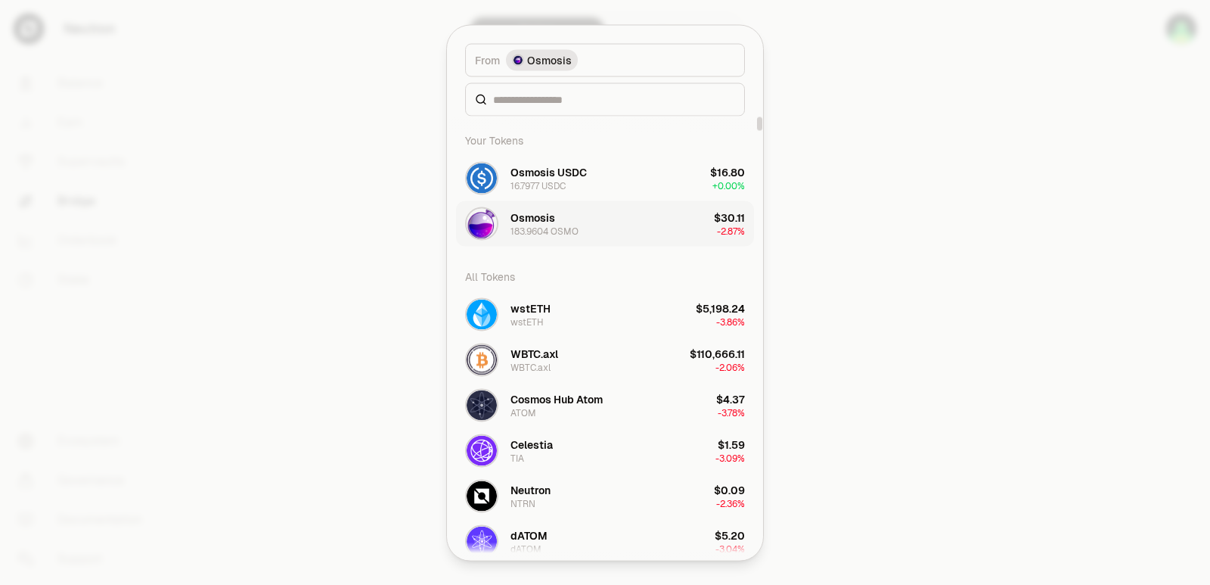
drag, startPoint x: 559, startPoint y: 306, endPoint x: 600, endPoint y: 219, distance: 96.1
click at [577, 176] on div "Osmosis USDC" at bounding box center [548, 171] width 76 height 15
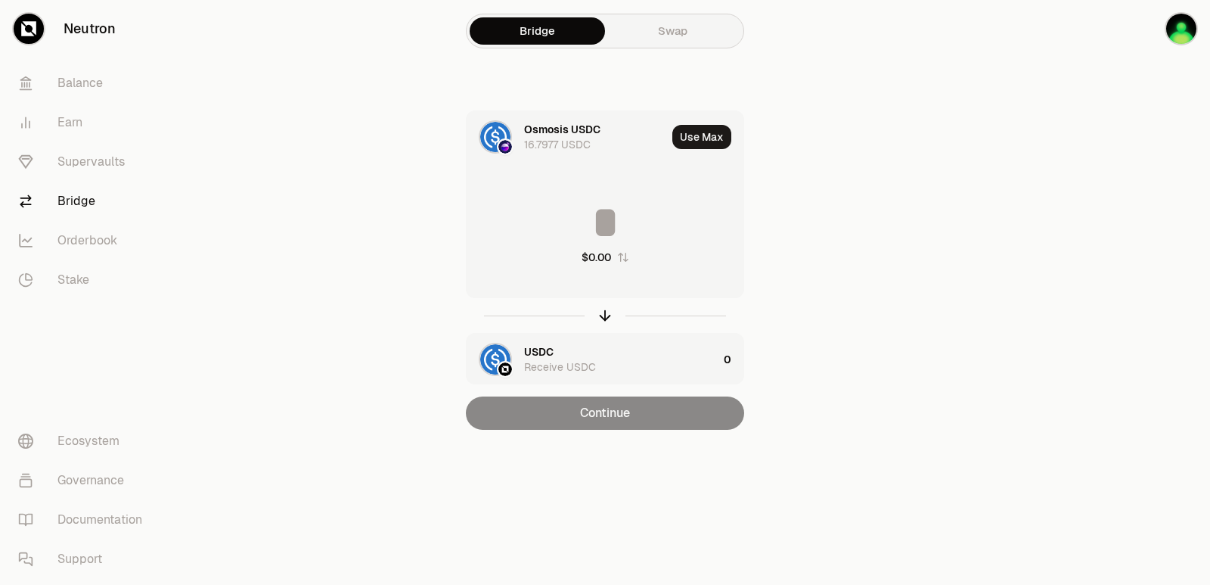
click at [541, 343] on div "USDC Receive USDC" at bounding box center [592, 359] width 251 height 51
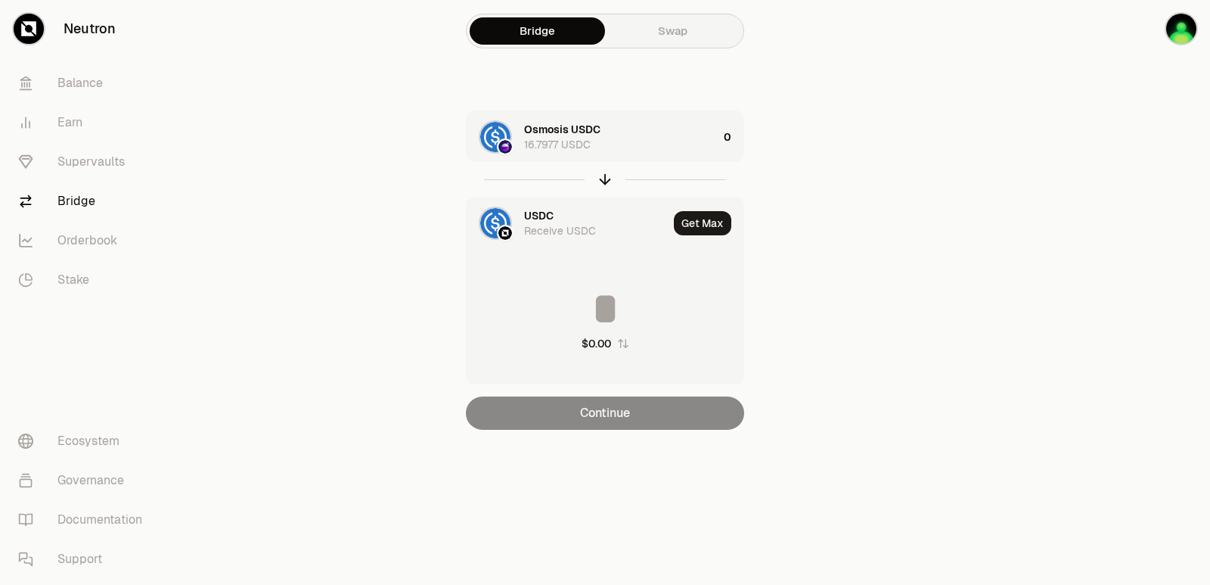
click at [543, 206] on div "USDC Receive USDC" at bounding box center [567, 222] width 201 height 51
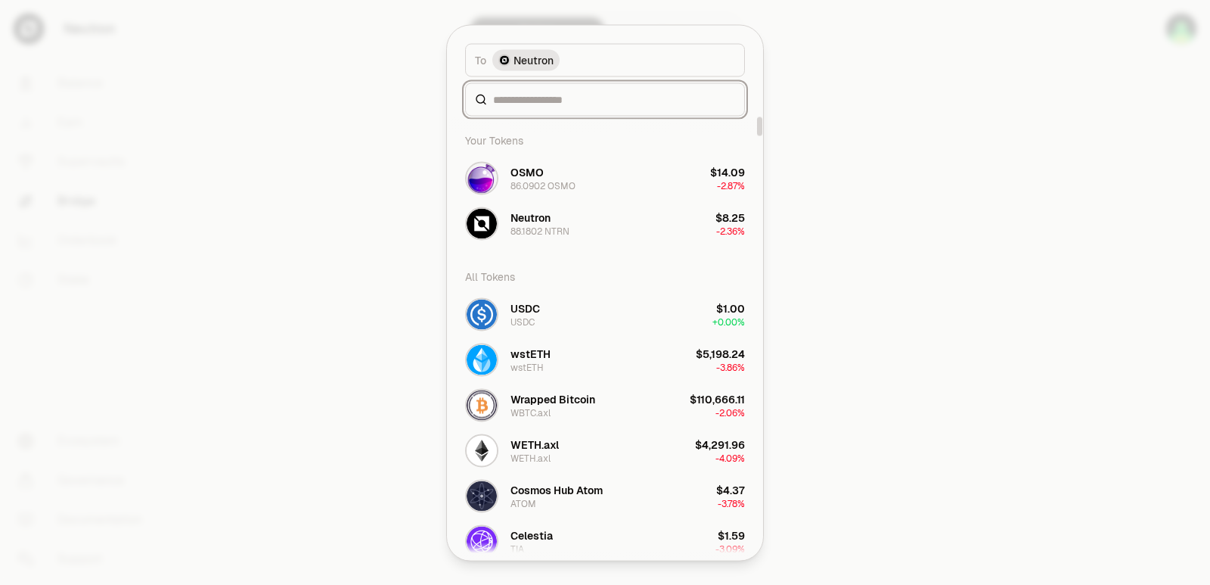
click at [513, 97] on input at bounding box center [614, 99] width 242 height 15
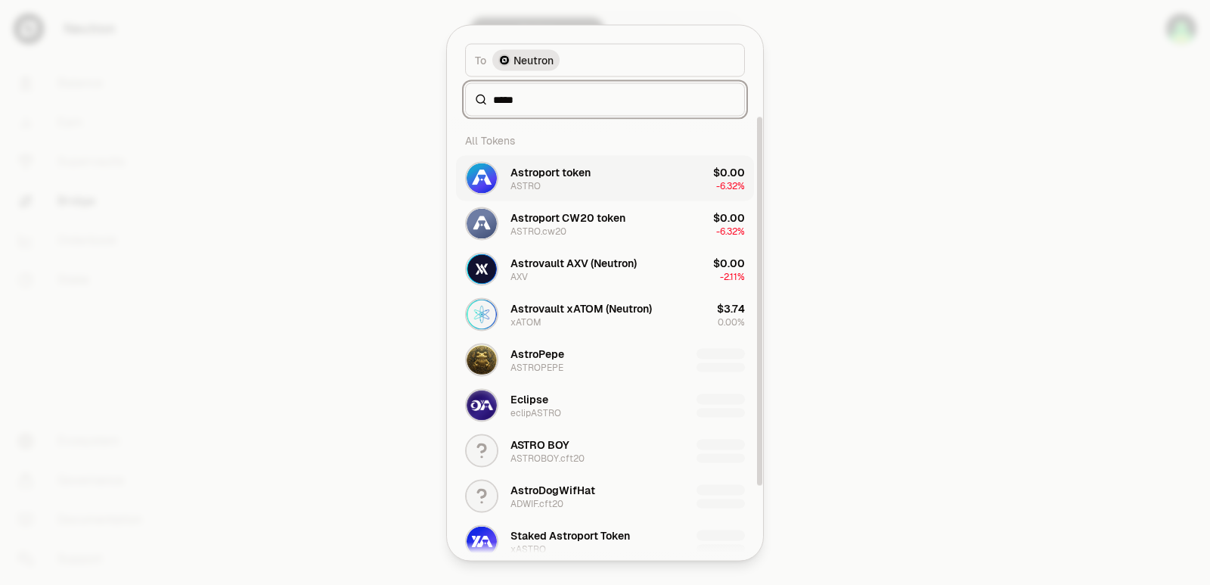
type input "*****"
click at [597, 181] on button "Astroport token ASTRO $0.00 -6.32%" at bounding box center [605, 177] width 298 height 45
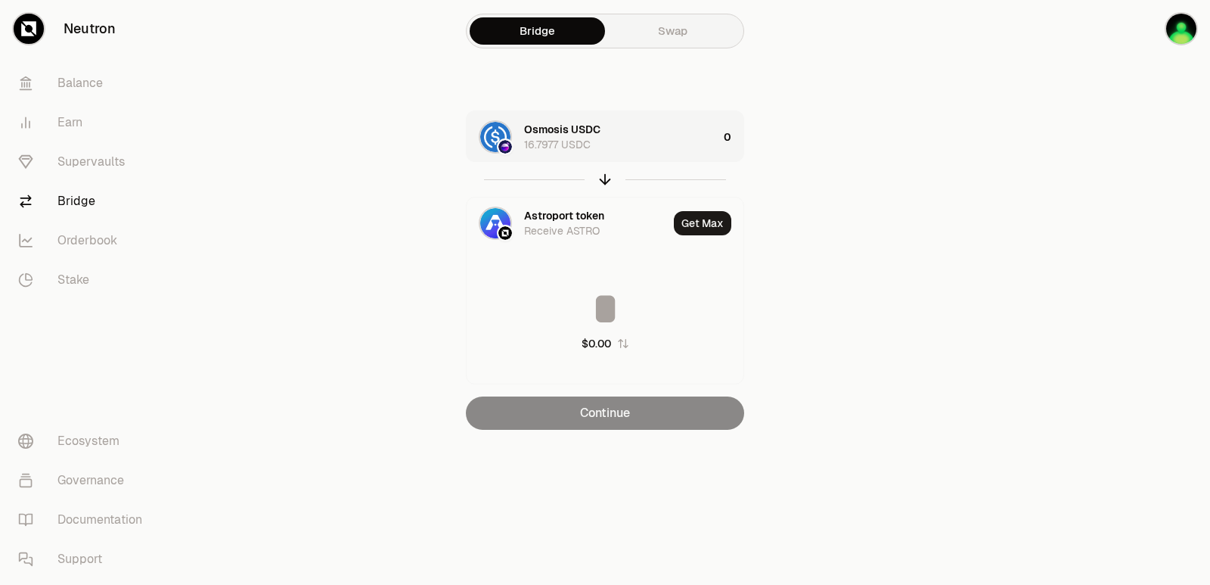
click at [633, 144] on div "Osmosis USDC 16.7977 USDC" at bounding box center [621, 137] width 194 height 30
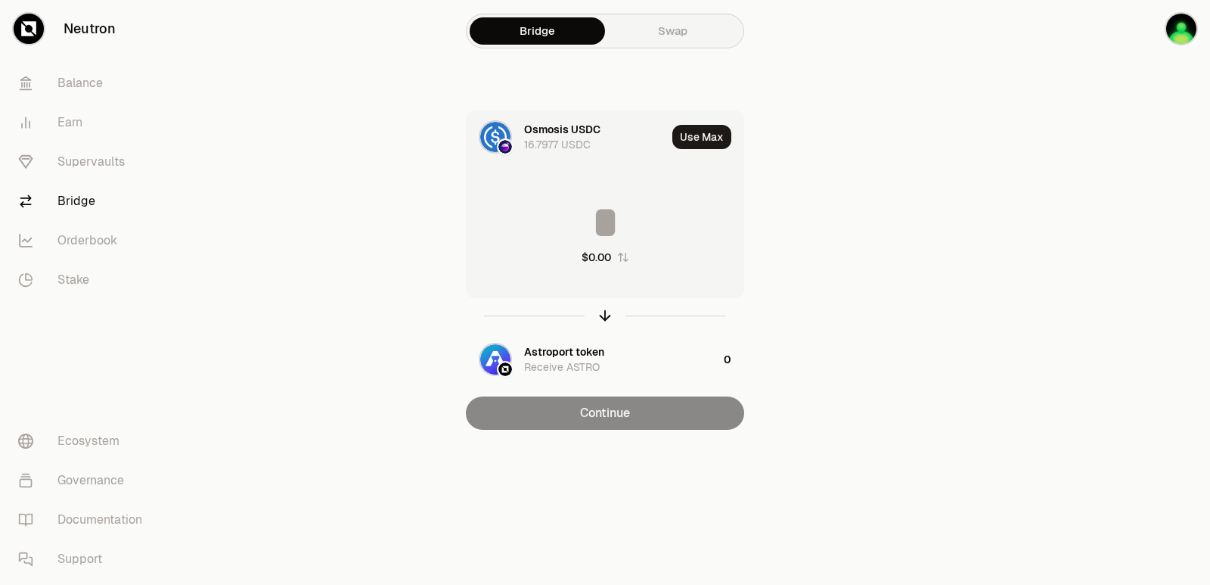
click at [579, 221] on input at bounding box center [605, 222] width 277 height 45
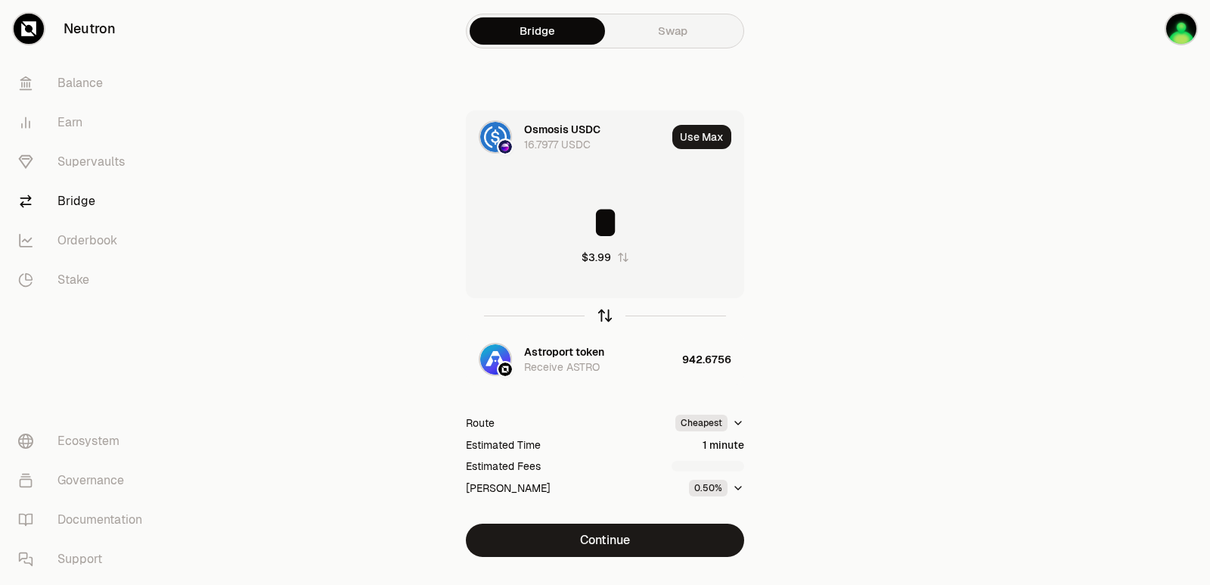
click at [607, 315] on icon "button" at bounding box center [605, 315] width 17 height 17
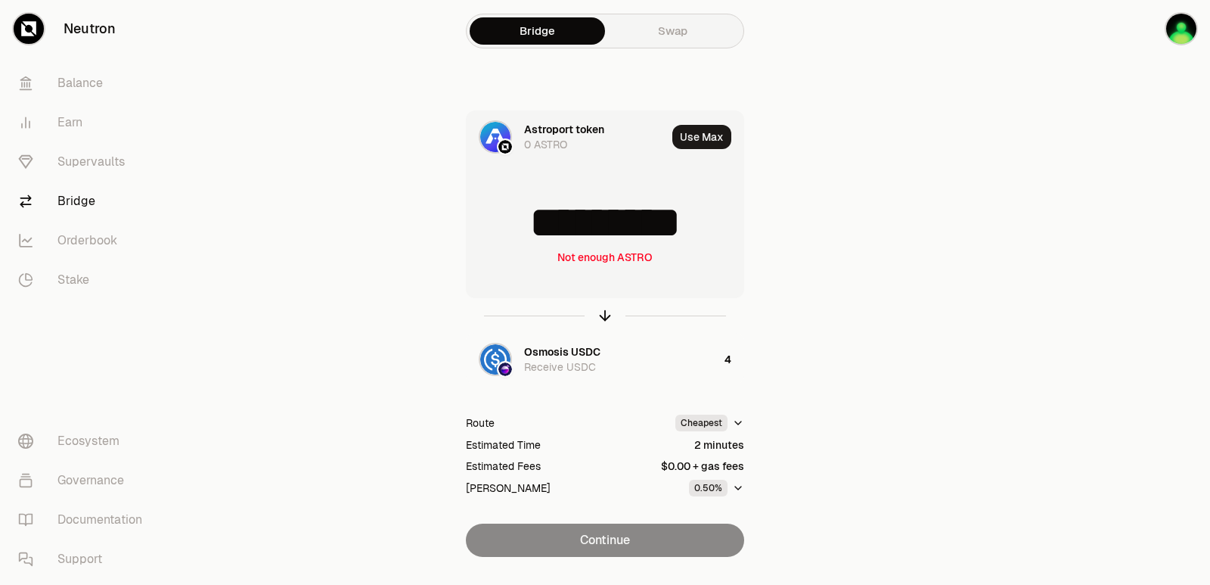
scroll to position [5, 0]
drag, startPoint x: 720, startPoint y: 225, endPoint x: 523, endPoint y: 234, distance: 196.8
click at [523, 234] on input "*********" at bounding box center [605, 222] width 277 height 45
type input "***"
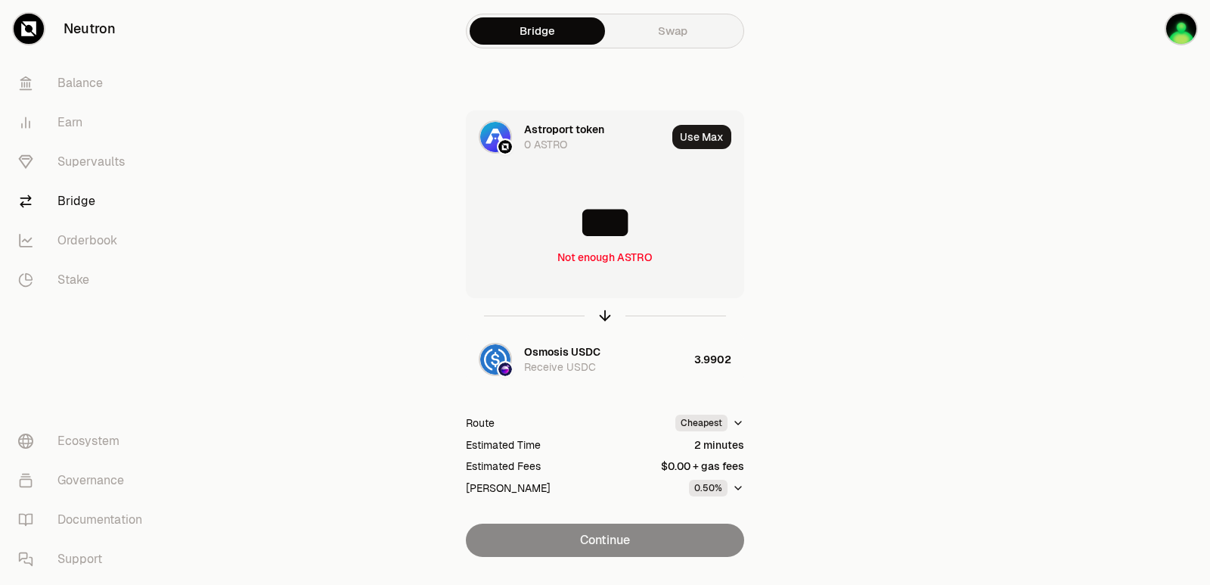
click at [560, 126] on div "Astroport token" at bounding box center [564, 129] width 80 height 15
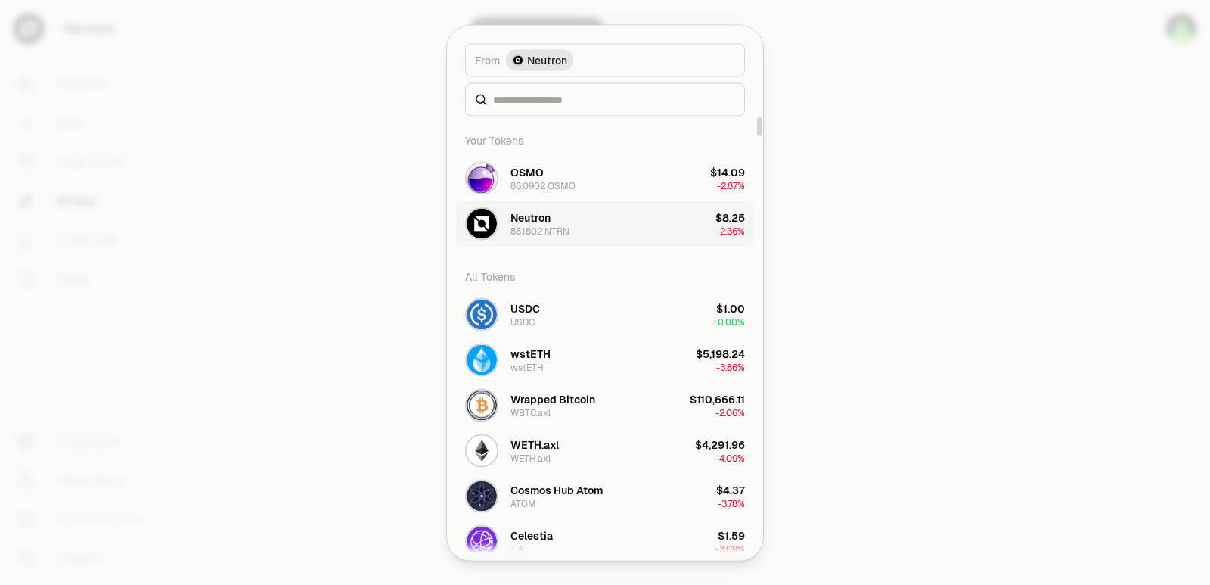
click at [545, 224] on div "Neutron" at bounding box center [530, 216] width 40 height 15
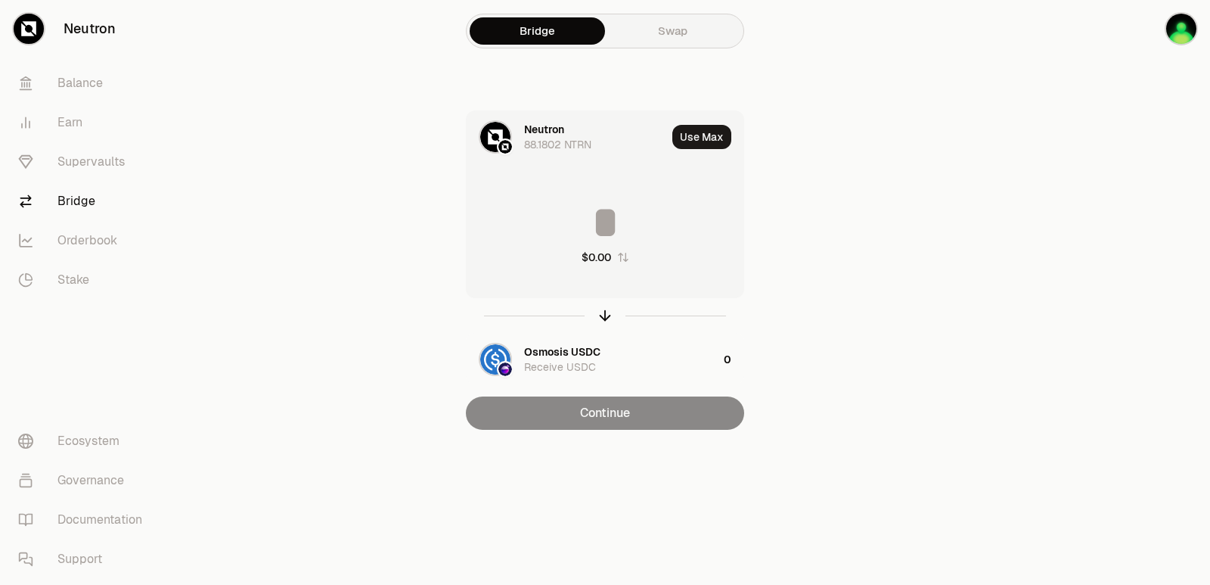
click at [569, 217] on input at bounding box center [605, 222] width 277 height 45
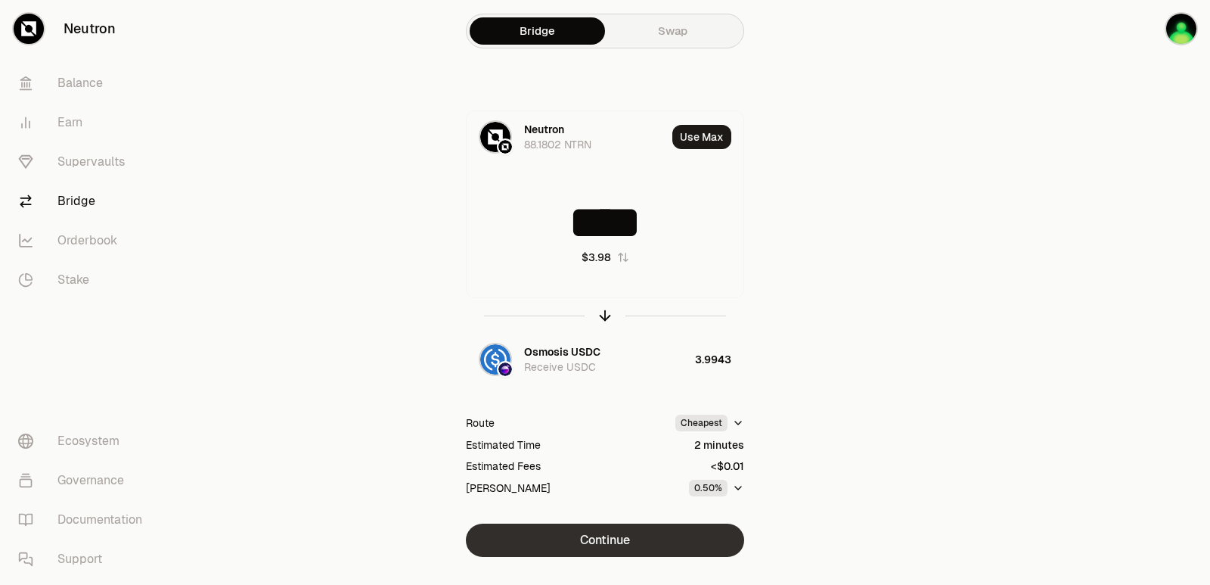
type input "****"
click at [618, 548] on button "Continue" at bounding box center [605, 539] width 278 height 33
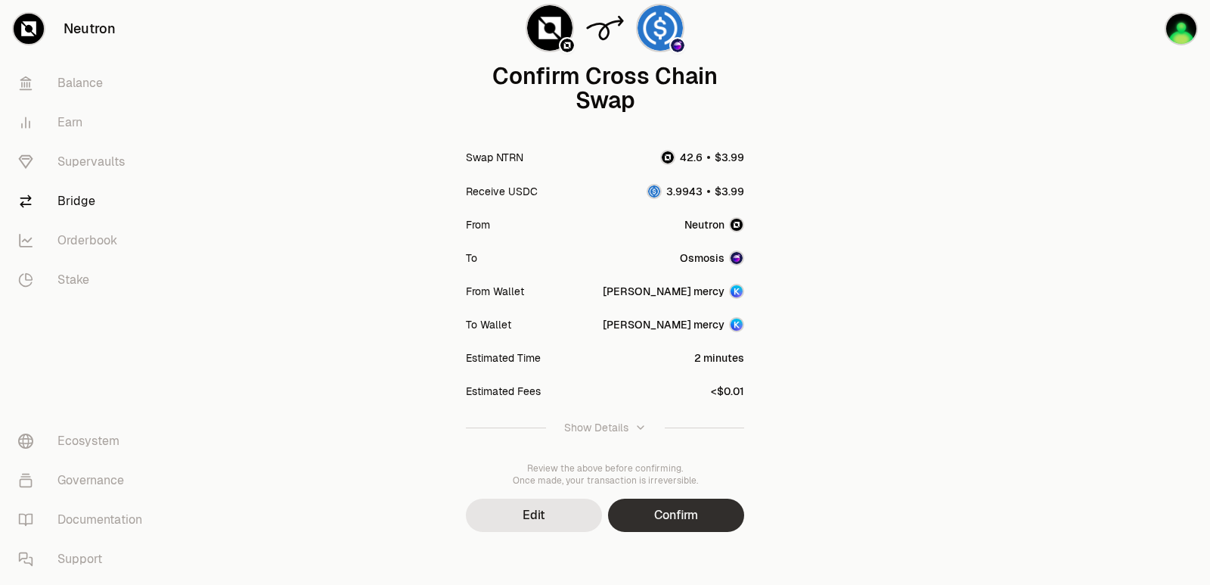
scroll to position [125, 0]
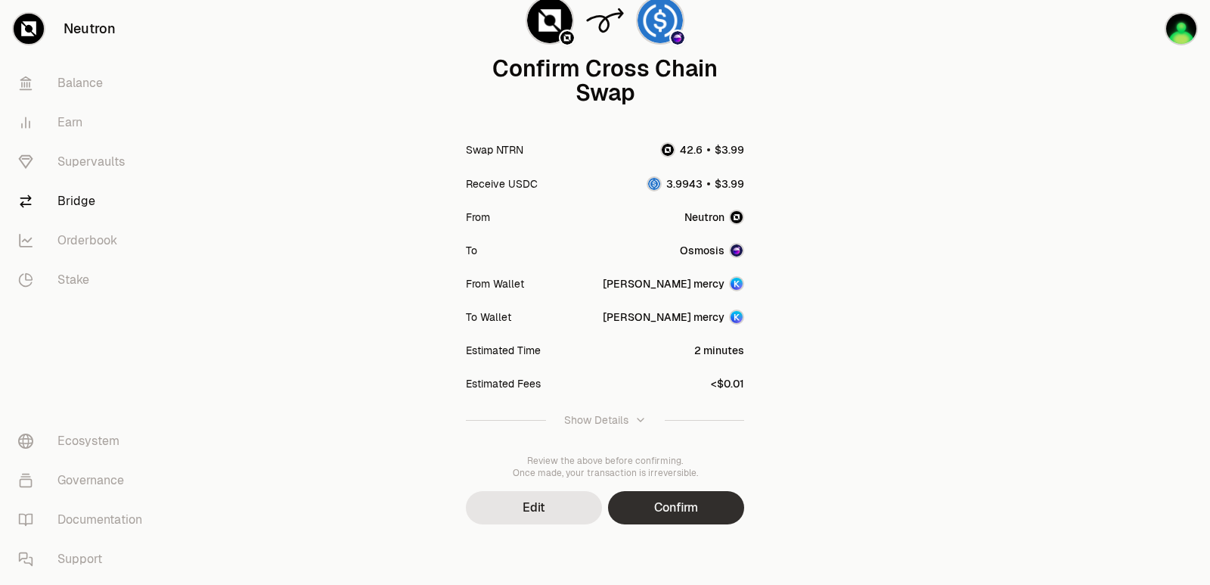
click at [667, 514] on button "Confirm" at bounding box center [676, 507] width 136 height 33
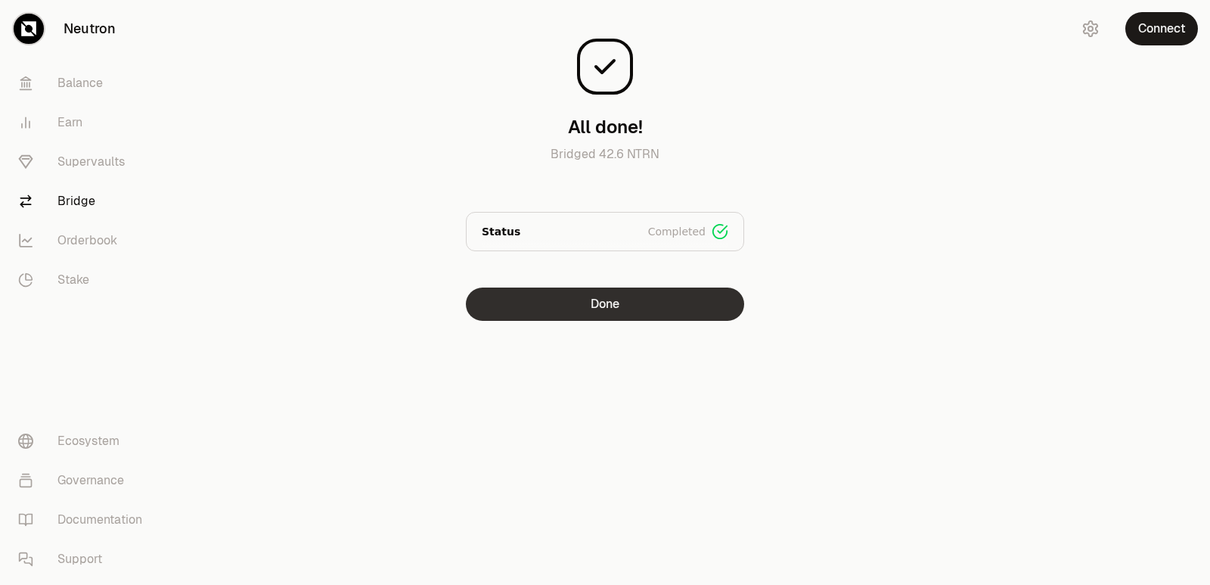
click at [582, 306] on button "Done" at bounding box center [605, 303] width 278 height 33
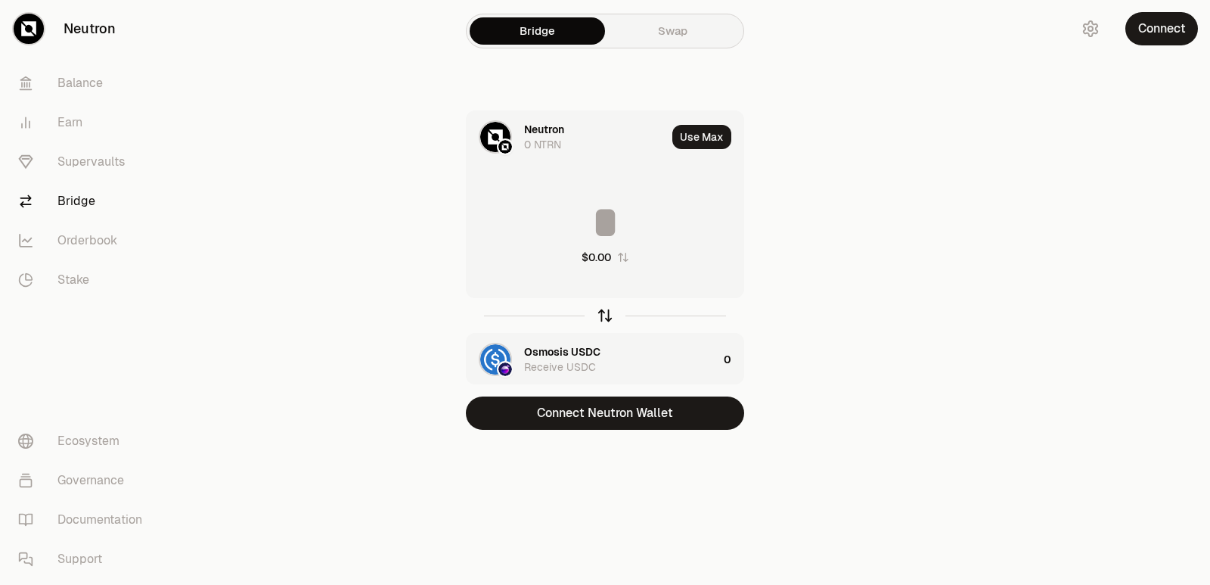
click at [606, 307] on icon "button" at bounding box center [605, 315] width 17 height 17
click at [603, 310] on icon "button" at bounding box center [605, 315] width 17 height 17
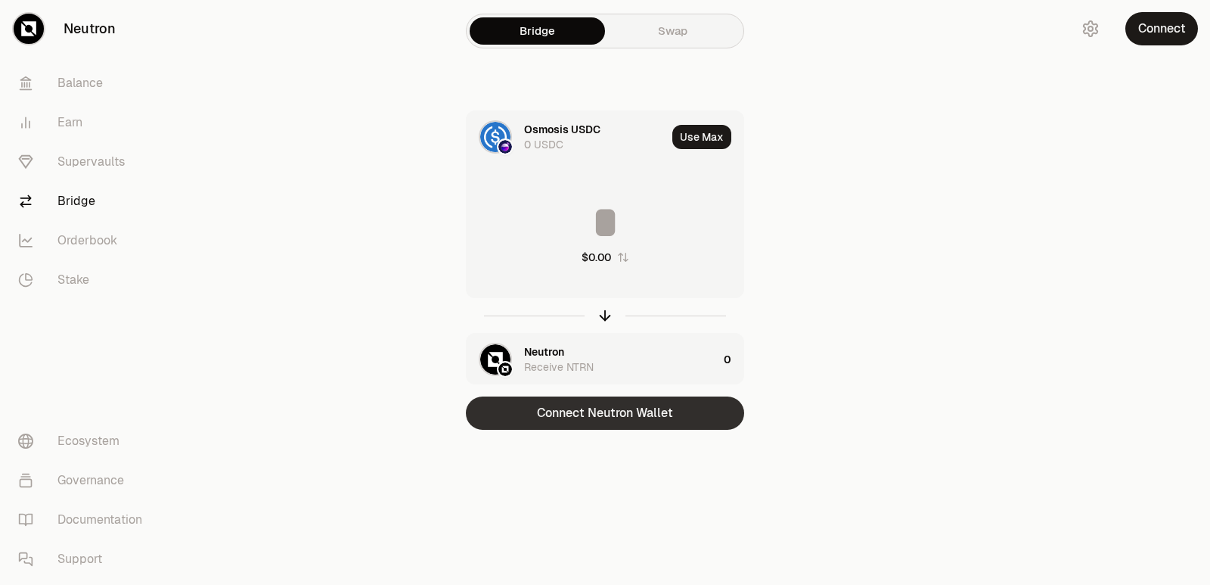
click at [596, 409] on button "Connect Neutron Wallet" at bounding box center [605, 412] width 278 height 33
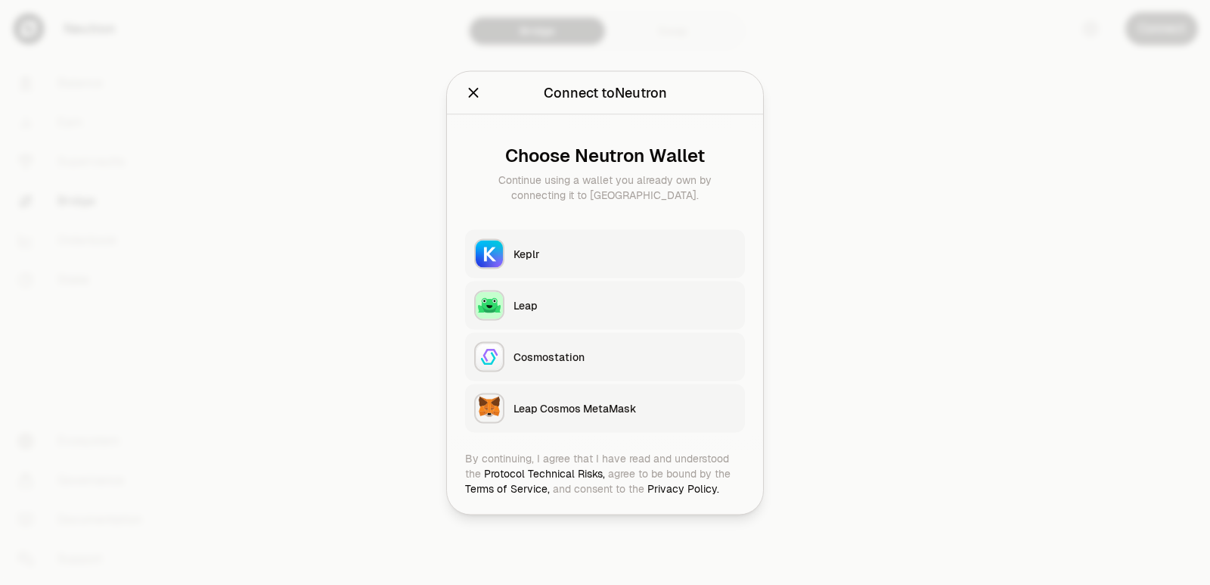
click at [582, 259] on div "Keplr" at bounding box center [624, 253] width 222 height 15
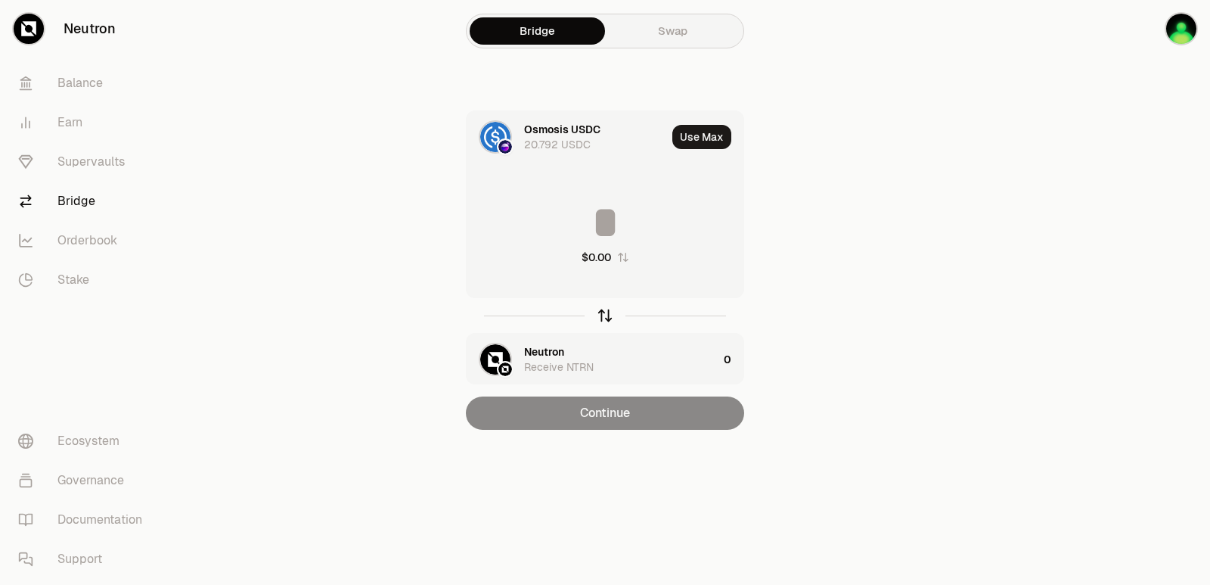
click at [604, 316] on icon "button" at bounding box center [605, 315] width 17 height 17
click at [603, 316] on icon "button" at bounding box center [605, 315] width 17 height 17
click at [600, 318] on icon "button" at bounding box center [605, 315] width 17 height 17
click at [551, 353] on div "Neutron" at bounding box center [544, 351] width 40 height 15
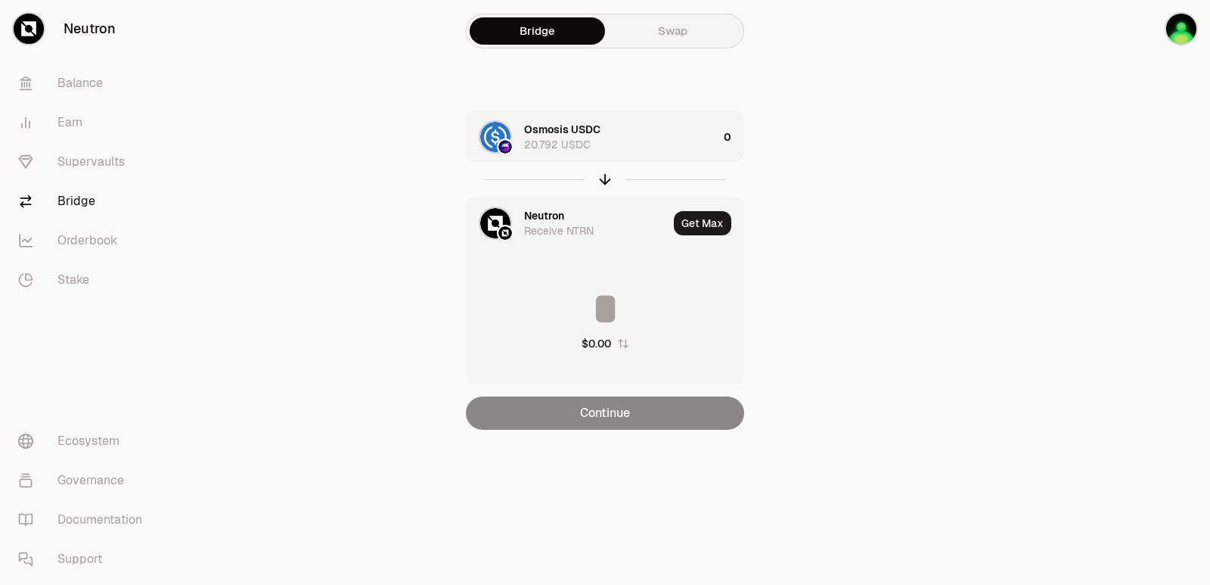
click at [552, 227] on div "Receive NTRN" at bounding box center [559, 230] width 70 height 15
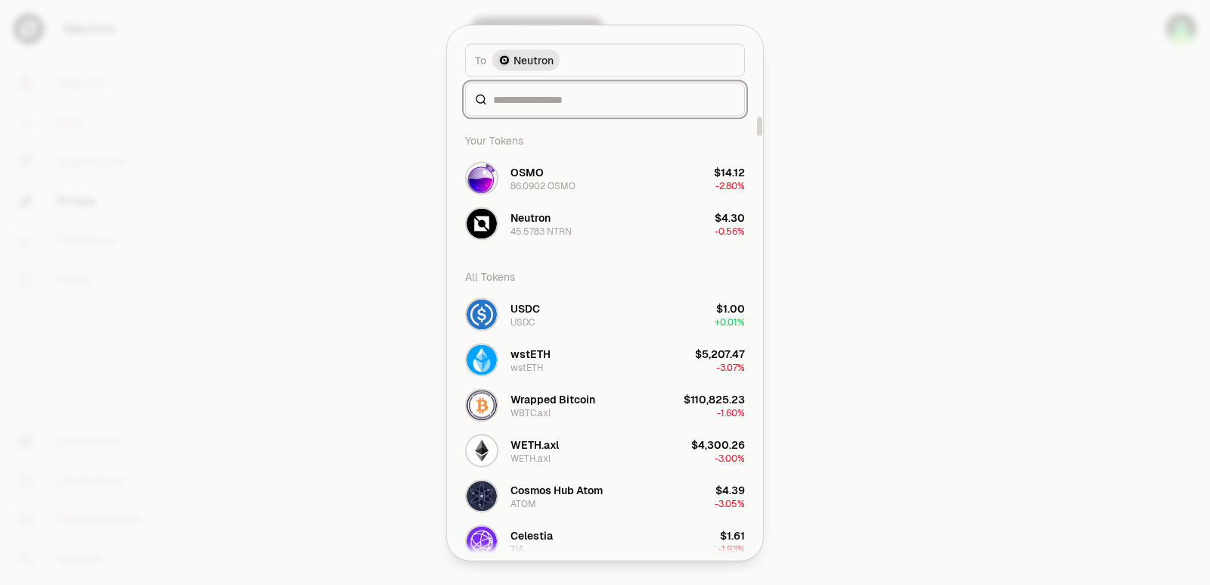
click at [546, 100] on input at bounding box center [614, 99] width 242 height 15
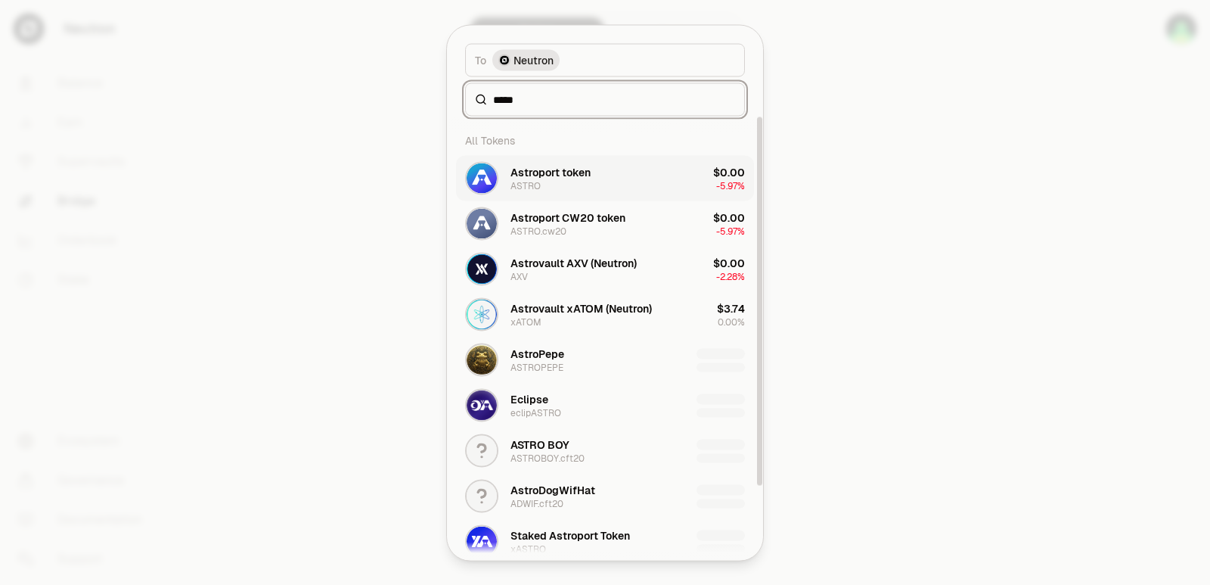
type input "*****"
click at [548, 185] on div "Astroport token ASTRO" at bounding box center [550, 177] width 80 height 27
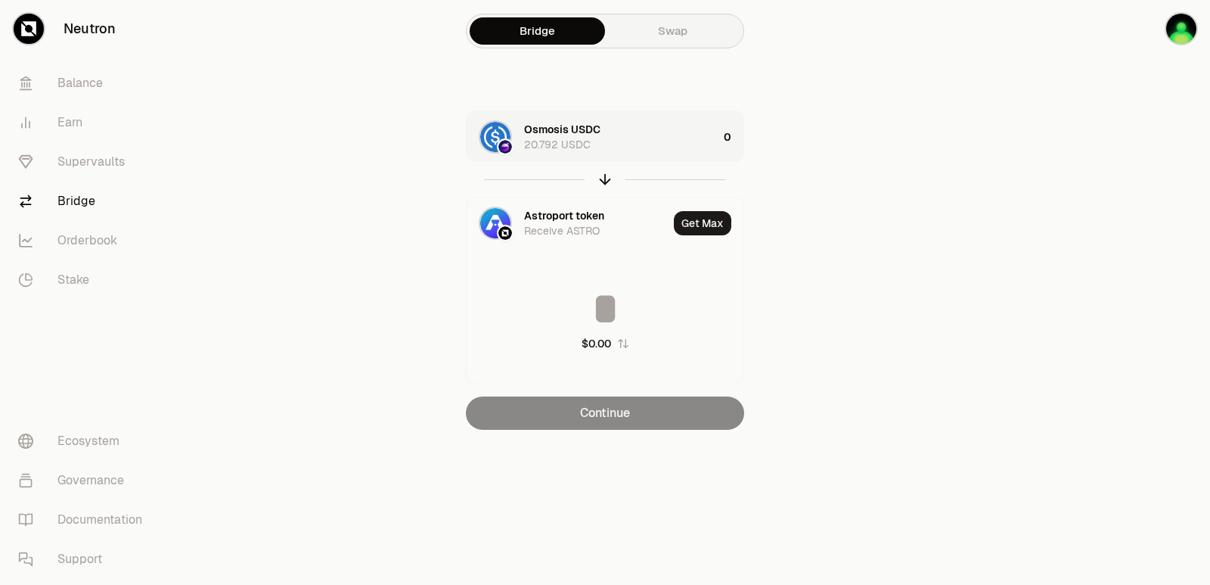
click at [640, 135] on div "Osmosis USDC 20.792 USDC" at bounding box center [621, 137] width 194 height 30
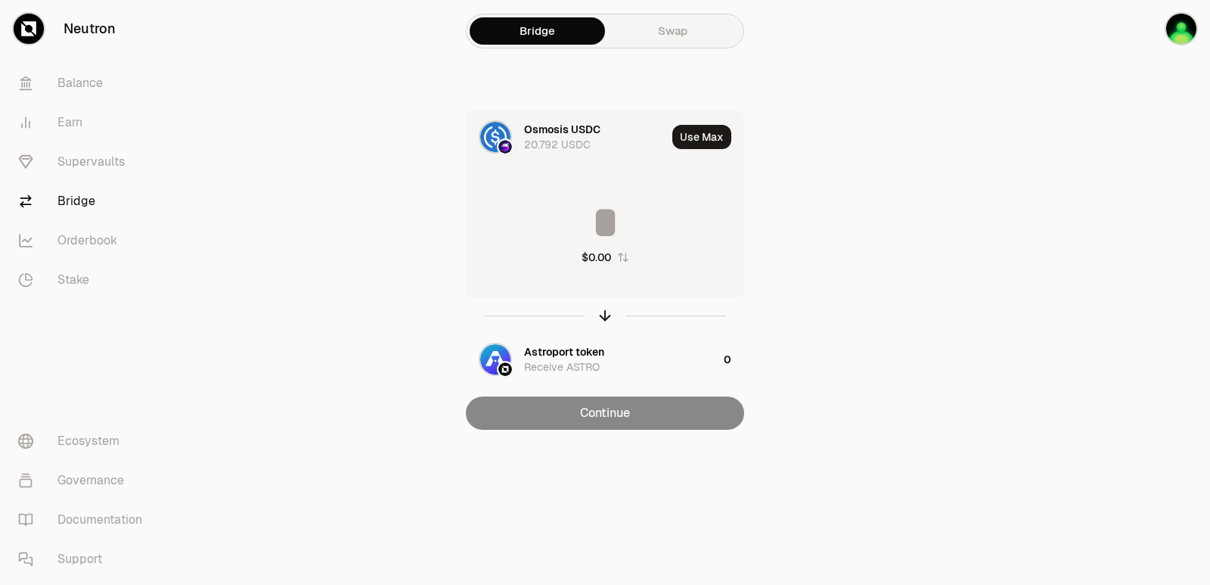
click at [621, 229] on input at bounding box center [605, 222] width 277 height 45
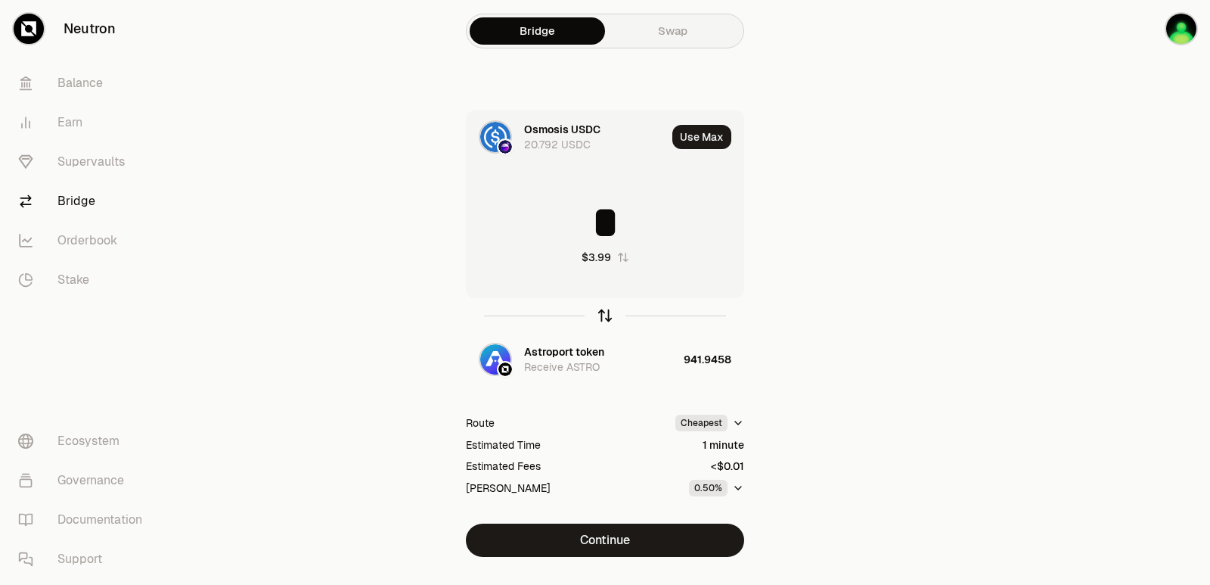
click at [603, 317] on icon "button" at bounding box center [605, 315] width 17 height 17
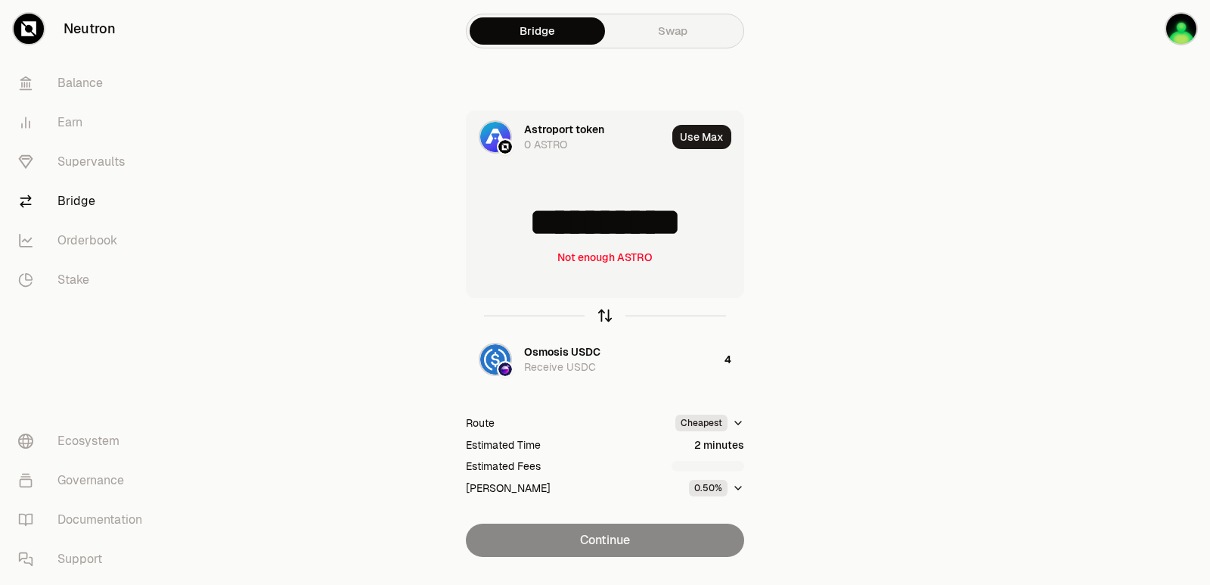
click at [603, 317] on icon "button" at bounding box center [605, 315] width 17 height 17
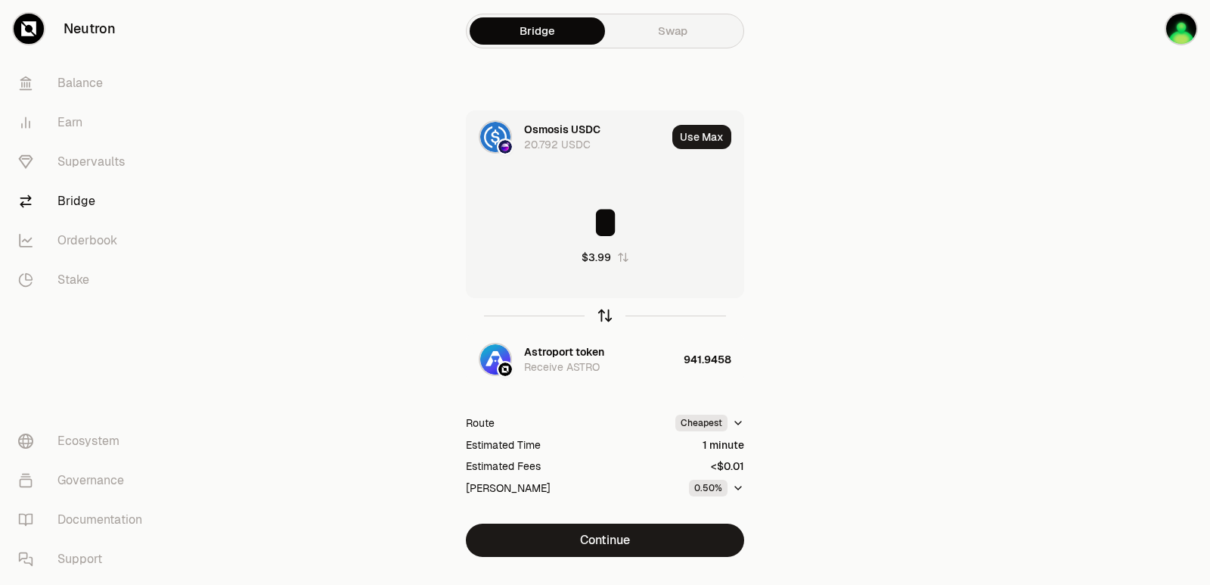
click at [603, 317] on icon "button" at bounding box center [605, 315] width 17 height 17
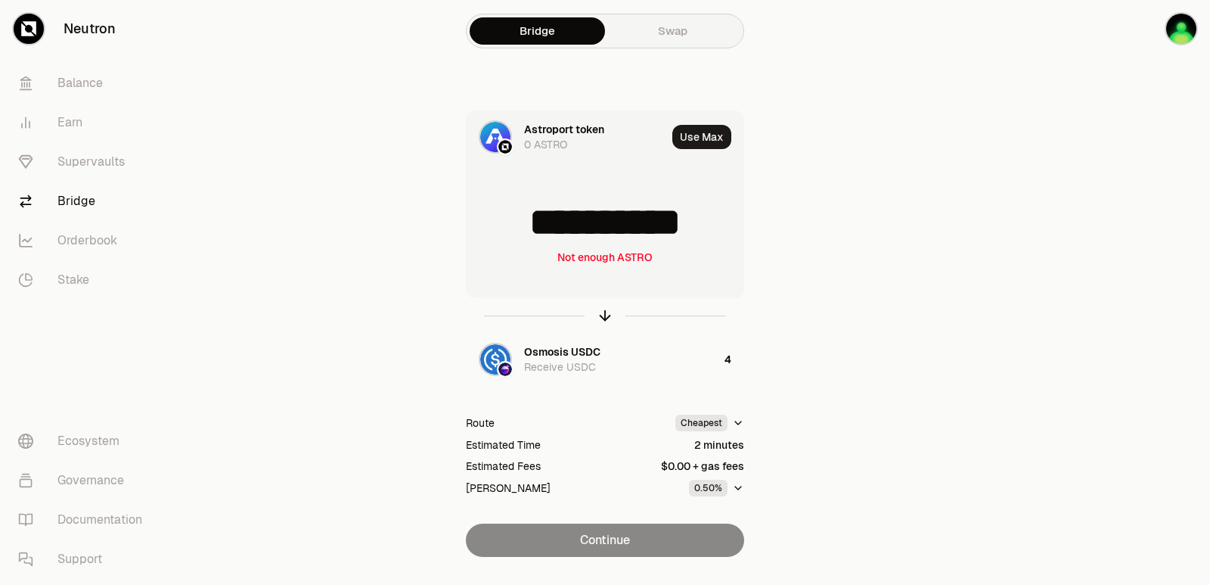
scroll to position [2, 0]
drag, startPoint x: 719, startPoint y: 220, endPoint x: 520, endPoint y: 231, distance: 199.9
click at [520, 231] on input "**********" at bounding box center [605, 222] width 277 height 45
type input "***"
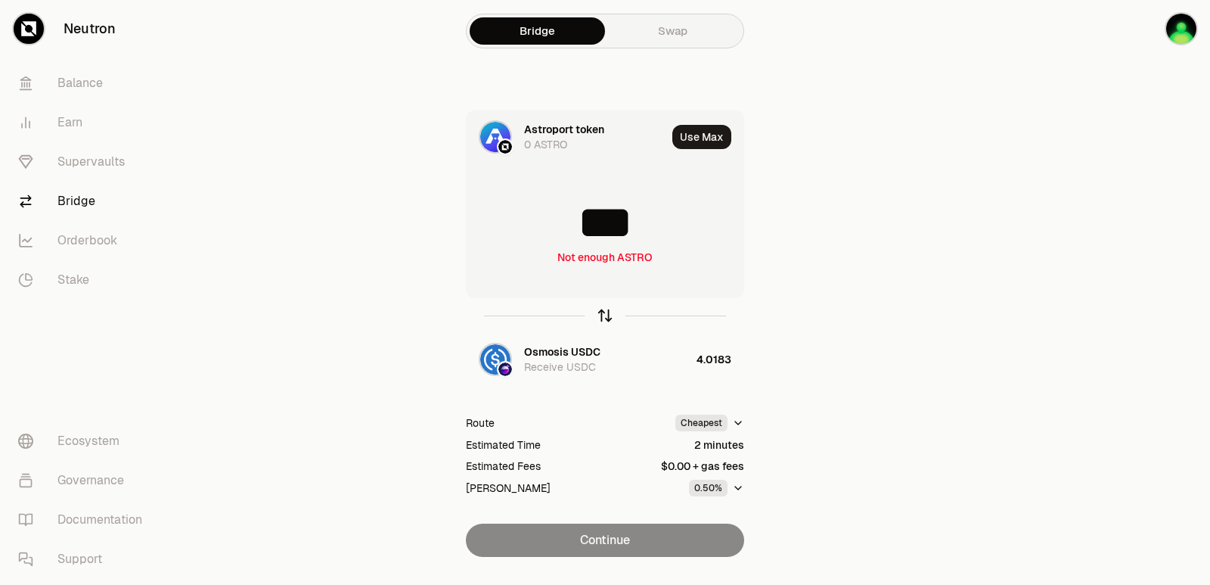
click at [607, 313] on icon "button" at bounding box center [605, 313] width 10 height 5
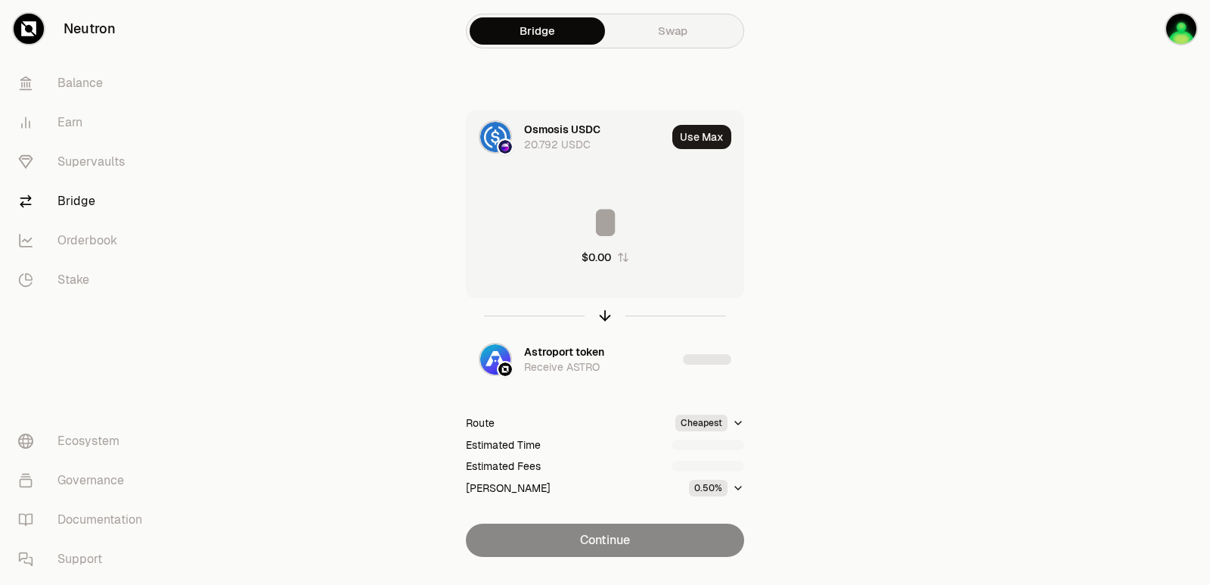
click at [597, 222] on input at bounding box center [605, 222] width 277 height 45
click at [598, 211] on input "********" at bounding box center [605, 222] width 277 height 45
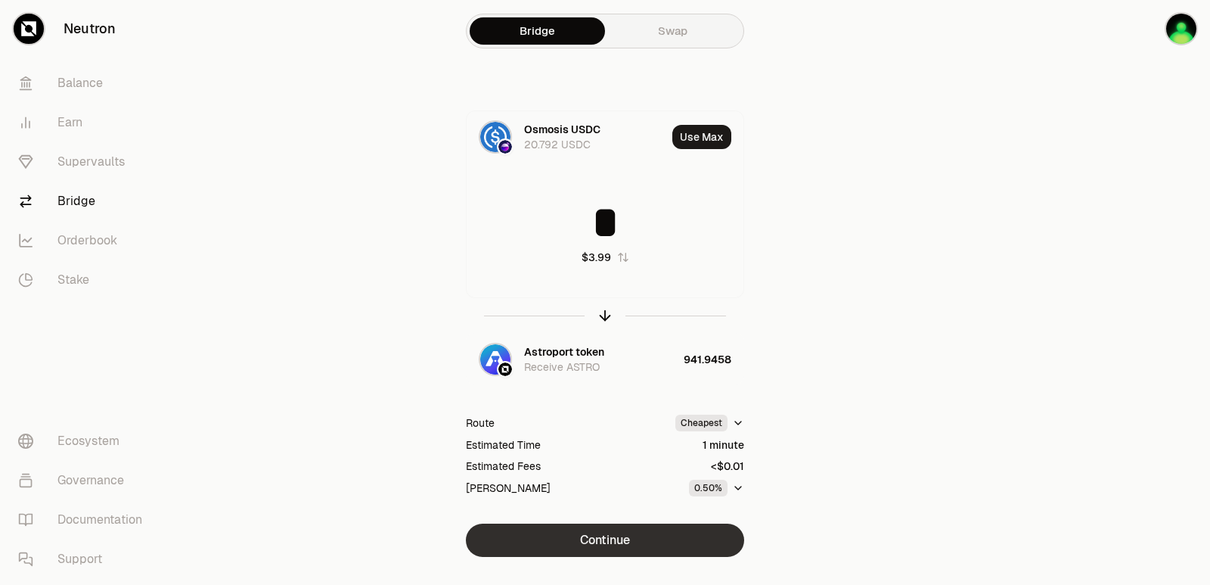
type input "*"
click at [631, 539] on button "Continue" at bounding box center [605, 539] width 278 height 33
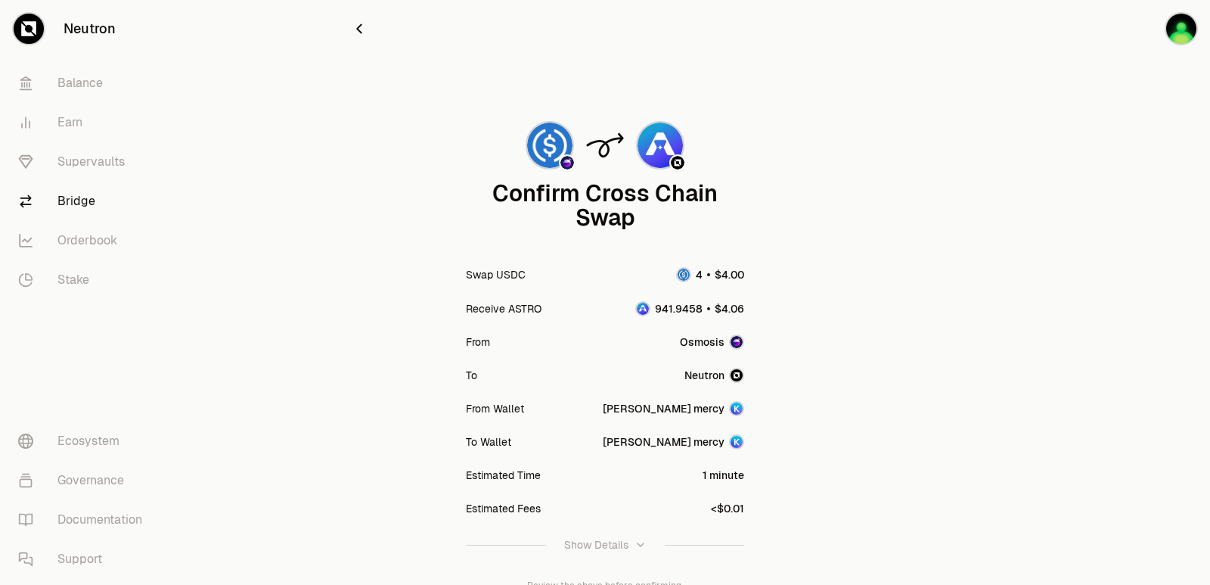
scroll to position [125, 0]
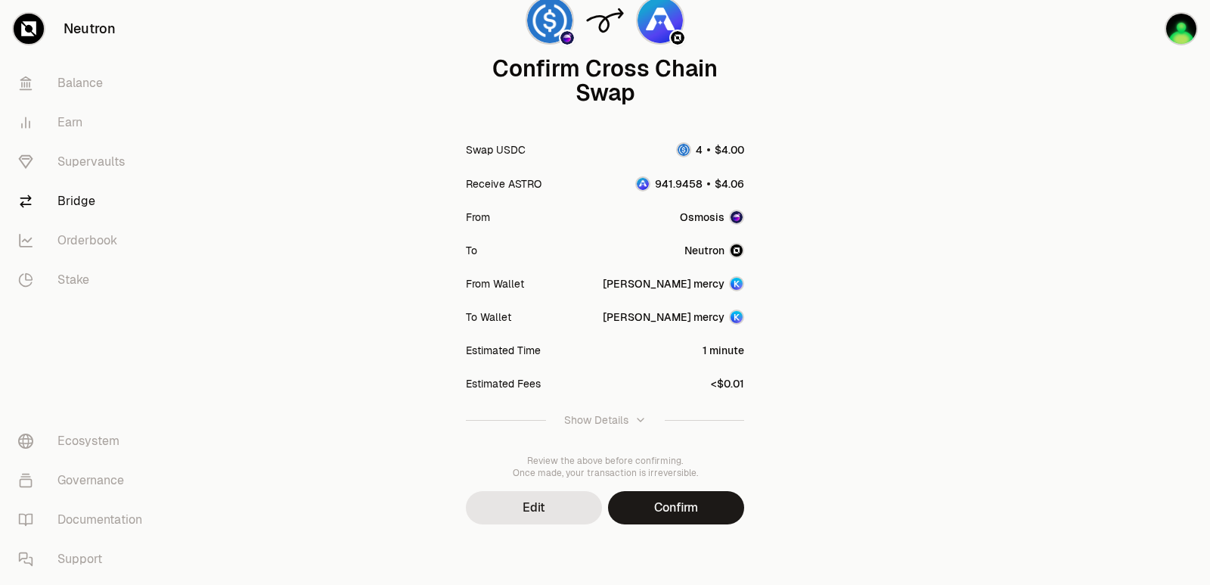
click at [659, 517] on button "Confirm" at bounding box center [676, 507] width 136 height 33
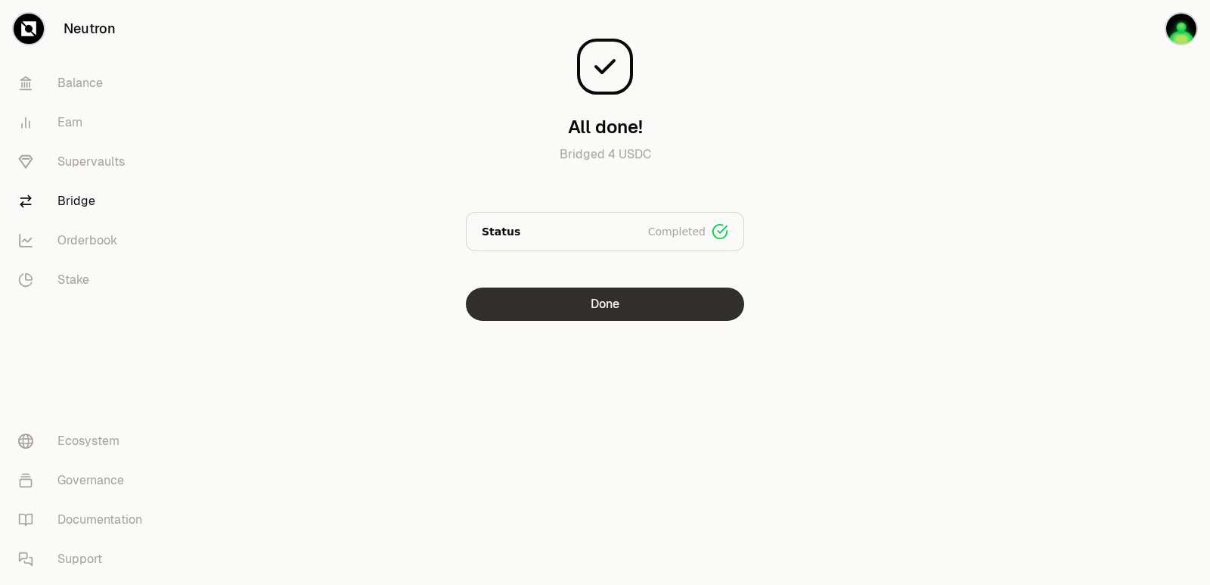
click at [656, 302] on button "Done" at bounding box center [605, 303] width 278 height 33
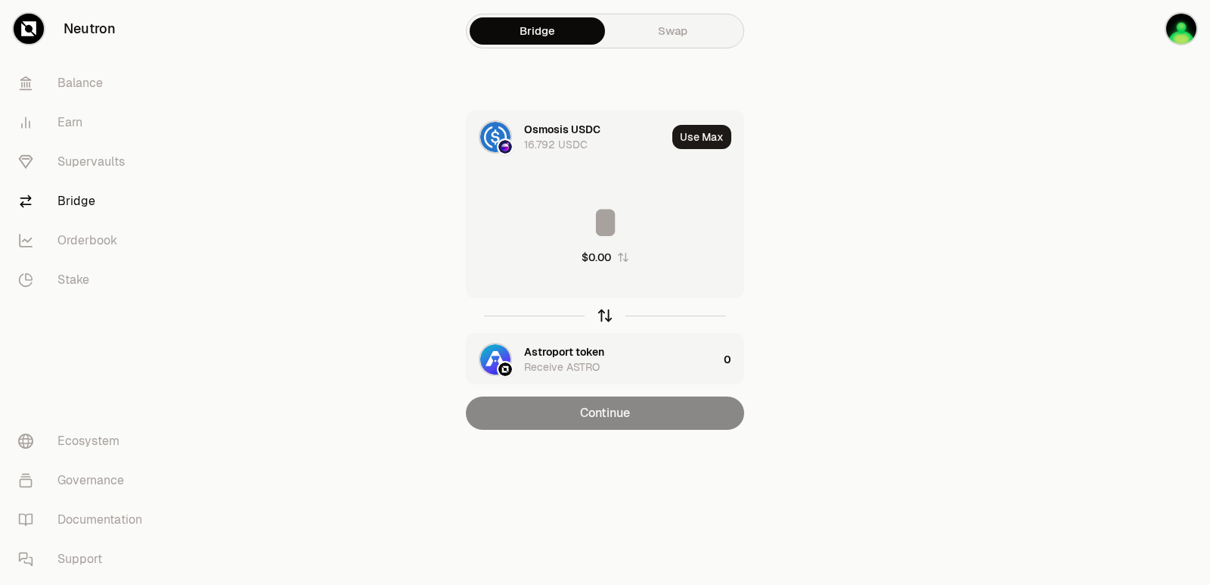
click at [607, 313] on icon "button" at bounding box center [605, 315] width 17 height 17
click at [690, 140] on button "Use Max" at bounding box center [701, 137] width 59 height 24
type input "**********"
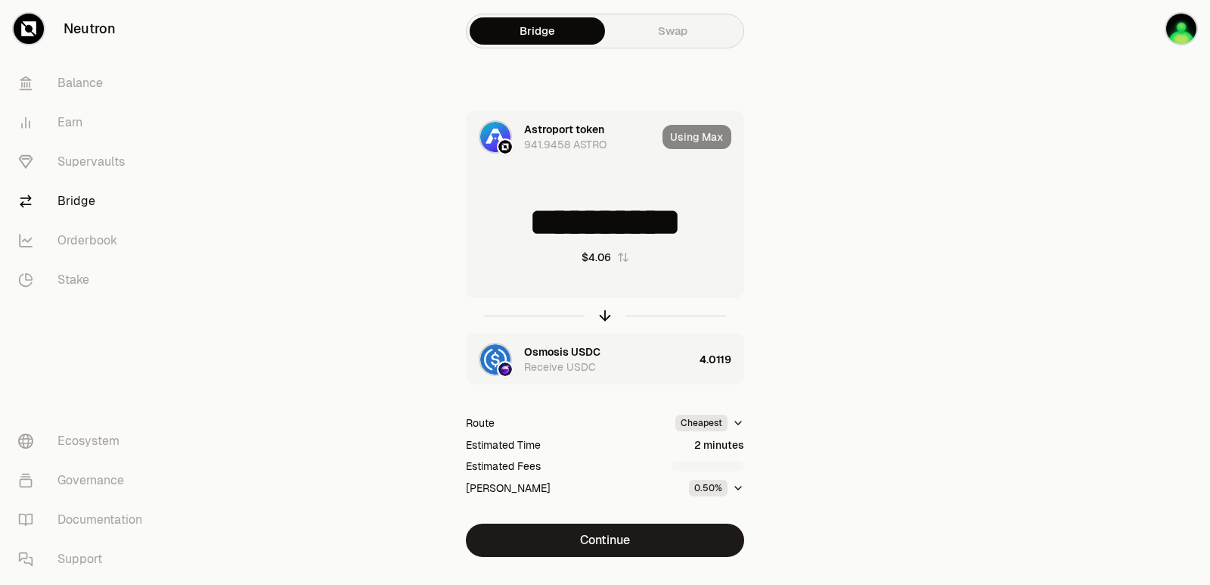
click at [594, 533] on button "Continue" at bounding box center [605, 539] width 278 height 33
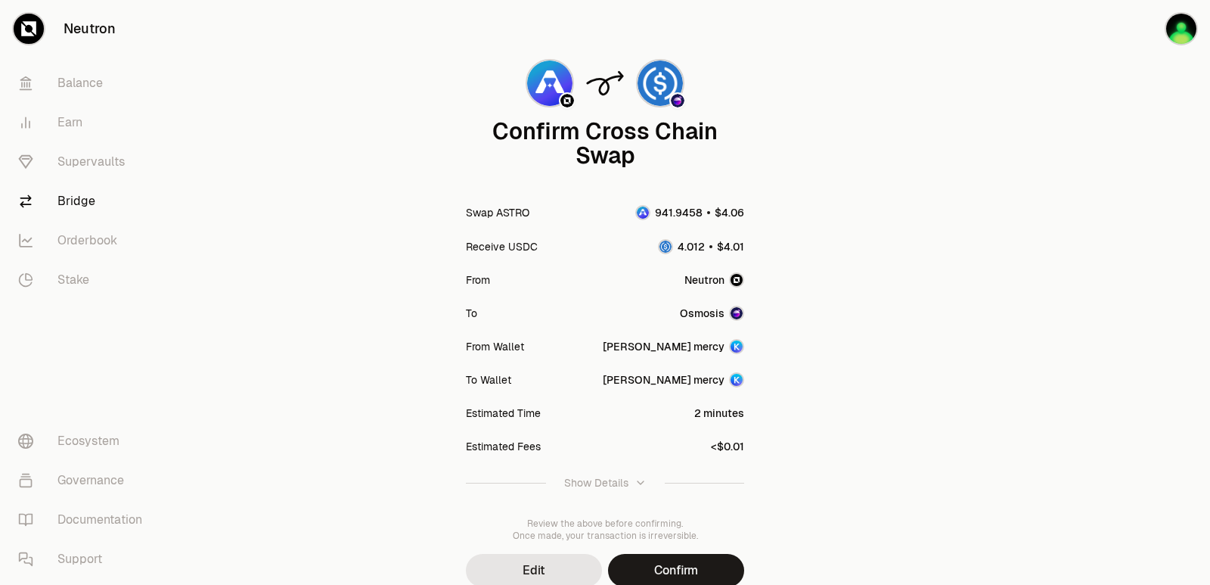
scroll to position [125, 0]
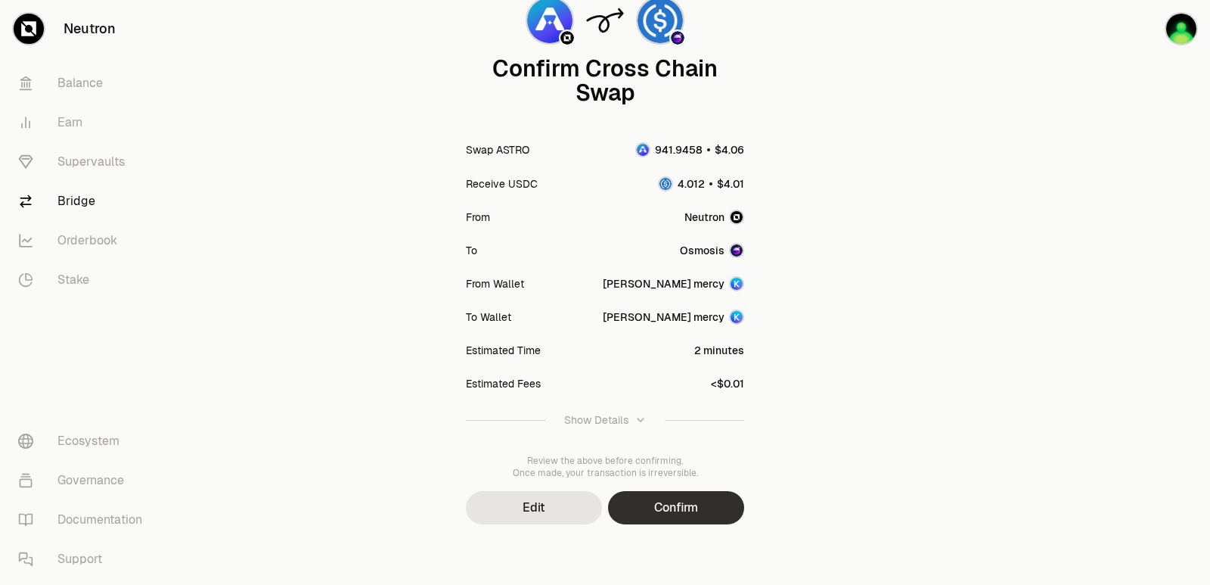
click at [686, 518] on button "Confirm" at bounding box center [676, 507] width 136 height 33
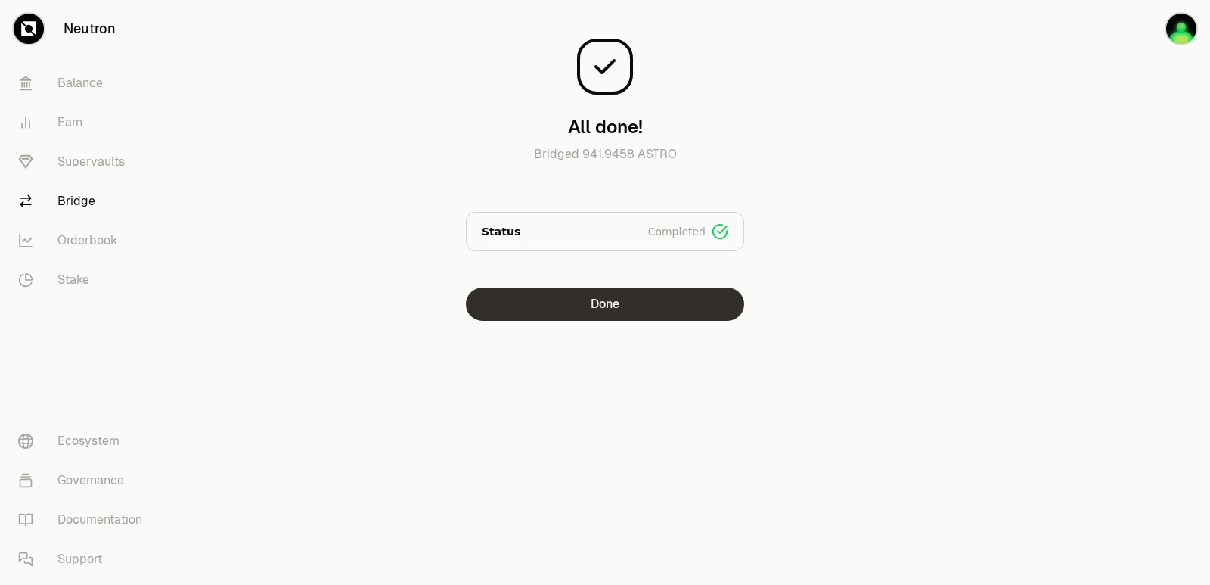
click at [548, 318] on button "Done" at bounding box center [605, 303] width 278 height 33
